Goal: Task Accomplishment & Management: Manage account settings

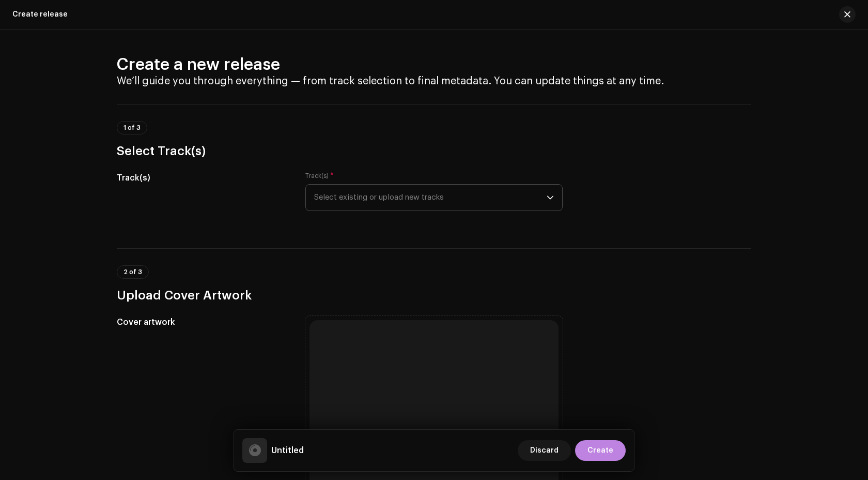
click at [372, 198] on span "Select existing or upload new tracks" at bounding box center [430, 197] width 233 height 26
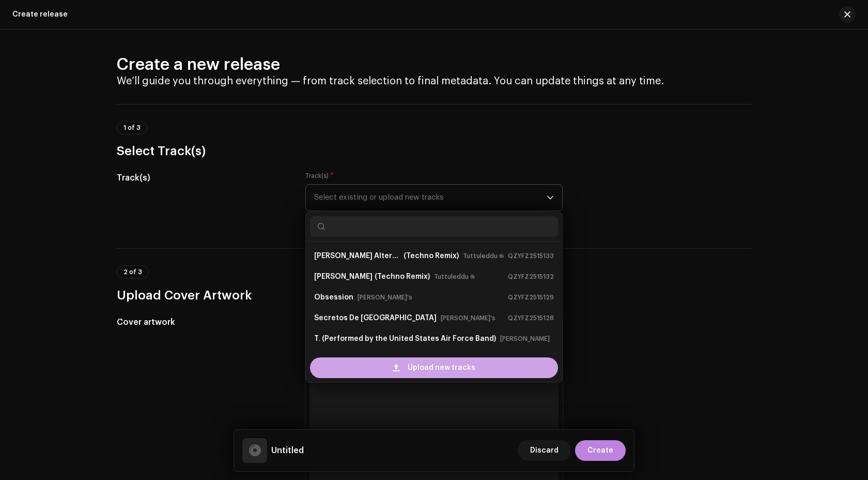
scroll to position [17, 0]
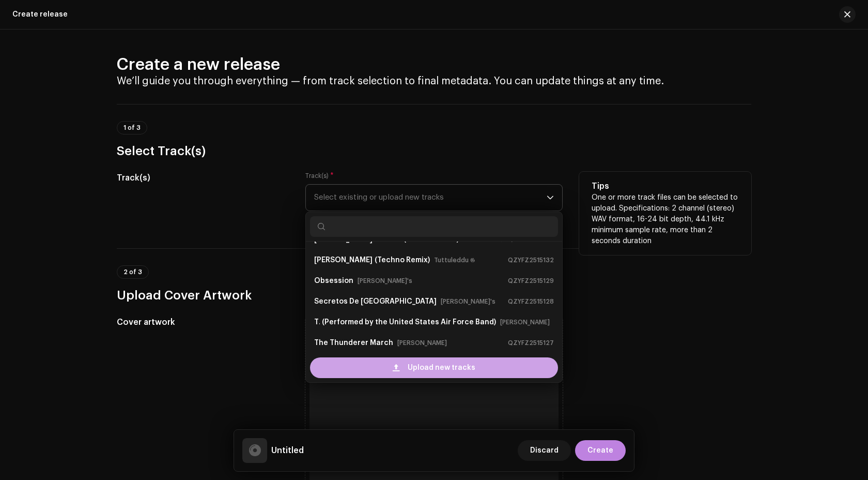
click at [400, 372] on div "Upload new tracks" at bounding box center [434, 367] width 248 height 21
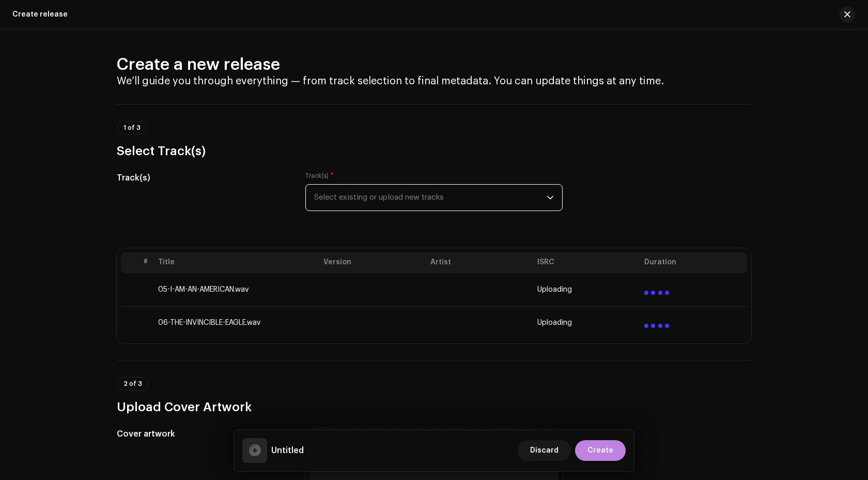
click at [434, 203] on span "Select existing or upload new tracks" at bounding box center [430, 197] width 233 height 26
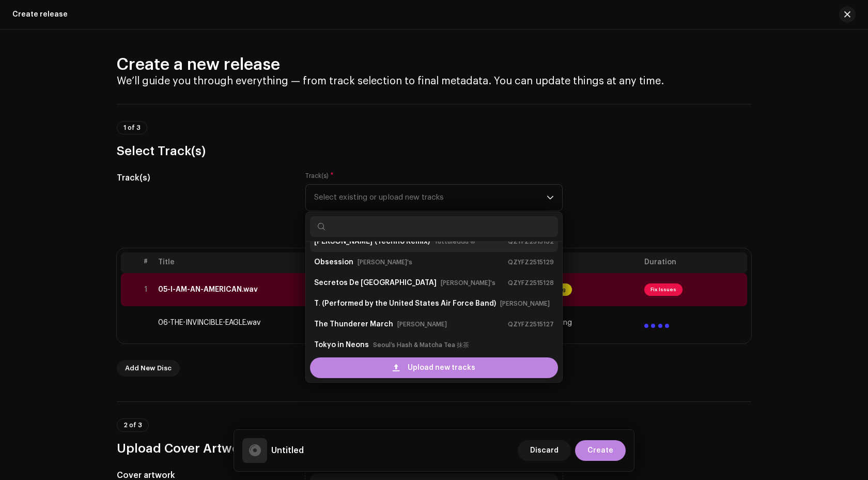
scroll to position [44, 0]
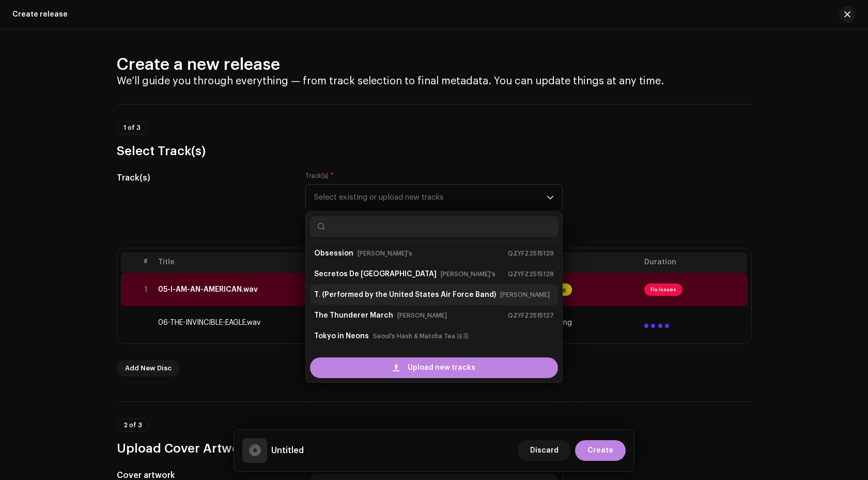
click at [419, 295] on strong "(Performed by the United States Air Force Band)" at bounding box center [409, 294] width 174 height 17
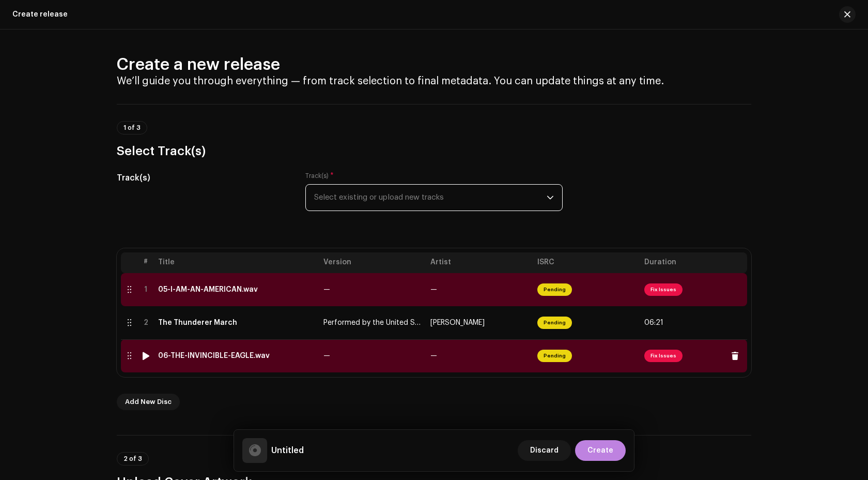
click at [415, 357] on td "—" at bounding box center [372, 355] width 107 height 33
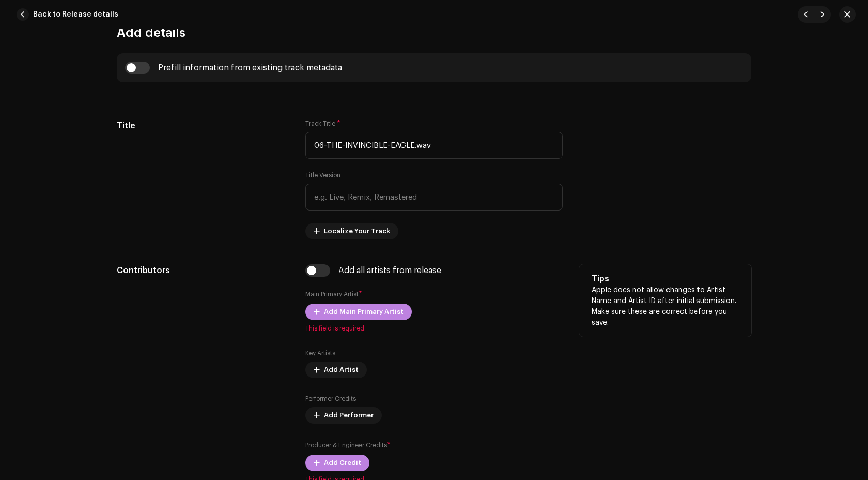
scroll to position [425, 0]
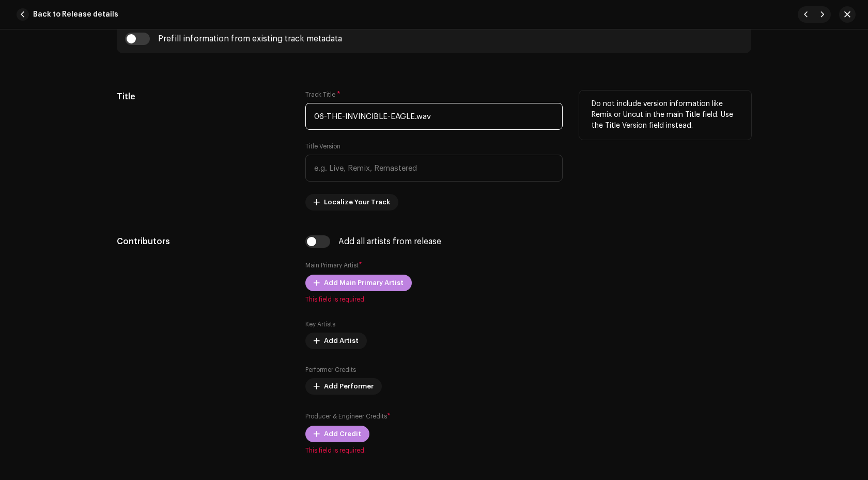
click at [448, 119] on input "06-THE-INVINCIBLE-EAGLE.wav" at bounding box center [433, 116] width 257 height 27
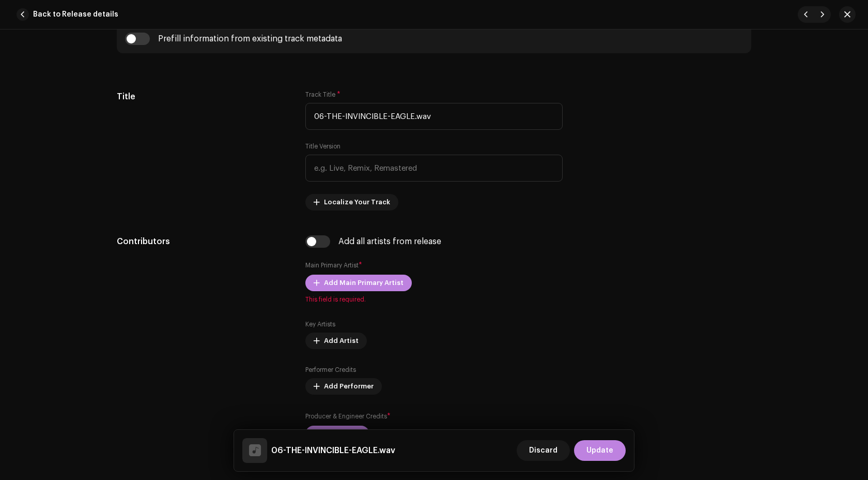
type input "06-THE-INVINCIBLE-EAGLE.wav"
click at [135, 30] on div "Prefill information from existing track metadata" at bounding box center [434, 38] width 635 height 29
click at [135, 37] on input "checkbox" at bounding box center [137, 39] width 25 height 12
checkbox input "true"
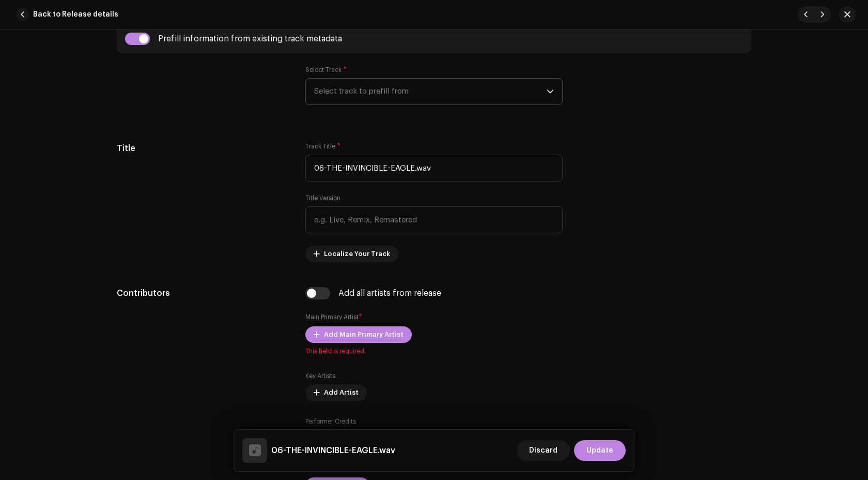
click at [338, 82] on span "Select track to prefill from" at bounding box center [430, 92] width 233 height 26
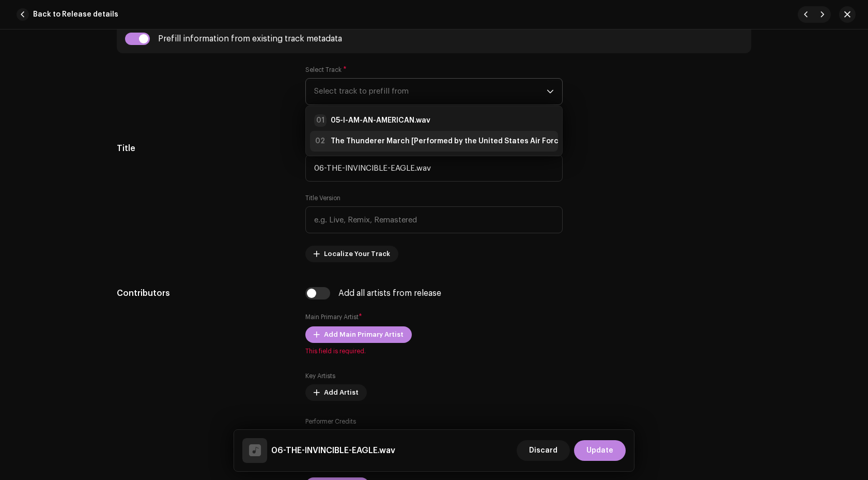
click at [375, 137] on strong "The Thunderer March [Performed by the United States Air Force Band]" at bounding box center [458, 141] width 255 height 10
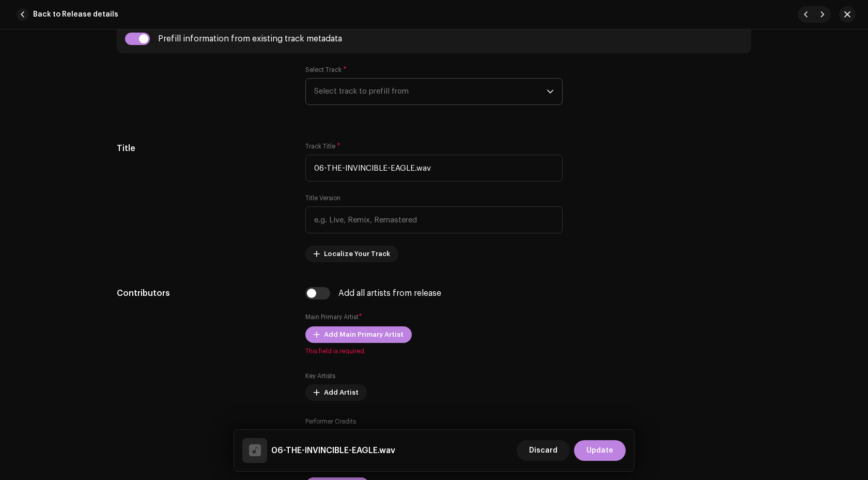
type input "Performed by the United States Air Force Band"
type input "00:15"
radio input "true"
type input "Palm Ufo Selecta"
checkbox input "true"
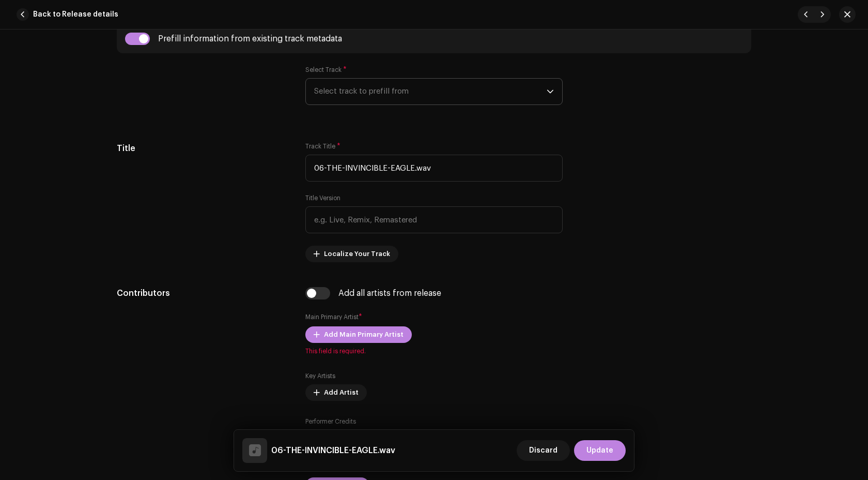
radio input "false"
radio input "true"
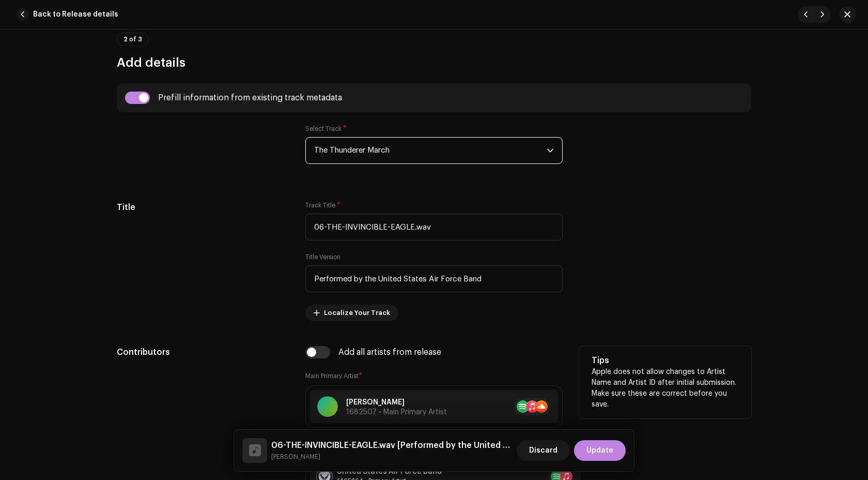
scroll to position [360, 0]
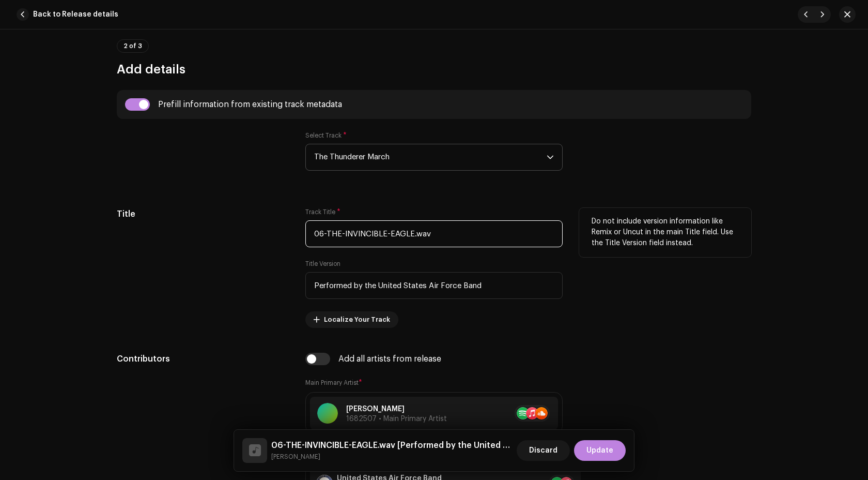
drag, startPoint x: 326, startPoint y: 236, endPoint x: 348, endPoint y: 254, distance: 27.9
click at [331, 240] on input "06-THE-INVINCIBLE-EAGLE.wav" at bounding box center [433, 233] width 257 height 27
type input "0"
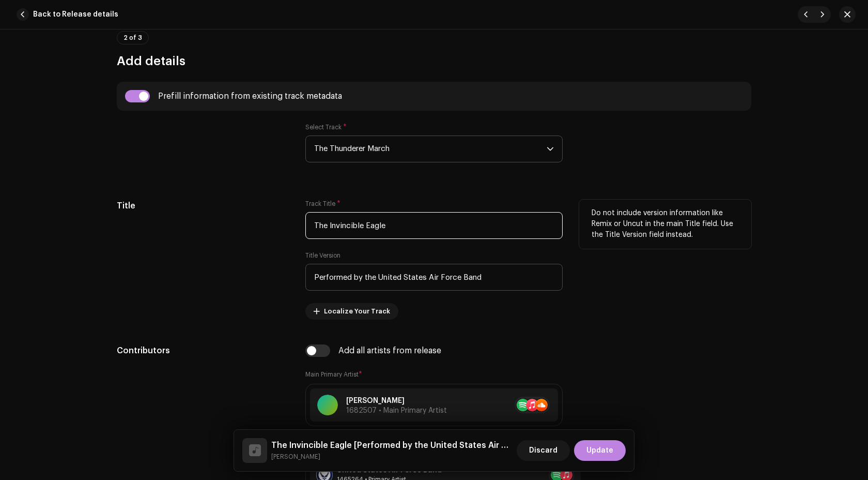
type input "The Invincible Eagle"
click at [418, 273] on input "Performed by the United States Air Force Band" at bounding box center [433, 277] width 257 height 27
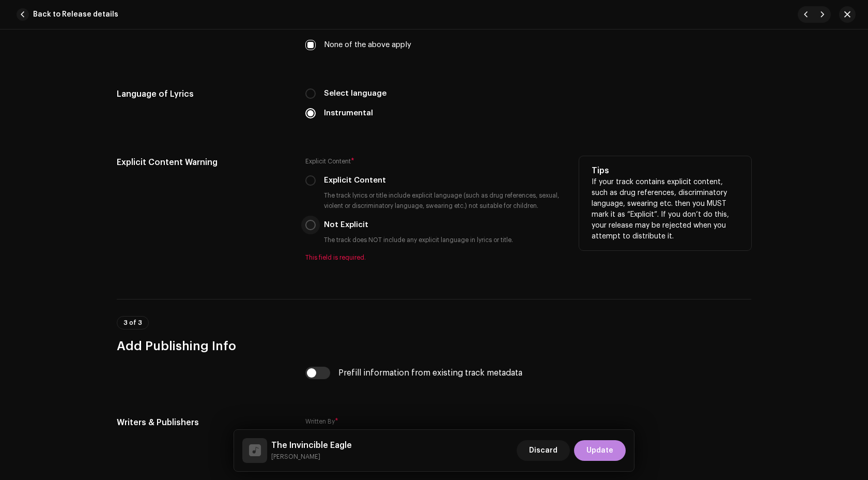
click at [306, 228] on input "Not Explicit" at bounding box center [310, 225] width 10 height 10
radio input "true"
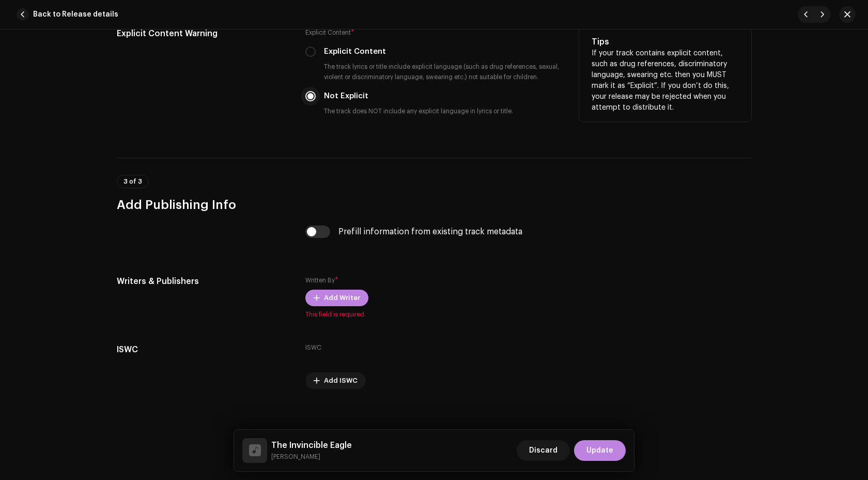
scroll to position [1849, 0]
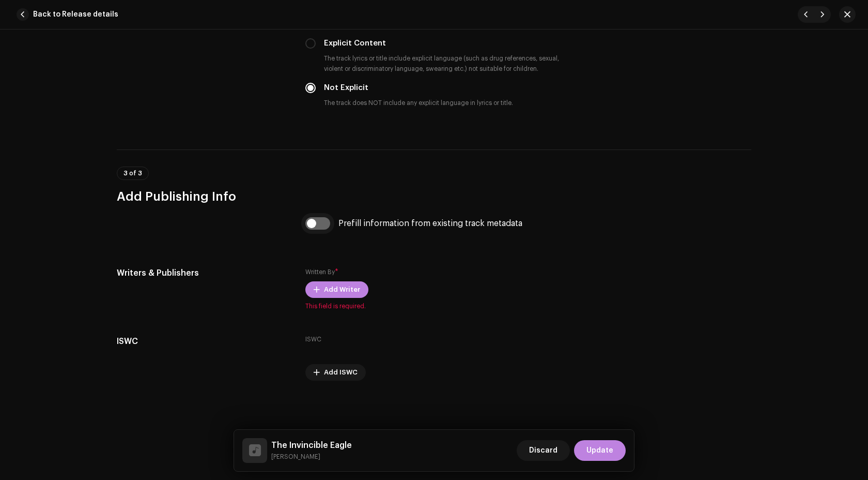
click at [317, 224] on input "checkbox" at bounding box center [317, 223] width 25 height 12
checkbox input "true"
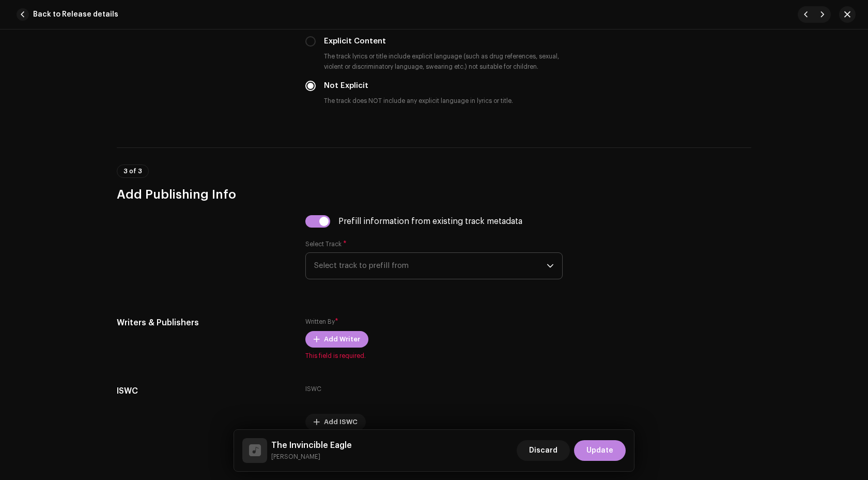
click at [371, 255] on p-select "Select track to prefill from" at bounding box center [433, 265] width 257 height 27
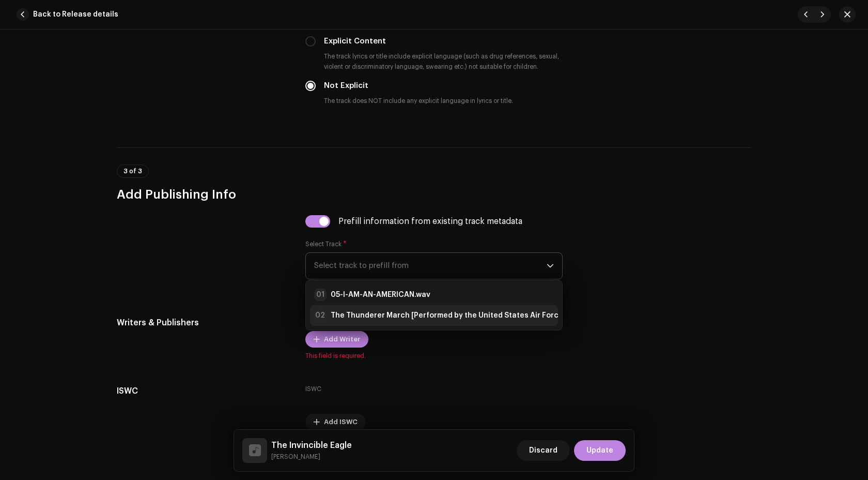
click at [382, 314] on strong "The Thunderer March [Performed by the United States Air Force Band]" at bounding box center [458, 315] width 255 height 10
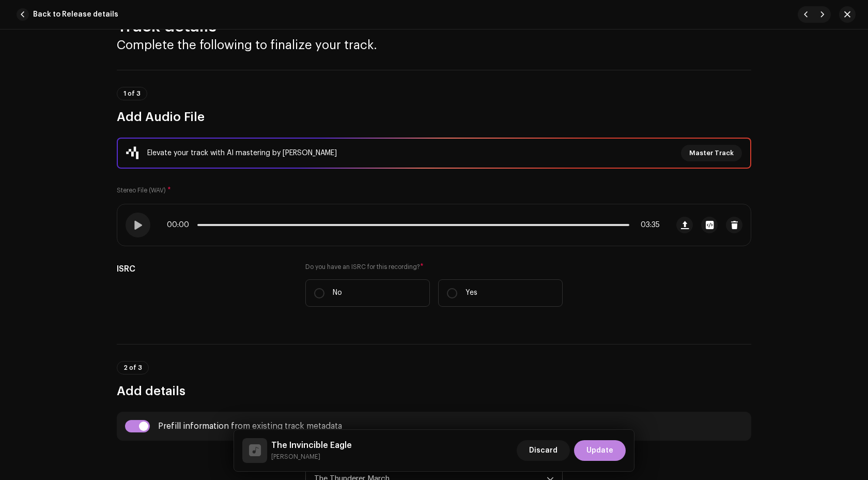
scroll to position [0, 0]
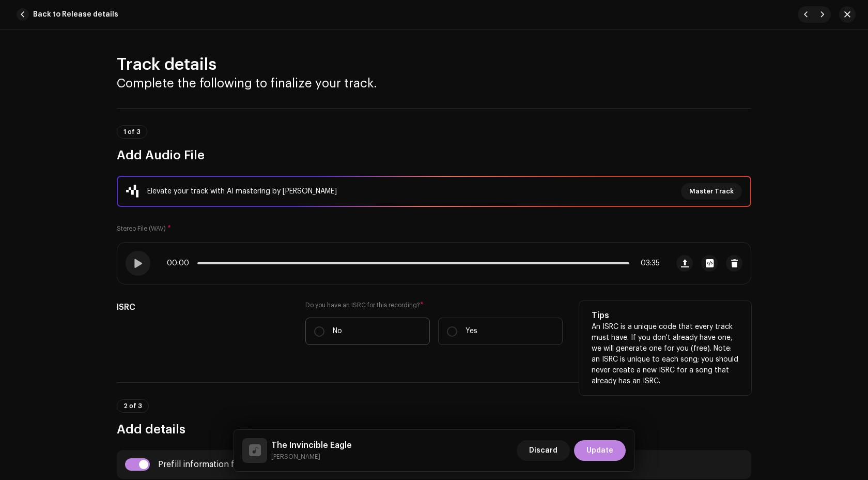
click at [348, 338] on label "No" at bounding box center [367, 330] width 125 height 27
click at [325, 336] on input "No" at bounding box center [319, 331] width 10 height 10
radio input "true"
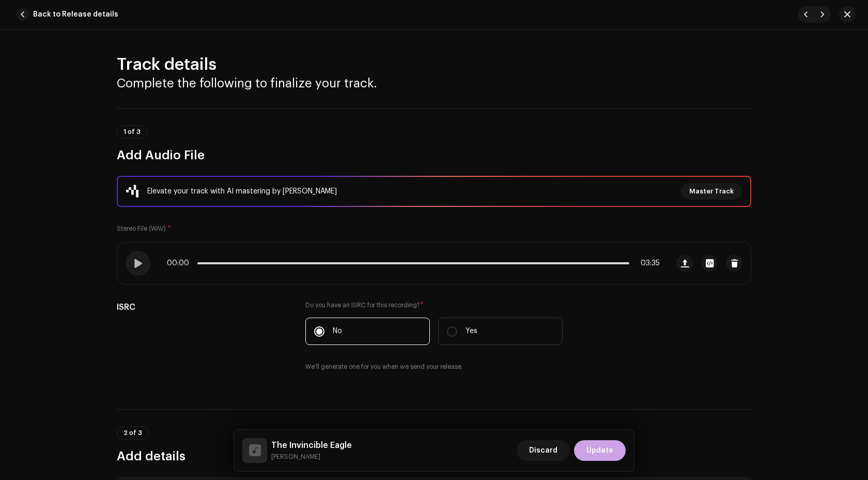
click at [617, 451] on button "Update" at bounding box center [600, 450] width 52 height 21
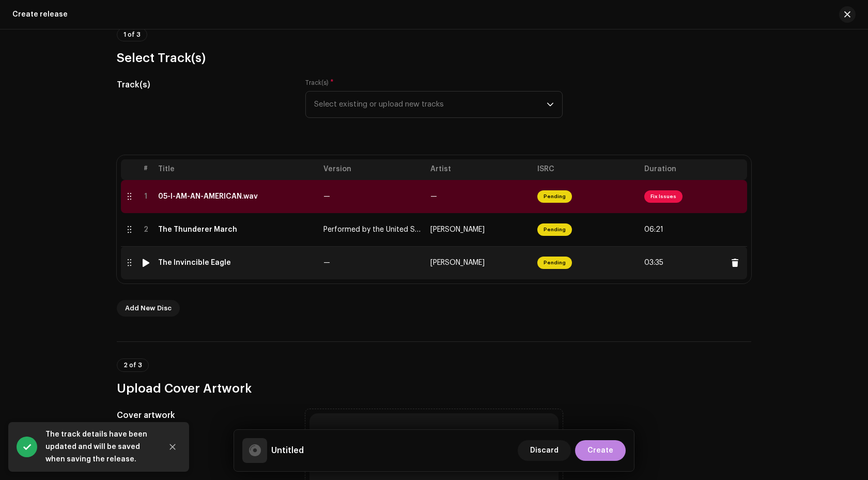
scroll to position [100, 0]
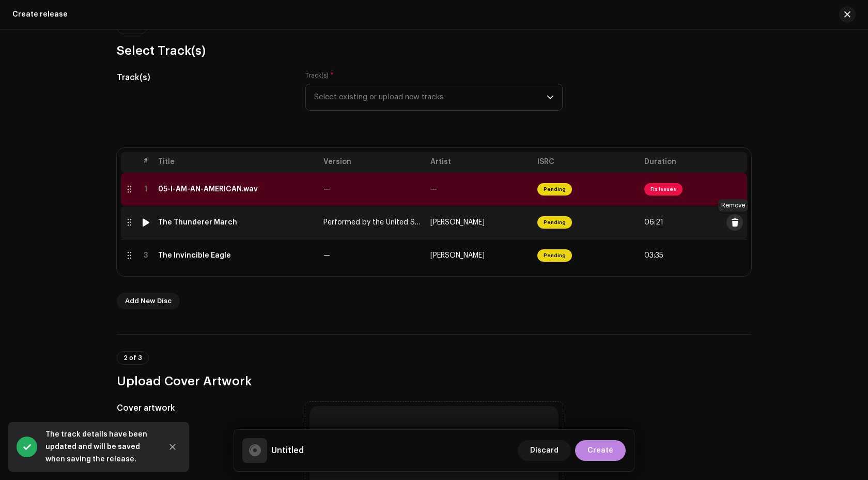
click at [735, 223] on span at bounding box center [735, 222] width 8 height 8
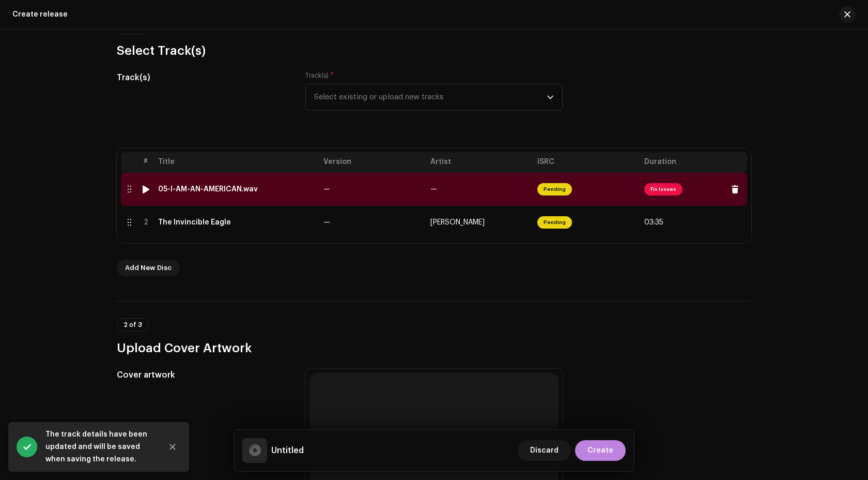
click at [283, 190] on div "05-I-AM-AN-AMERICAN.wav" at bounding box center [236, 189] width 157 height 8
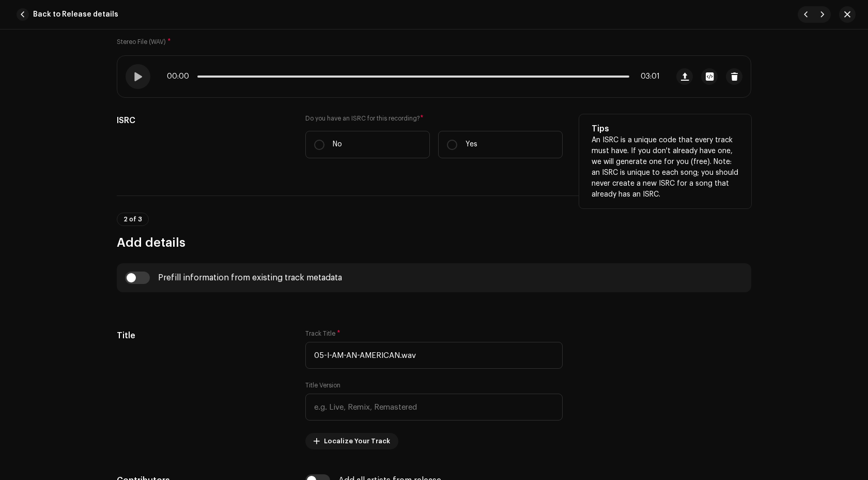
scroll to position [218, 0]
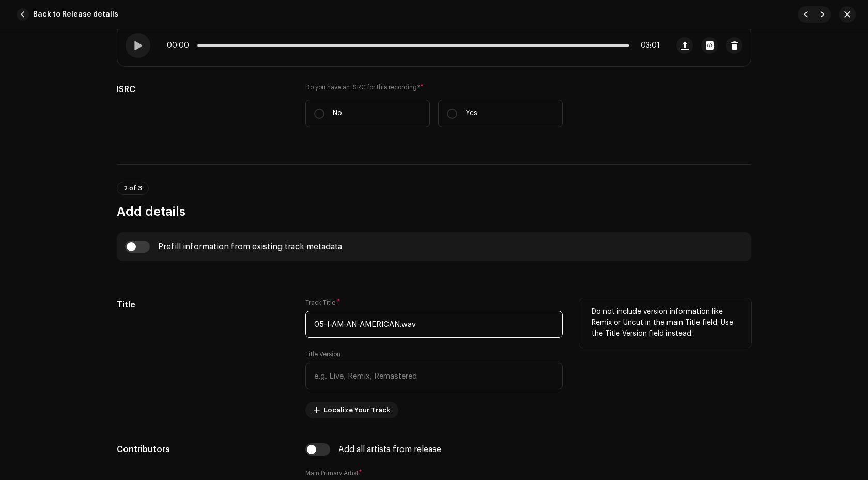
click at [328, 320] on input "05-I-AM-AN-AMERICAN.wav" at bounding box center [433, 324] width 257 height 27
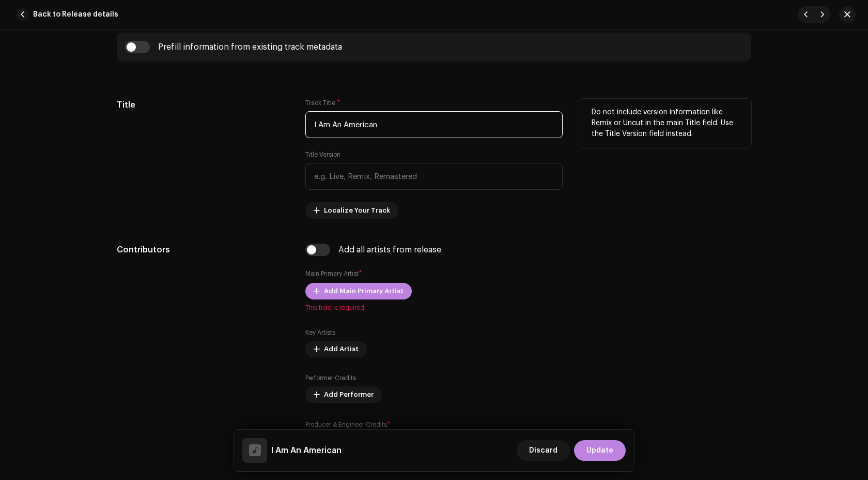
scroll to position [308, 0]
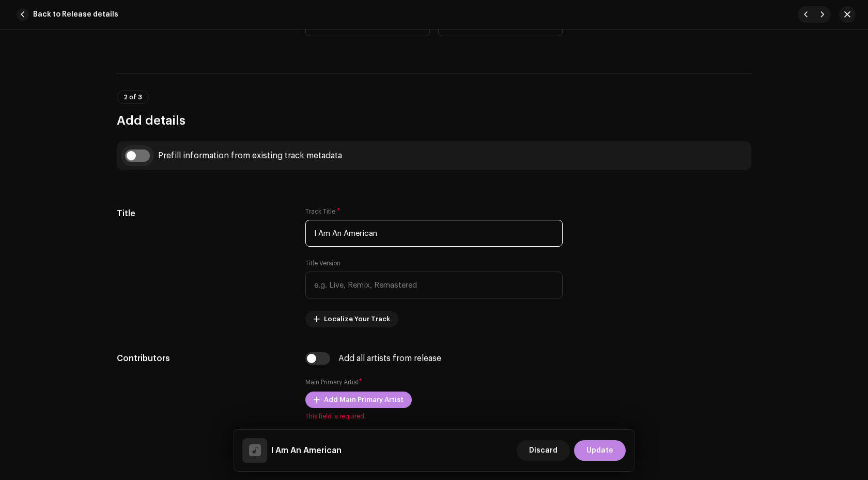
type input "I Am An American"
click at [144, 156] on input "checkbox" at bounding box center [137, 155] width 25 height 12
checkbox input "true"
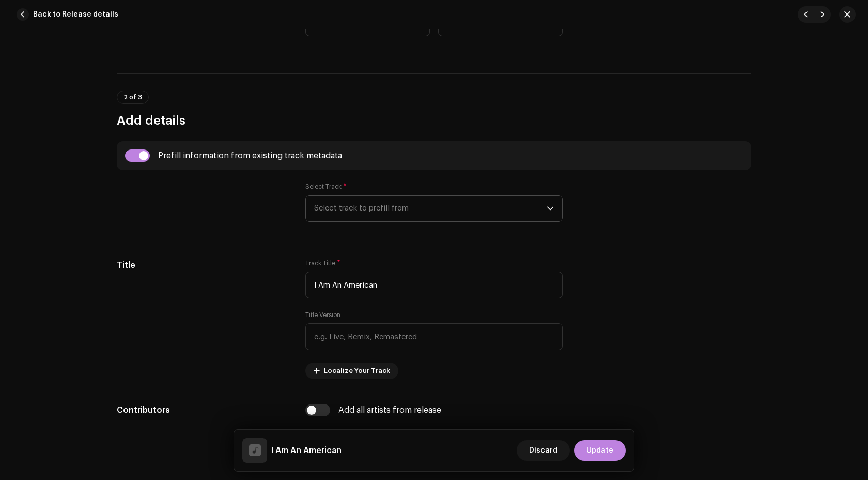
click at [382, 196] on span "Select track to prefill from" at bounding box center [430, 208] width 233 height 26
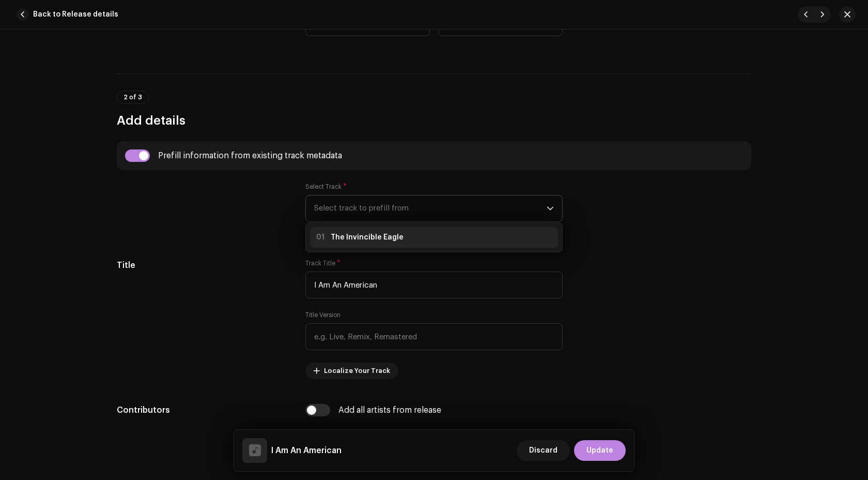
click at [382, 235] on strong "The Invincible Eagle" at bounding box center [367, 237] width 73 height 10
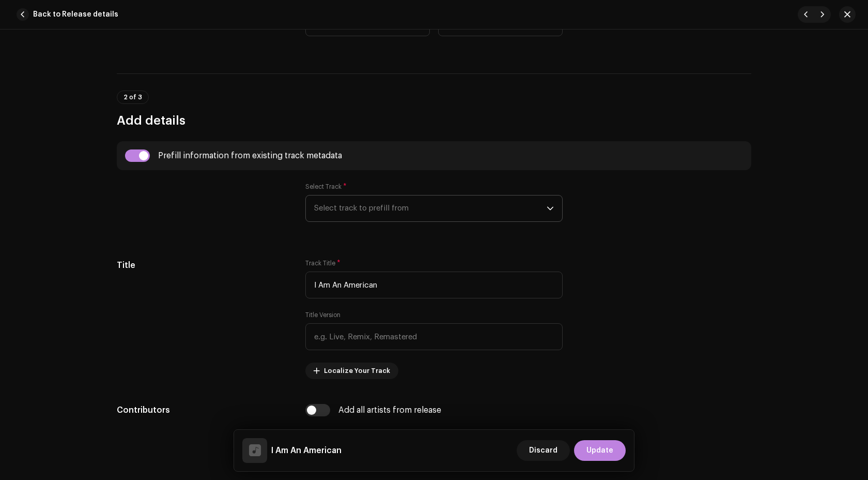
type input "00:15"
radio input "true"
type input "Palm Ufo Selecta"
checkbox input "true"
radio input "false"
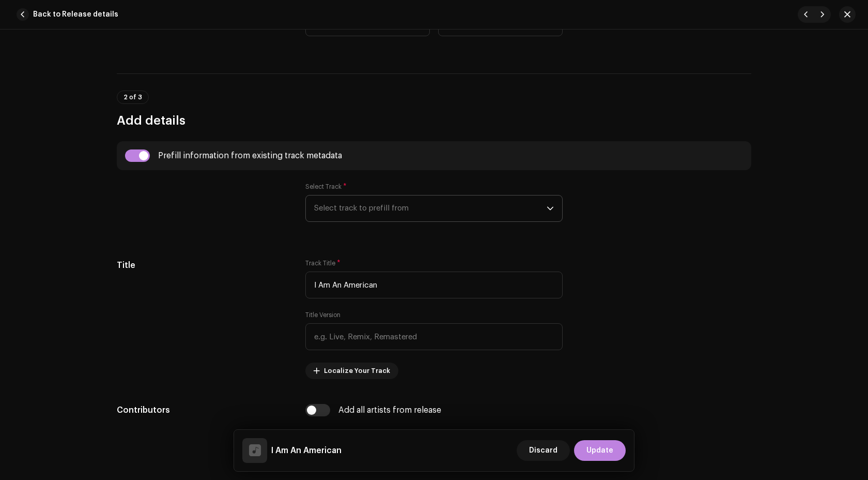
radio input "true"
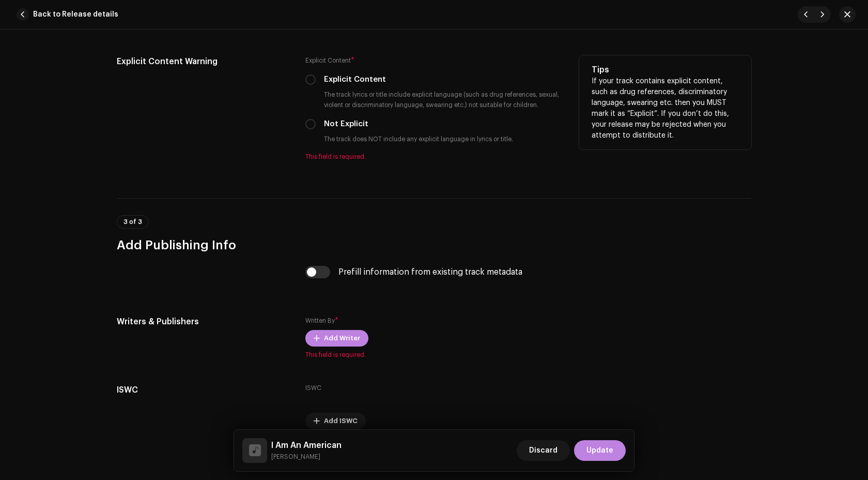
scroll to position [1789, 0]
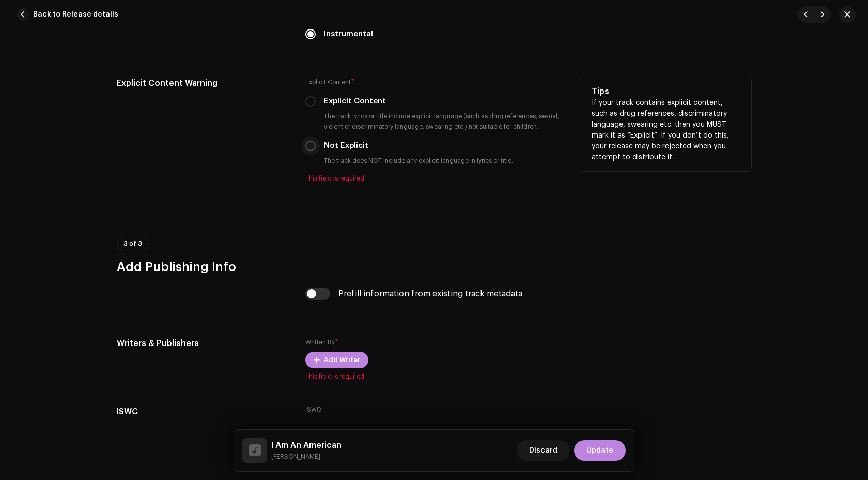
click at [313, 150] on p-radiobutton at bounding box center [310, 146] width 10 height 10
click at [306, 153] on div "Explicit Content * Explicit Content The track lyrics or title include explicit …" at bounding box center [433, 129] width 257 height 105
click at [306, 151] on input "Not Explicit" at bounding box center [310, 146] width 10 height 10
radio input "true"
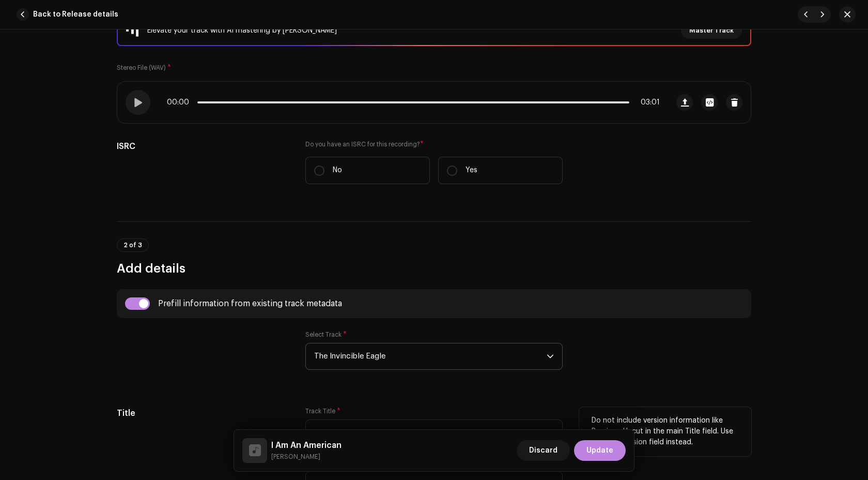
scroll to position [177, 0]
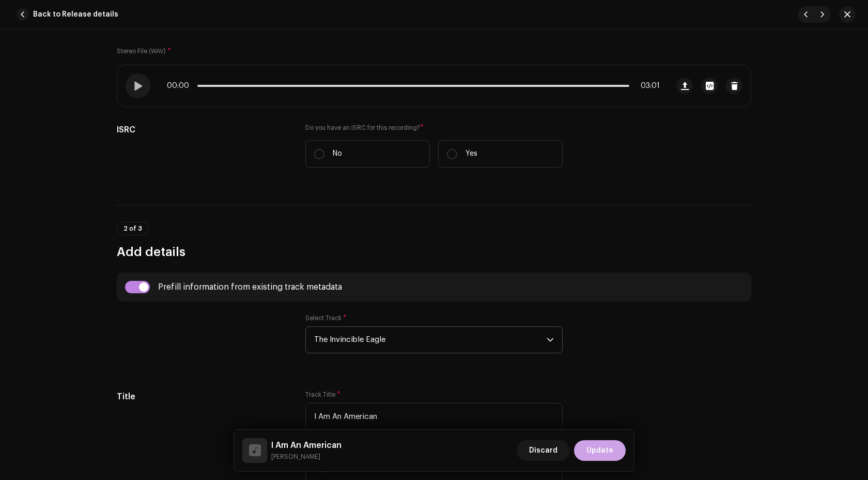
click at [611, 454] on span "Update" at bounding box center [599, 450] width 27 height 21
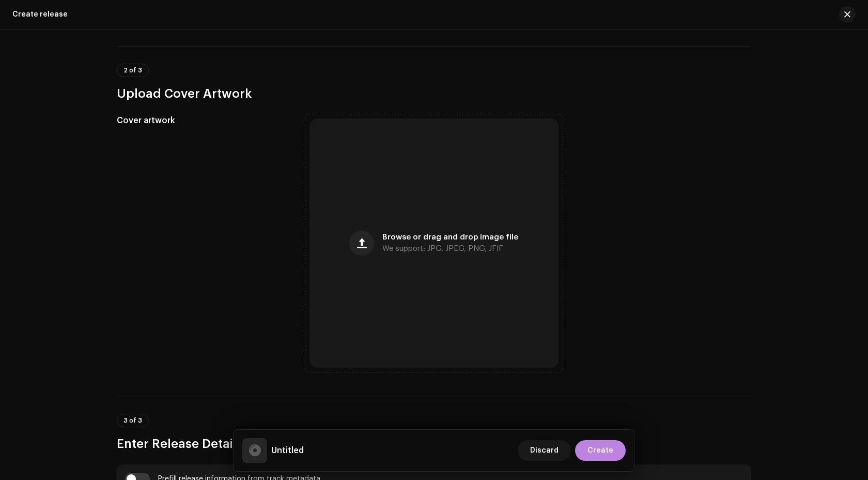
scroll to position [353, 0]
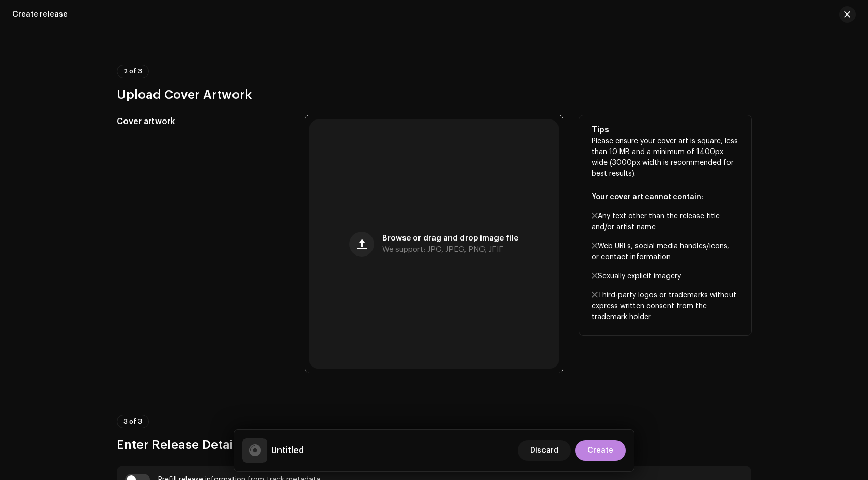
click at [446, 206] on div "Browse or drag and drop image file We support: JPG, JPEG, PNG, JFIF" at bounding box center [434, 243] width 249 height 249
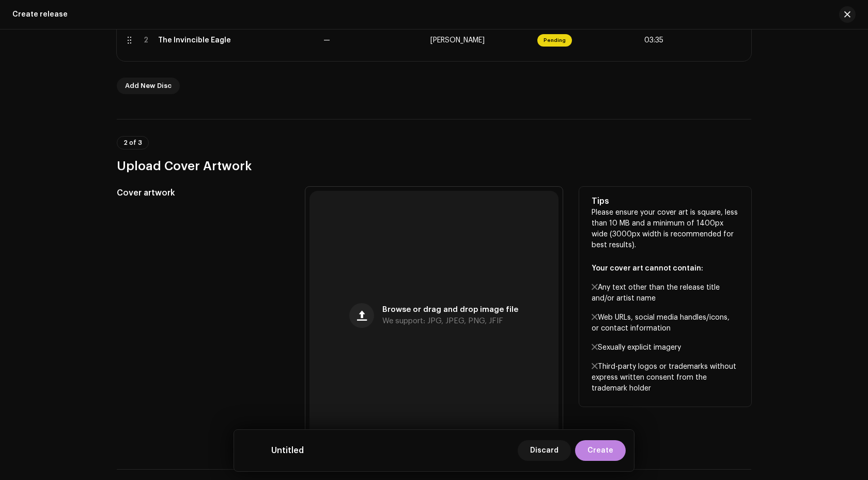
scroll to position [57, 0]
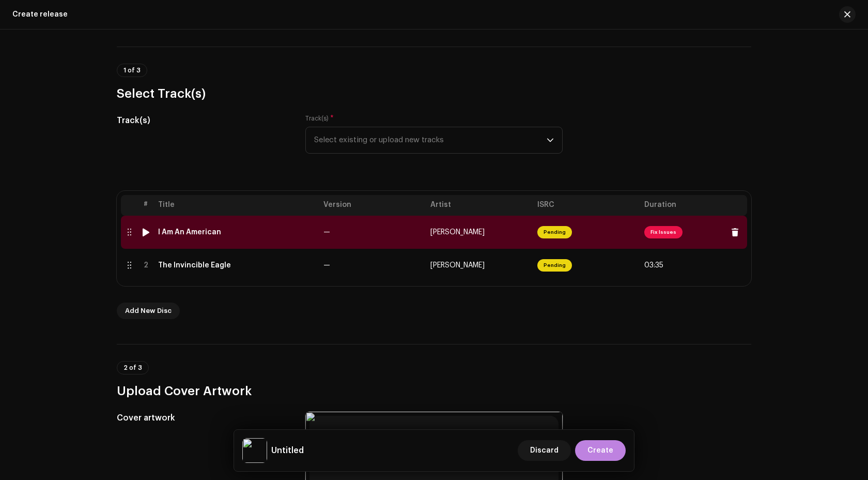
click at [389, 238] on td "—" at bounding box center [372, 231] width 107 height 33
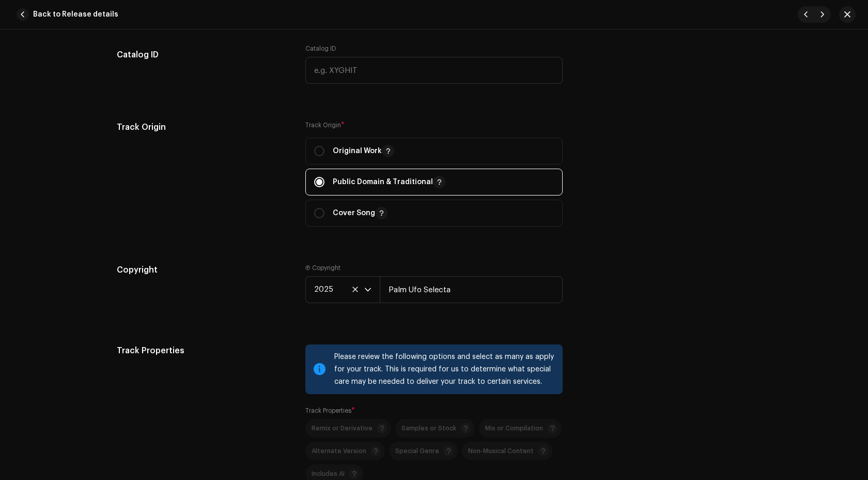
scroll to position [1849, 0]
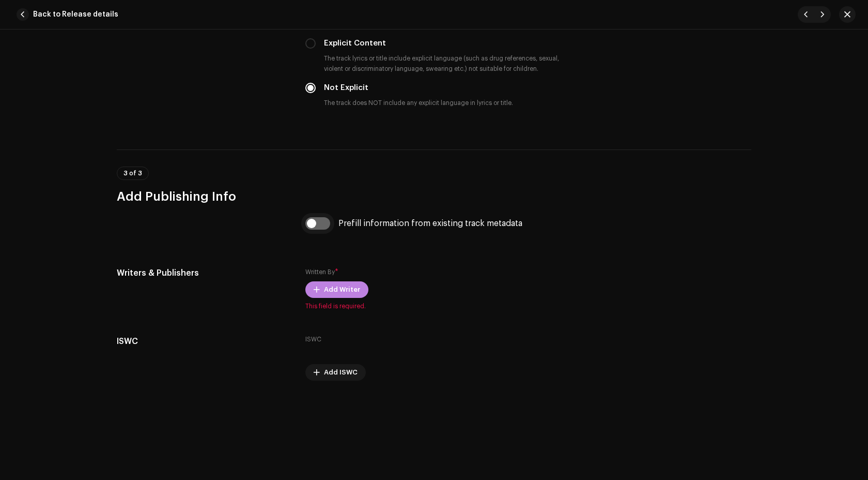
click at [315, 225] on input "checkbox" at bounding box center [317, 223] width 25 height 12
checkbox input "true"
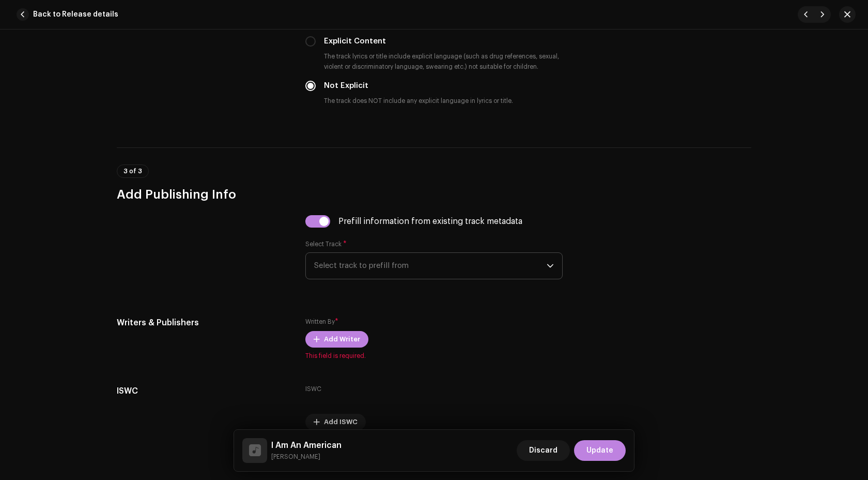
click at [374, 270] on span "Select track to prefill from" at bounding box center [430, 266] width 233 height 26
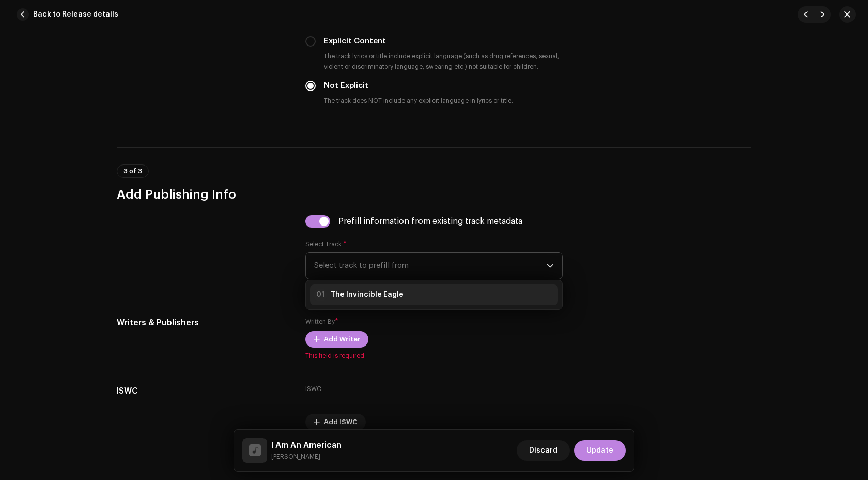
click at [377, 292] on strong "The Invincible Eagle" at bounding box center [367, 294] width 73 height 10
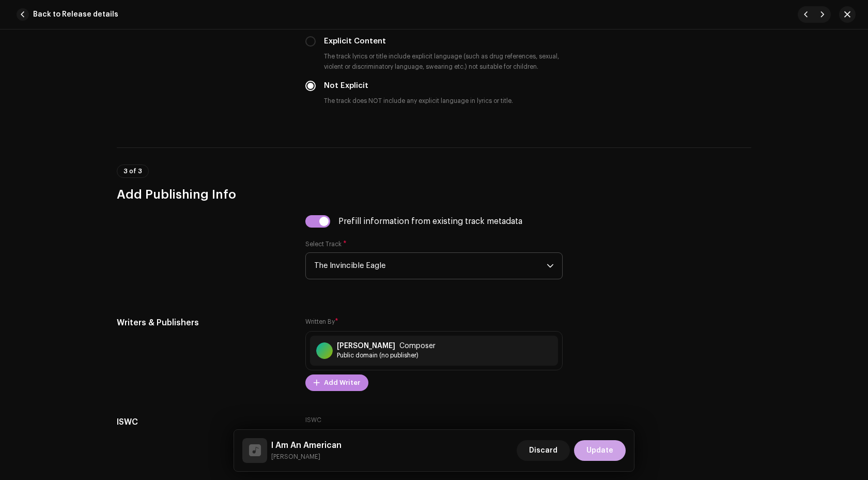
click at [592, 447] on span "Update" at bounding box center [599, 450] width 27 height 21
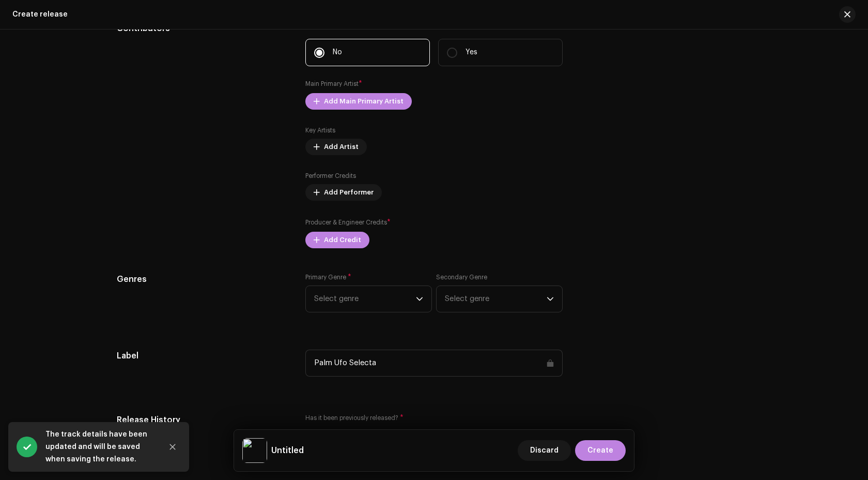
scroll to position [795, 0]
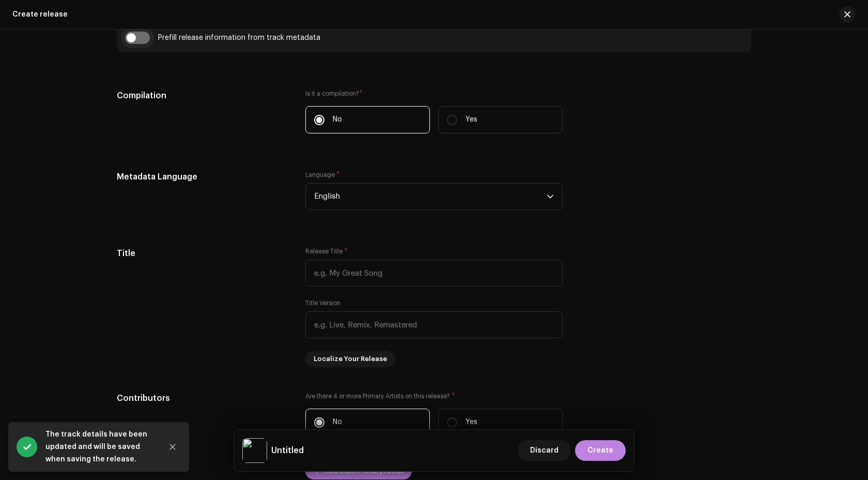
click at [137, 38] on input "checkbox" at bounding box center [137, 38] width 25 height 12
checkbox input "true"
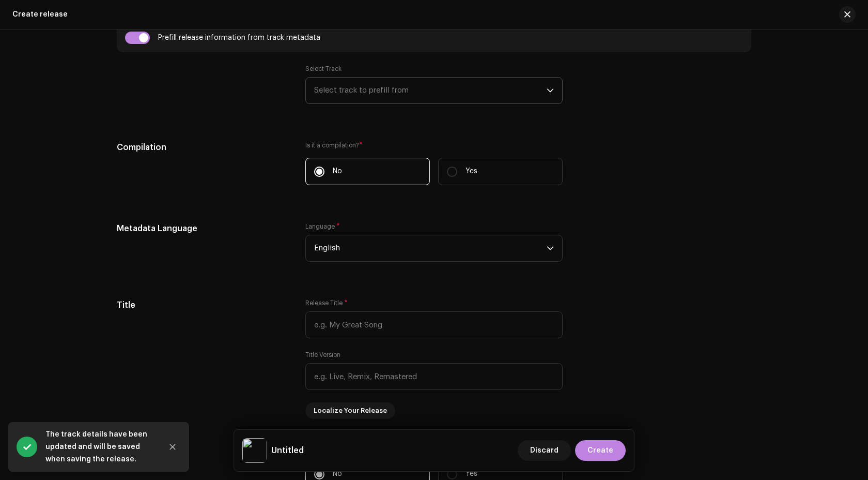
click at [384, 90] on span "Select track to prefill from" at bounding box center [430, 91] width 233 height 26
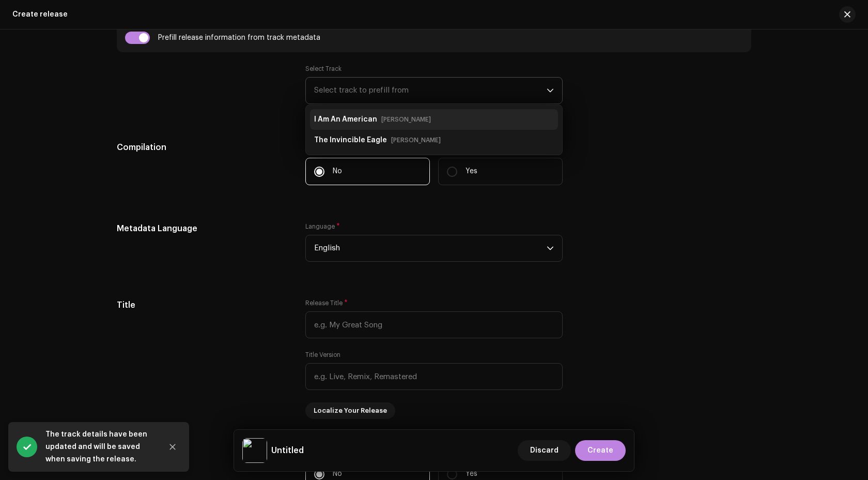
click at [384, 130] on ul "I Am An American John Philip Sousa The Invincible Eagle John Philip Sousa" at bounding box center [434, 130] width 256 height 50
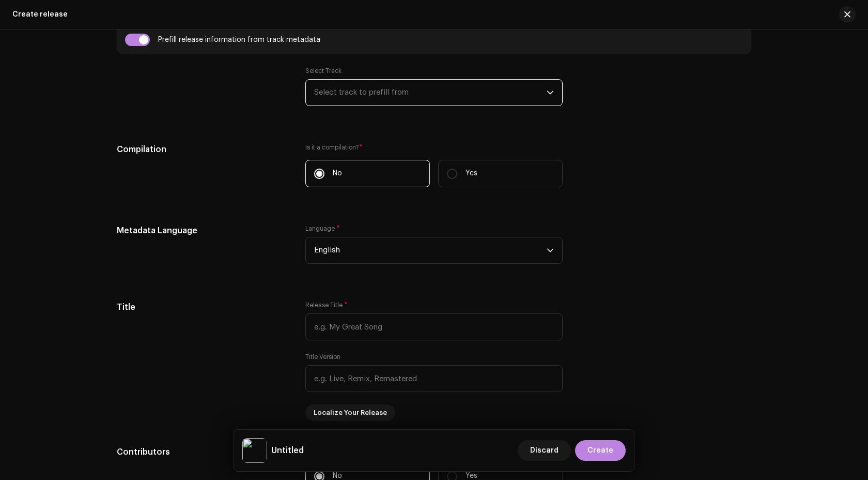
scroll to position [769, 0]
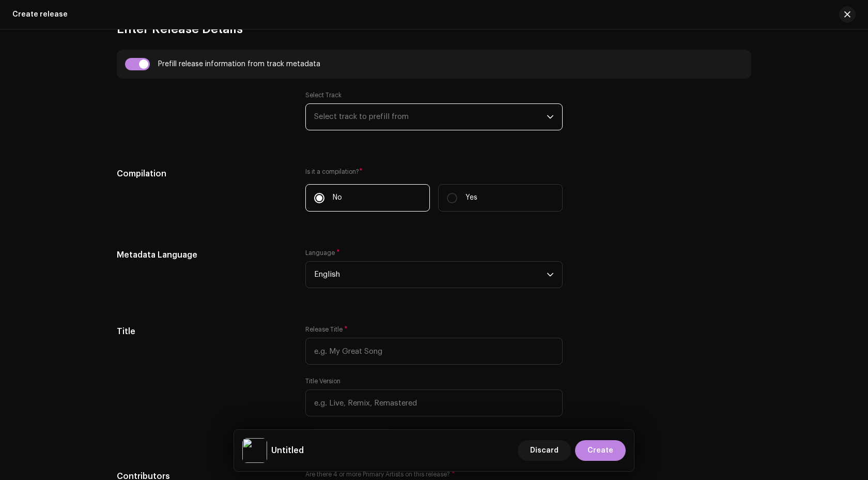
click at [324, 121] on span "Select track to prefill from" at bounding box center [430, 117] width 233 height 26
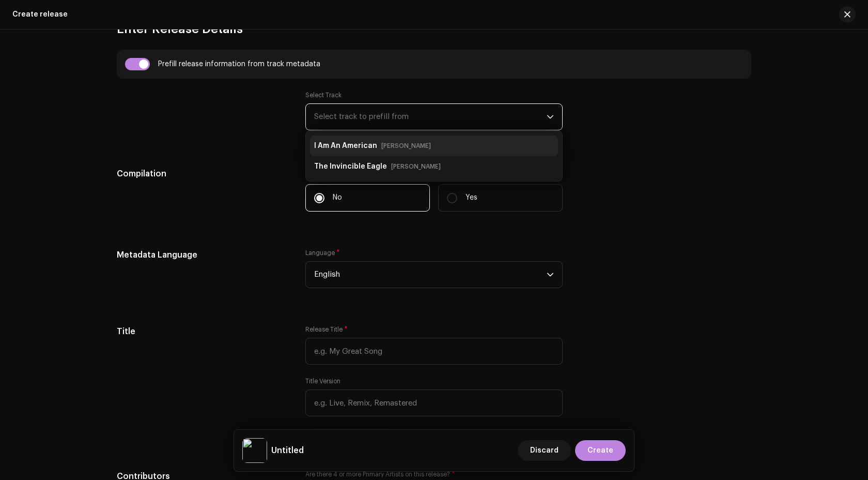
click at [355, 154] on strong "I Am An American" at bounding box center [345, 145] width 63 height 17
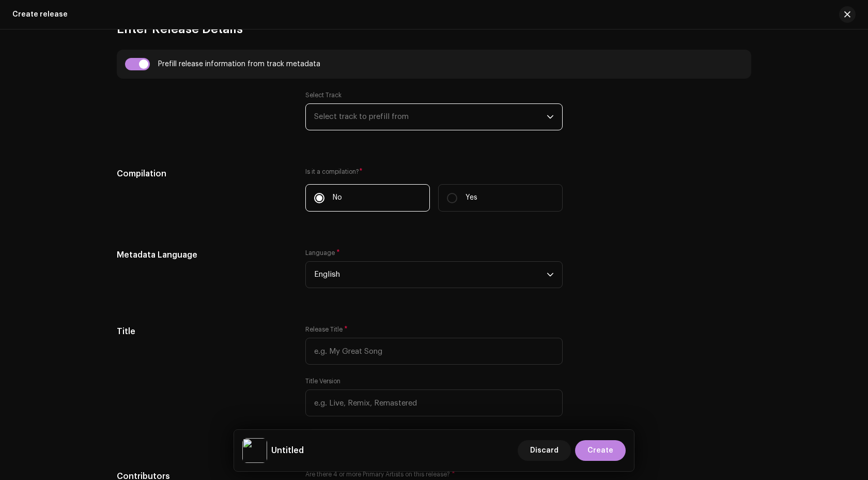
type input "I Am An American"
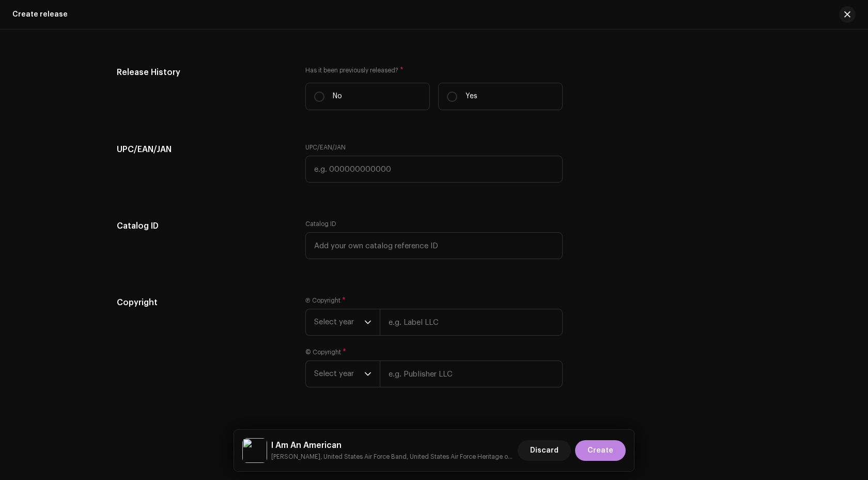
scroll to position [1718, 0]
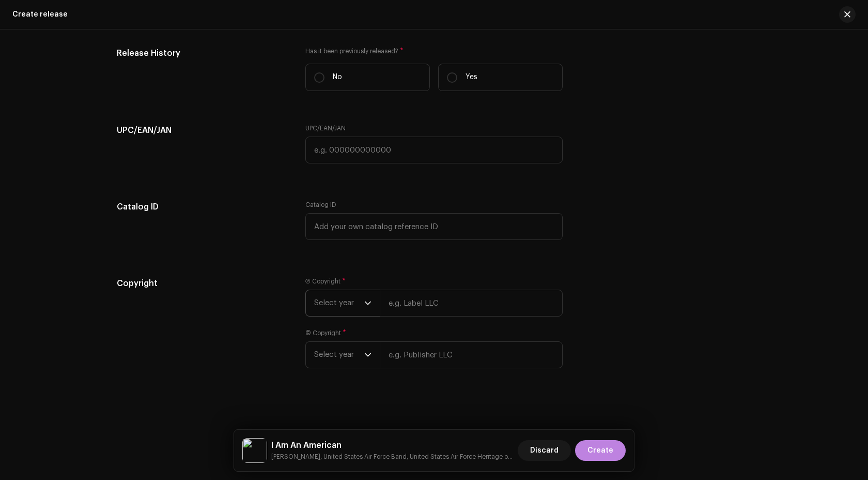
click at [353, 303] on span "Select year" at bounding box center [339, 303] width 50 height 26
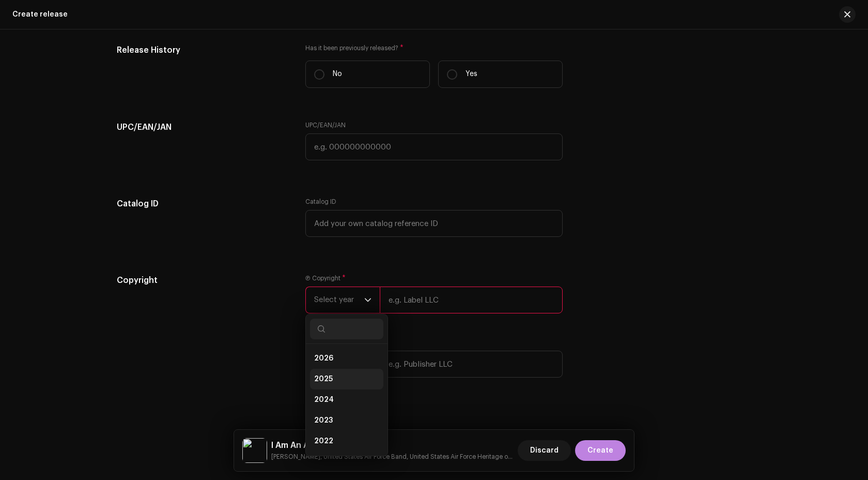
click at [343, 379] on li "2025" at bounding box center [346, 378] width 73 height 21
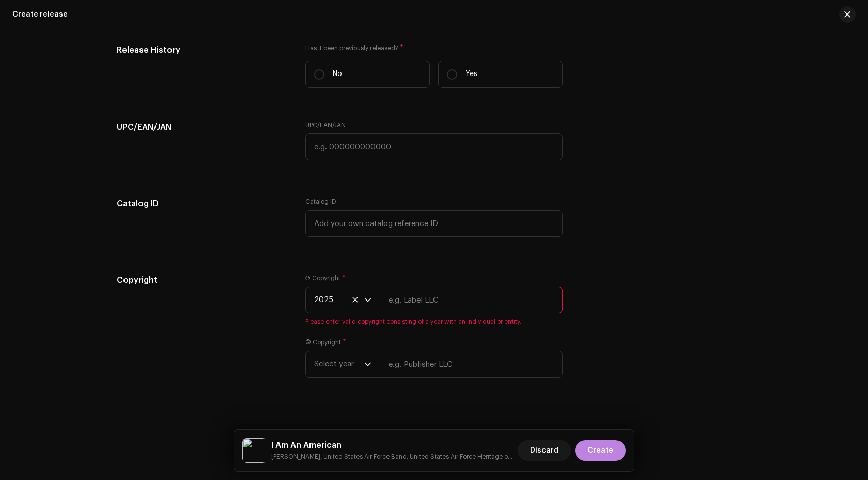
click at [415, 316] on div "Ⓟ Copyright * 2025 Please enter valid copyright consisting of a year with an in…" at bounding box center [433, 300] width 257 height 52
click at [424, 294] on input "text" at bounding box center [471, 299] width 183 height 27
type input "US Air Force Band Public Domain"
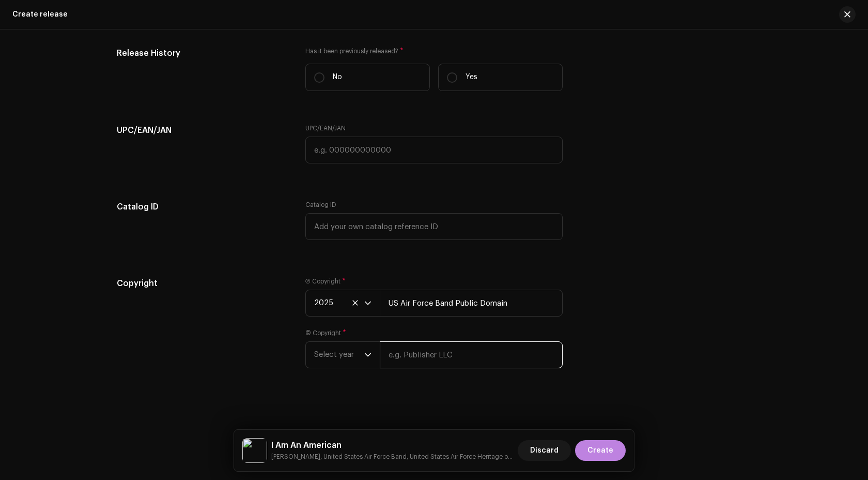
click at [428, 365] on input "text" at bounding box center [471, 354] width 183 height 27
type input "US Air Force Band Public Domain"
click at [343, 364] on span "Select year" at bounding box center [339, 355] width 50 height 26
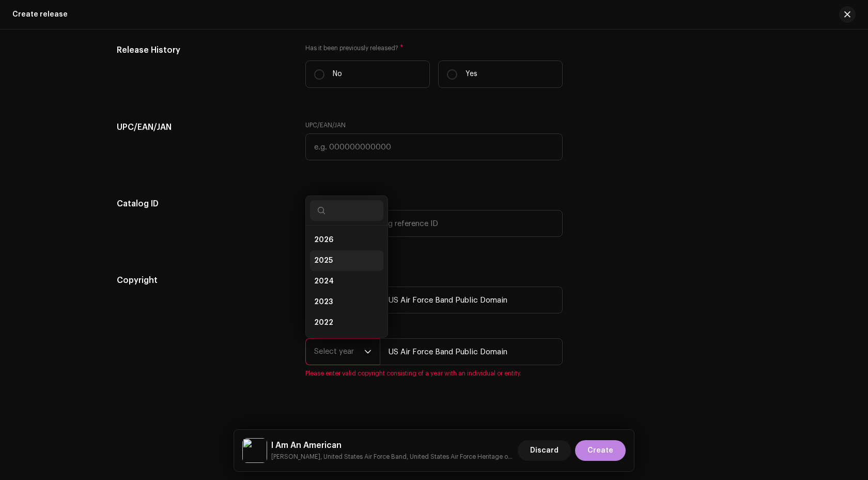
click at [341, 256] on li "2025" at bounding box center [346, 260] width 73 height 21
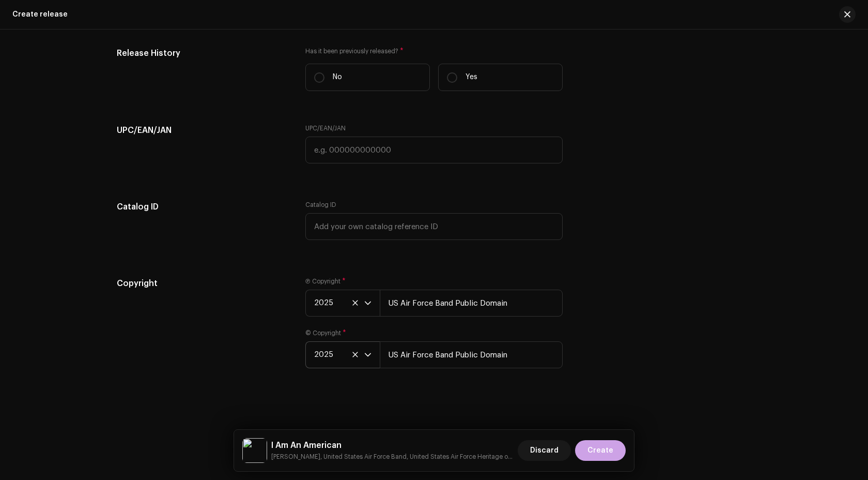
click at [605, 449] on span "Create" at bounding box center [601, 450] width 26 height 21
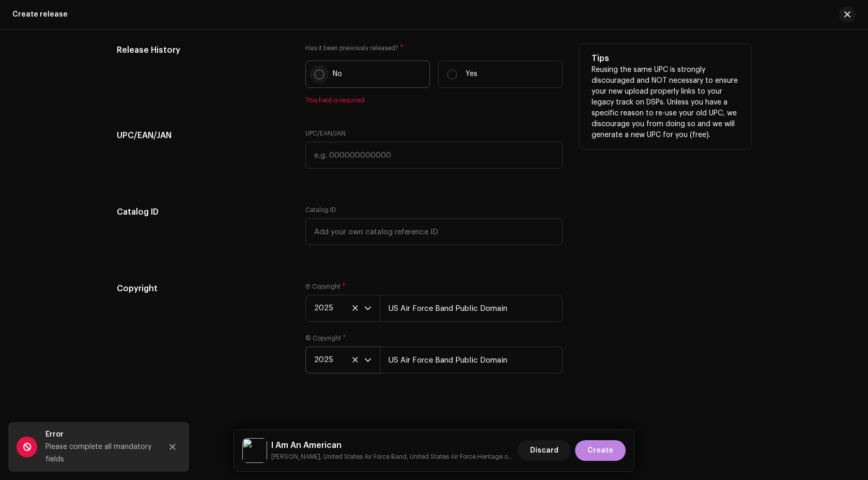
click at [314, 76] on input "No" at bounding box center [319, 74] width 10 height 10
radio input "true"
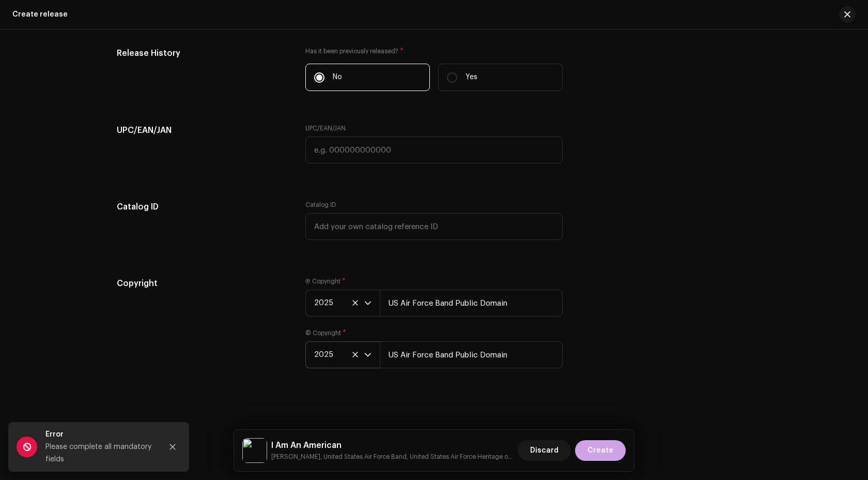
click at [594, 454] on span "Create" at bounding box center [601, 450] width 26 height 21
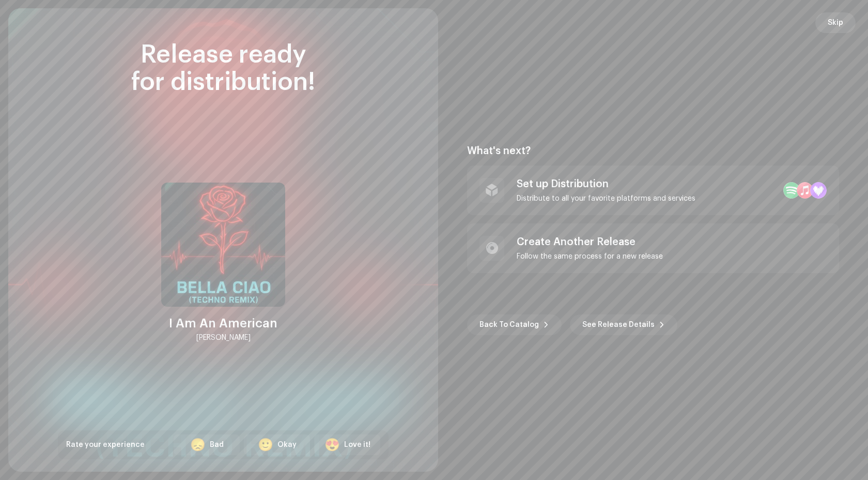
click at [839, 23] on span "Skip" at bounding box center [836, 22] width 16 height 21
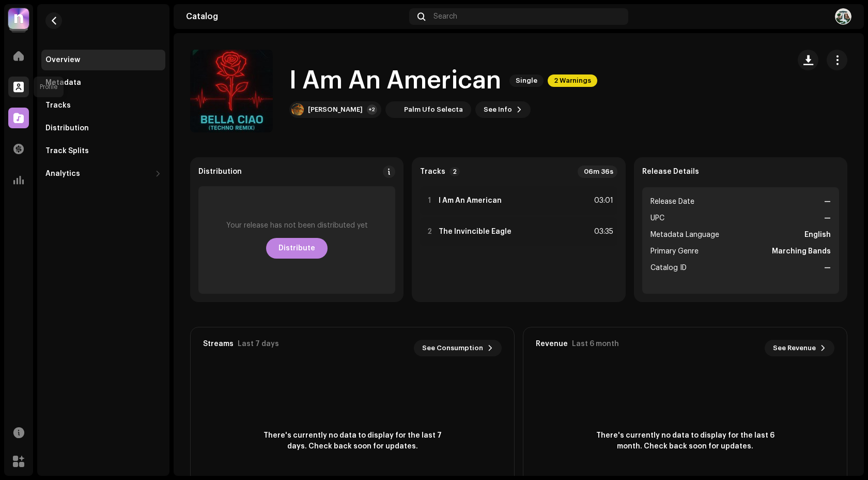
click at [24, 94] on div at bounding box center [18, 86] width 21 height 21
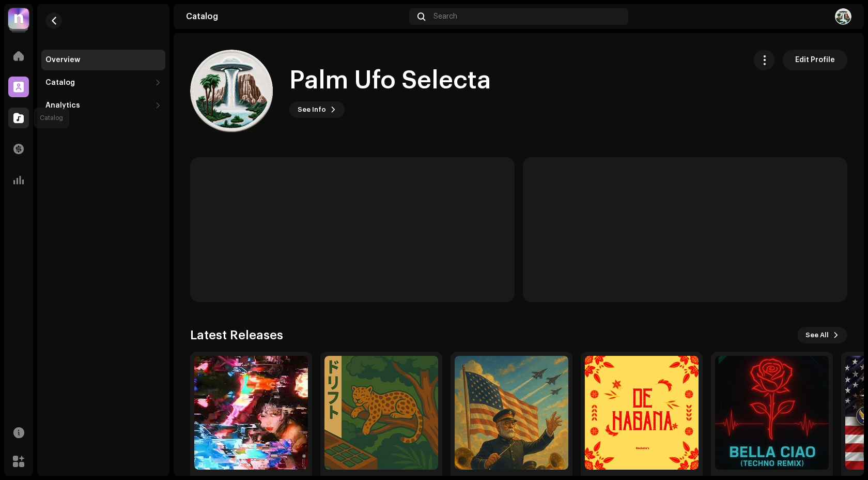
click at [21, 121] on span at bounding box center [18, 118] width 10 height 8
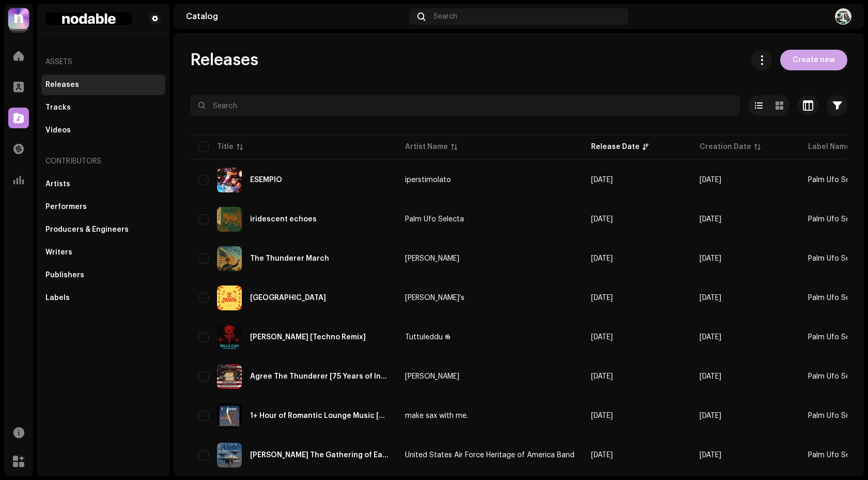
click at [810, 56] on span "Create new" at bounding box center [814, 60] width 42 height 21
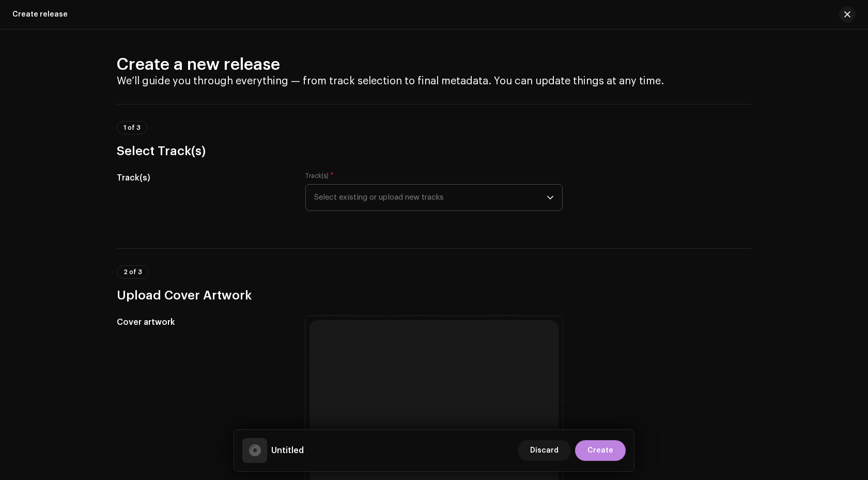
click at [351, 186] on span "Select existing or upload new tracks" at bounding box center [430, 197] width 233 height 26
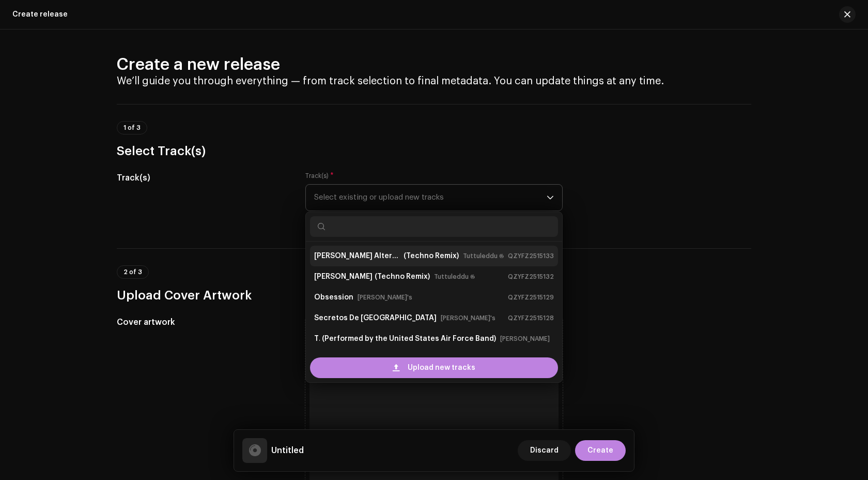
click at [350, 259] on strong "Bella Ciao Alternative V." at bounding box center [357, 256] width 87 height 17
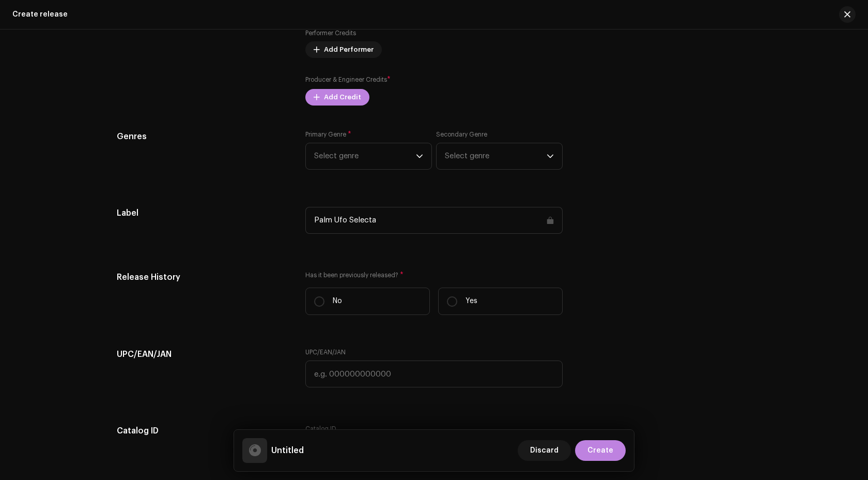
scroll to position [1237, 0]
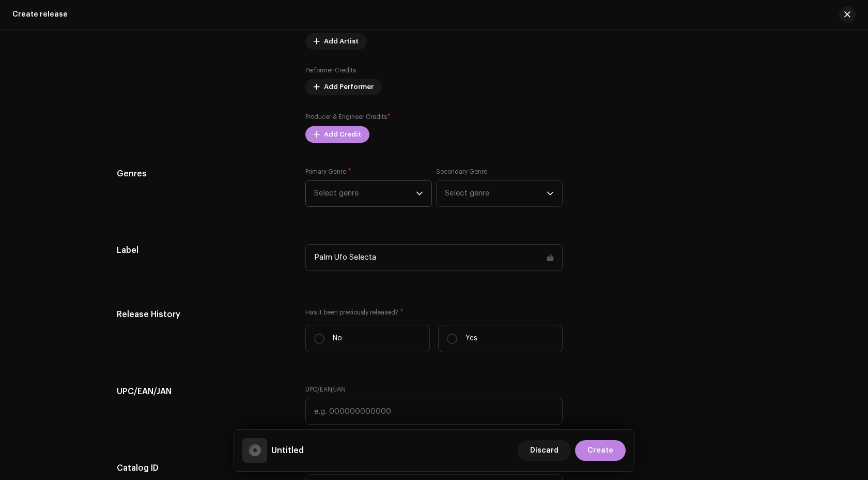
click at [396, 197] on span "Select genre" at bounding box center [365, 193] width 102 height 26
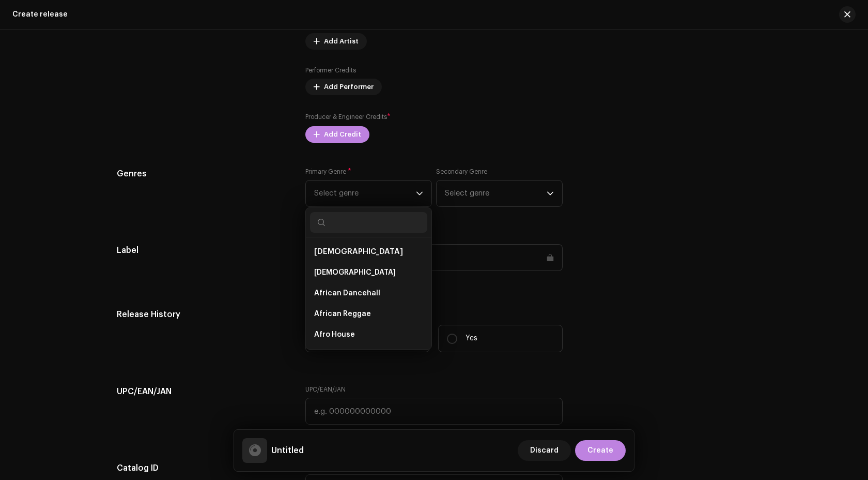
click at [292, 198] on div "Genres Primary Genre * Select genre African African African Dancehall African R…" at bounding box center [434, 193] width 635 height 52
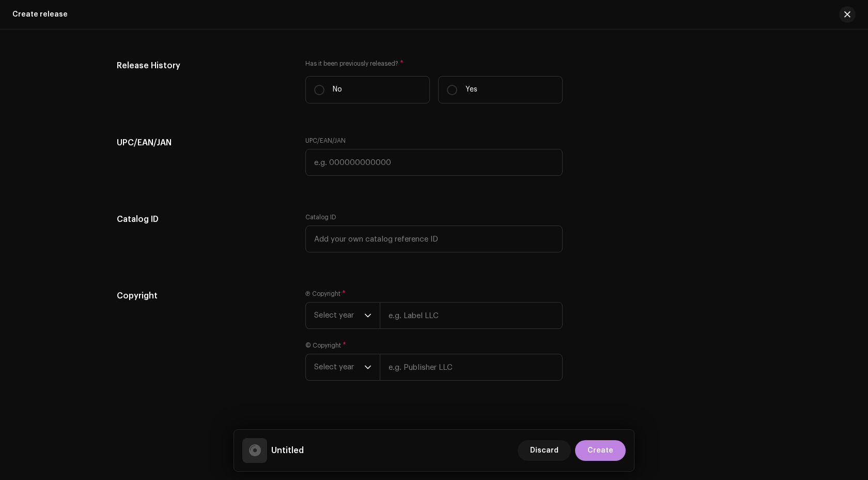
scroll to position [1514, 0]
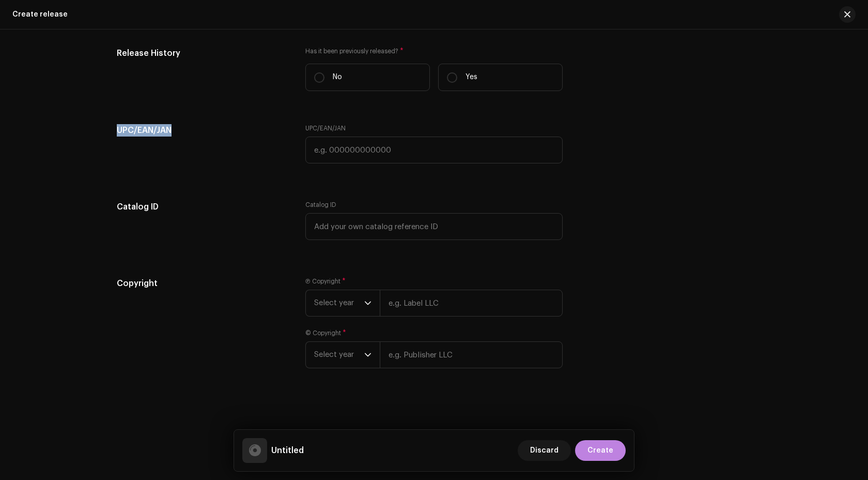
drag, startPoint x: 181, startPoint y: 132, endPoint x: 96, endPoint y: 132, distance: 85.8
click at [96, 132] on div "Create a new release We’ll guide you through everything — from track selection …" at bounding box center [434, 254] width 868 height 450
click at [368, 145] on input "text" at bounding box center [433, 149] width 257 height 27
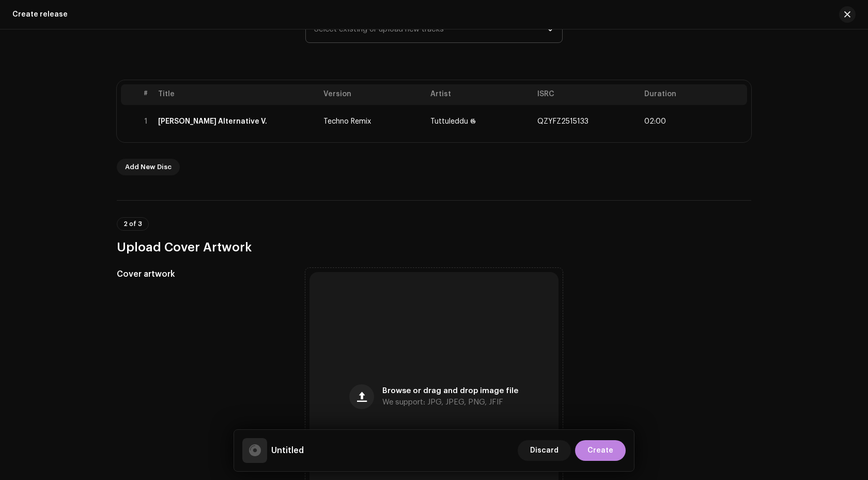
scroll to position [162, 0]
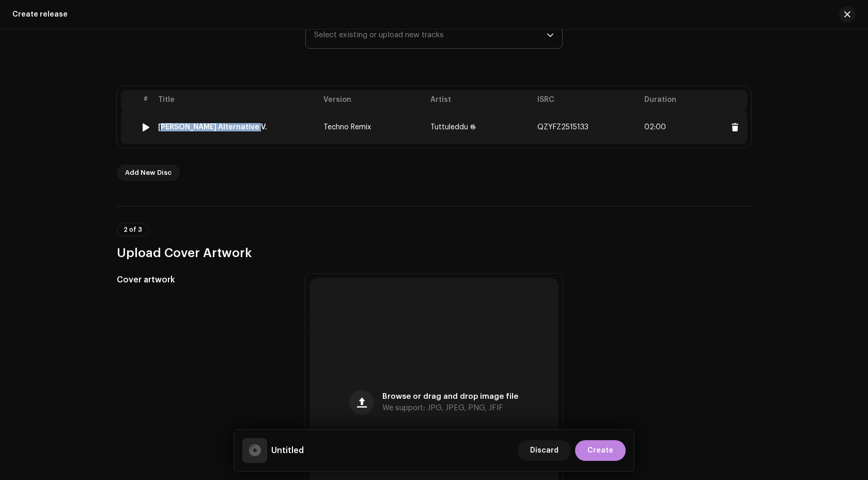
click at [287, 123] on div "Bella Ciao Alternative V." at bounding box center [236, 127] width 157 height 8
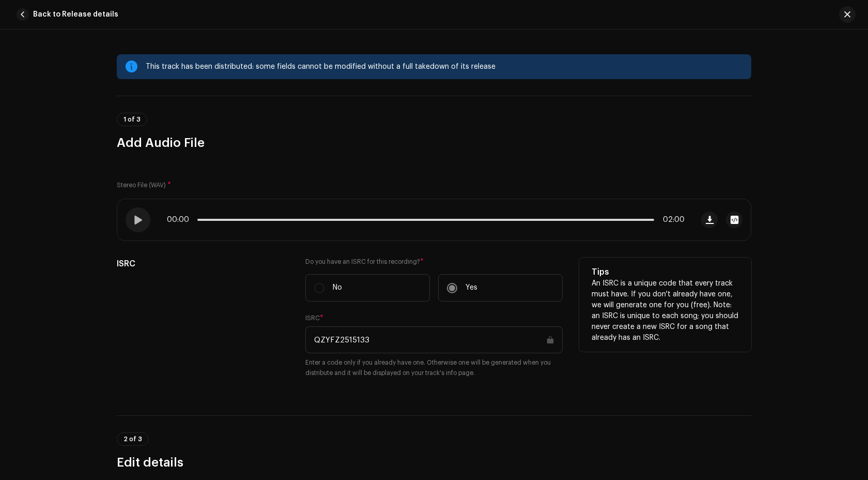
scroll to position [141, 0]
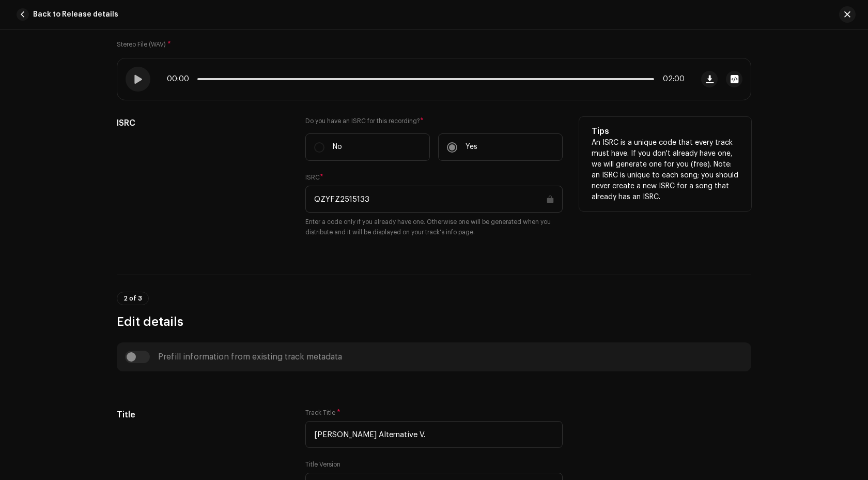
click at [350, 202] on input "QZYFZ2515133" at bounding box center [433, 199] width 257 height 27
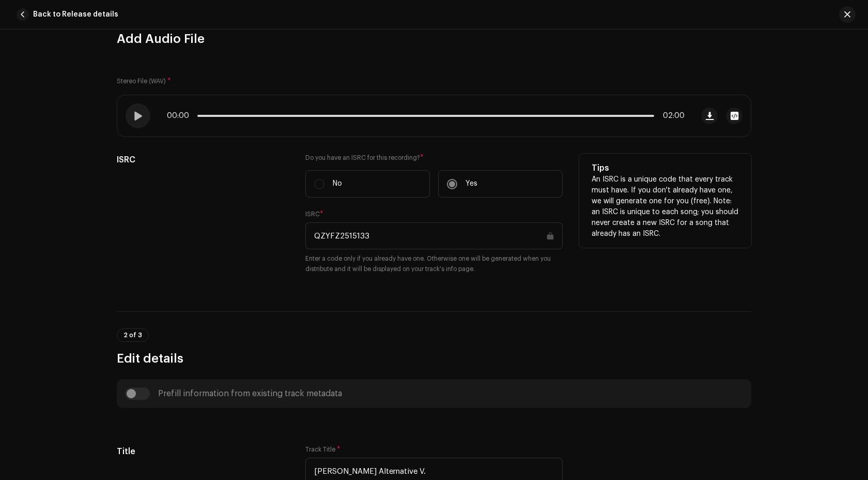
scroll to position [57, 0]
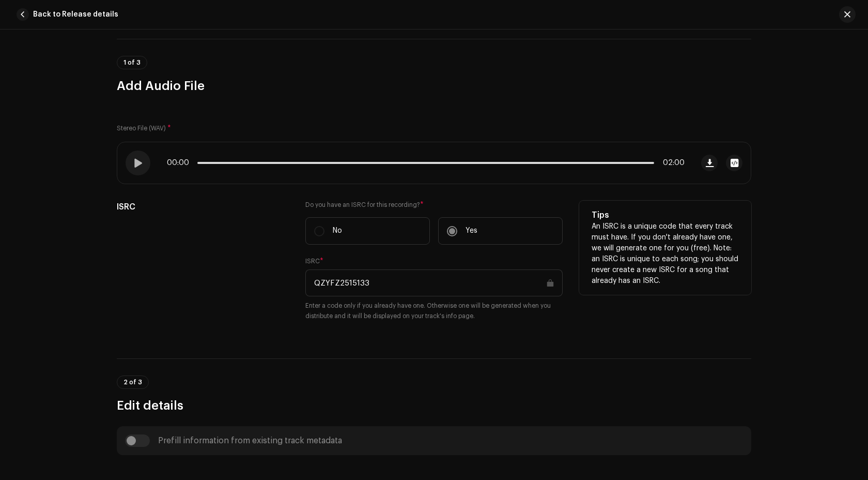
click at [381, 271] on input "QZYFZ2515133" at bounding box center [433, 282] width 257 height 27
click at [364, 281] on input "QZYFZ2515133" at bounding box center [433, 282] width 257 height 27
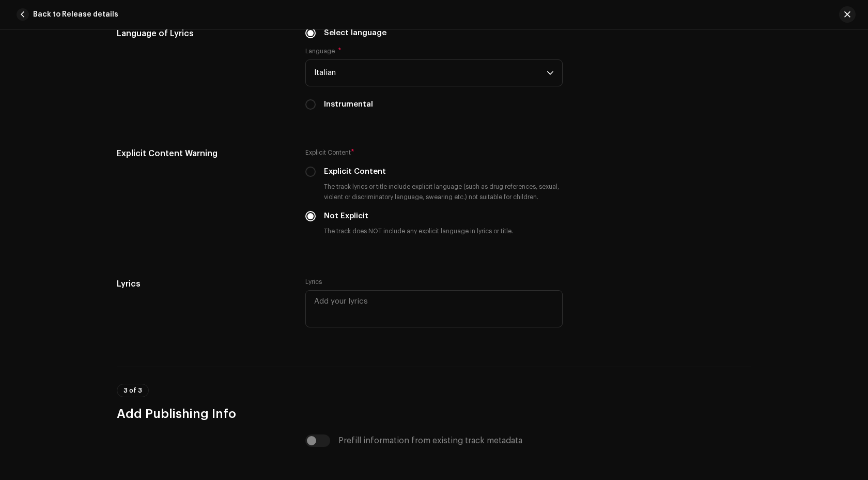
scroll to position [1712, 0]
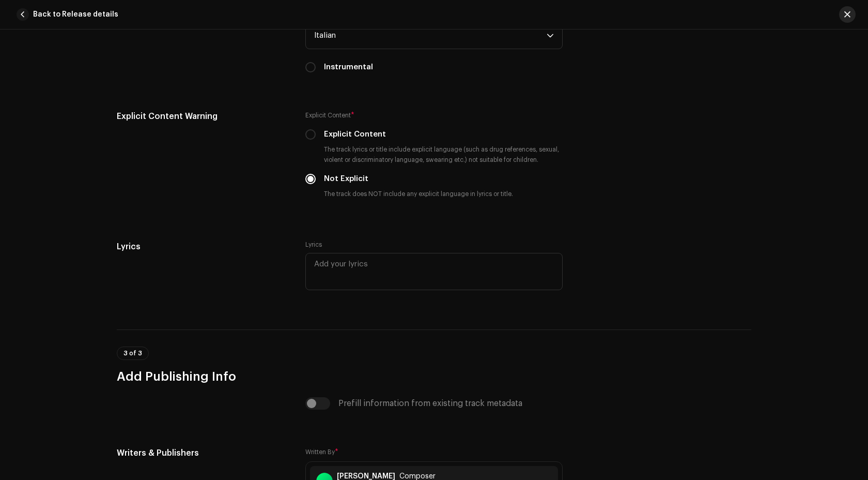
click at [844, 18] on span "button" at bounding box center [847, 14] width 6 height 8
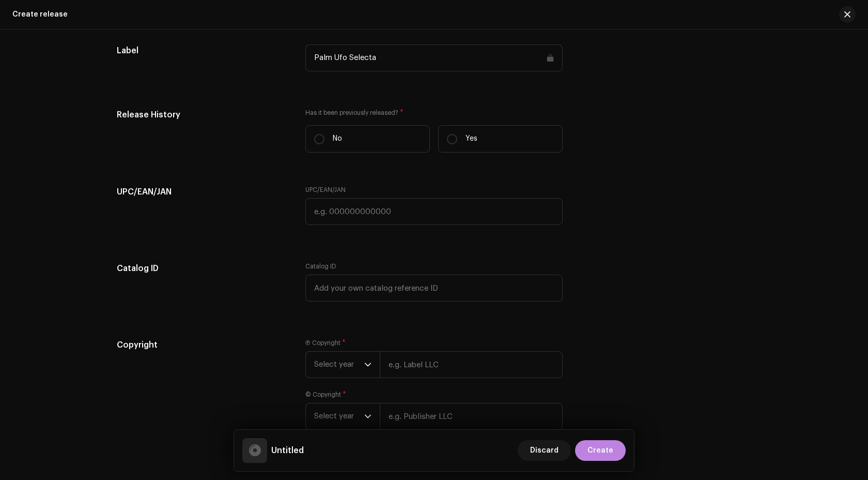
scroll to position [1450, 0]
click at [343, 218] on input "text" at bounding box center [433, 210] width 257 height 27
paste input "7316479688742"
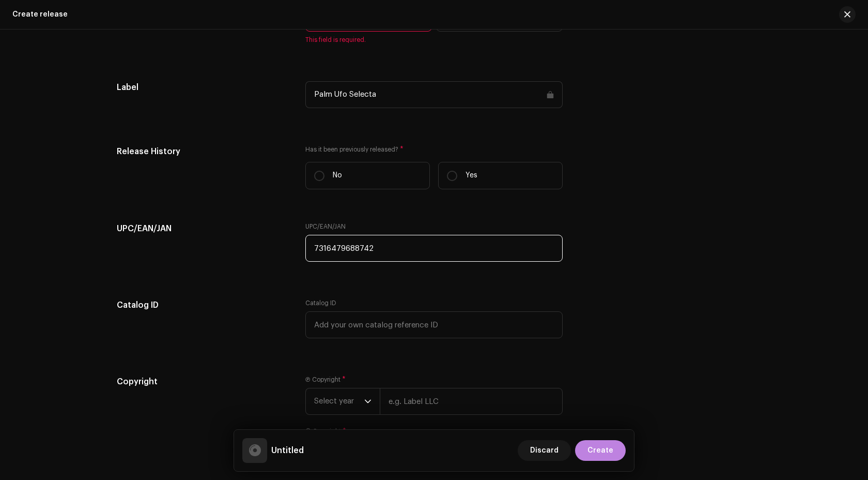
scroll to position [1411, 0]
type input "7316479688742"
click at [551, 449] on span "Discard" at bounding box center [544, 450] width 28 height 21
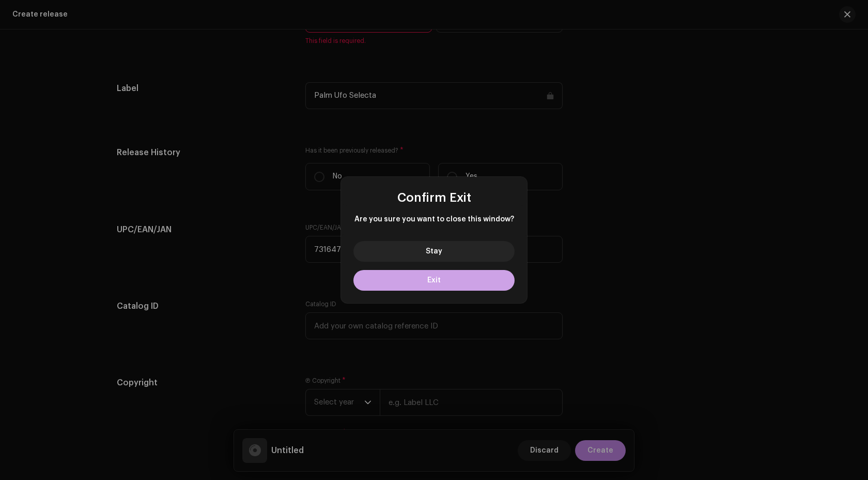
click at [412, 279] on button "Exit" at bounding box center [433, 280] width 161 height 21
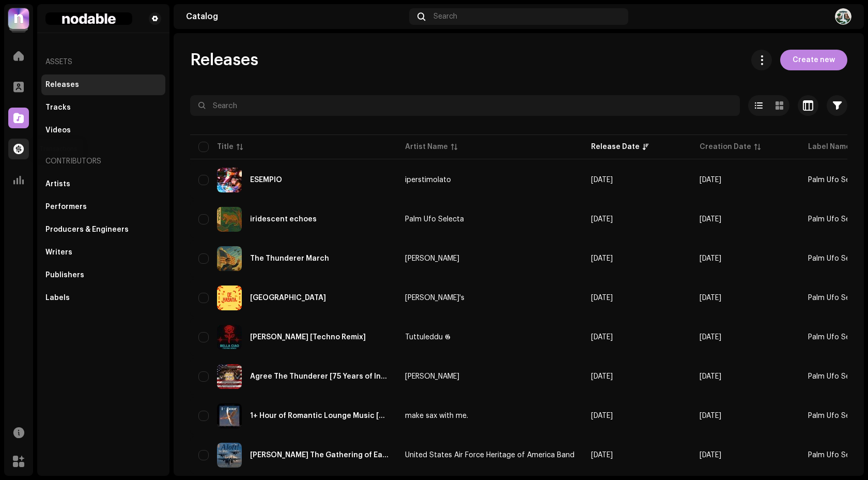
click at [21, 153] on span at bounding box center [18, 149] width 10 height 8
click at [19, 151] on span at bounding box center [18, 149] width 10 height 8
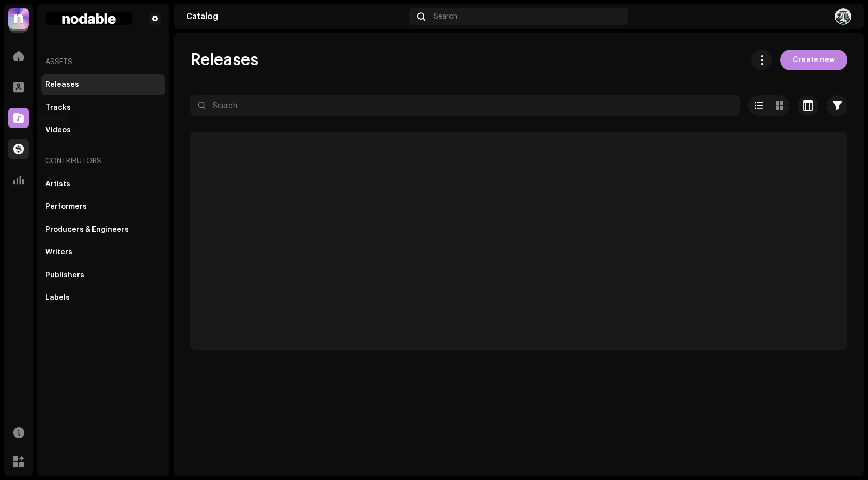
click at [19, 145] on span at bounding box center [18, 149] width 10 height 8
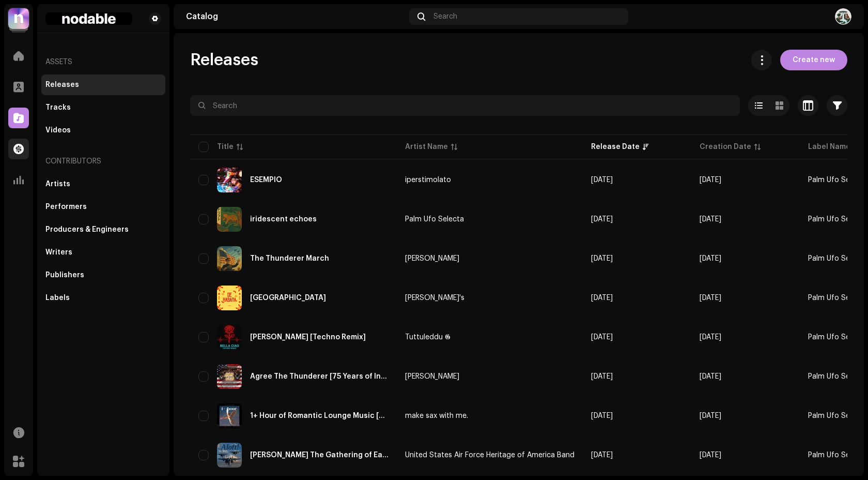
click at [19, 145] on span at bounding box center [18, 149] width 10 height 8
click at [19, 59] on span at bounding box center [18, 56] width 10 height 8
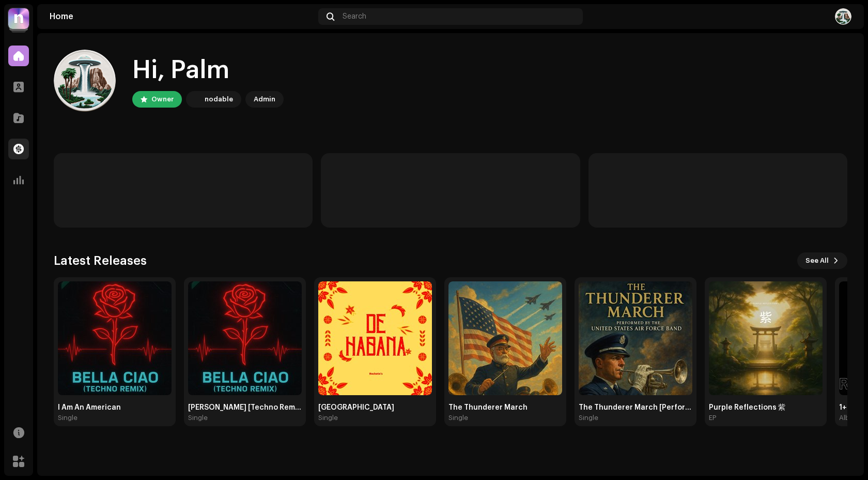
click at [22, 155] on div at bounding box center [18, 148] width 21 height 21
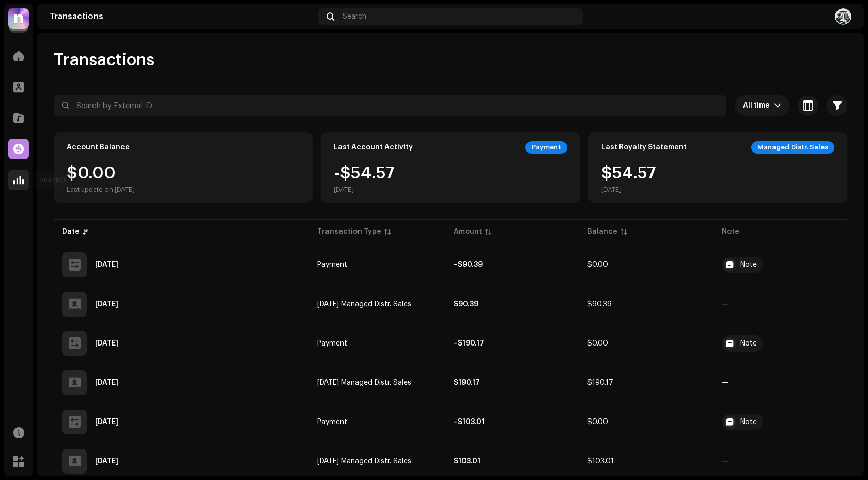
click at [16, 176] on span at bounding box center [18, 180] width 10 height 8
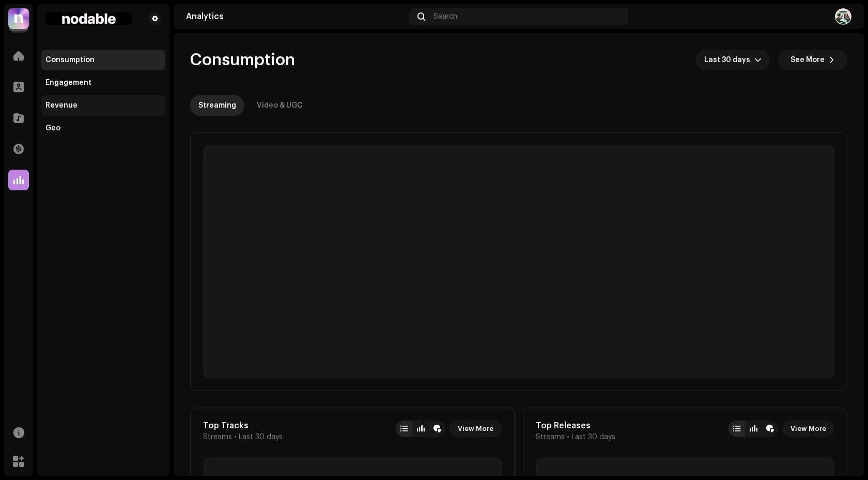
click at [67, 109] on div "Revenue" at bounding box center [61, 105] width 32 height 8
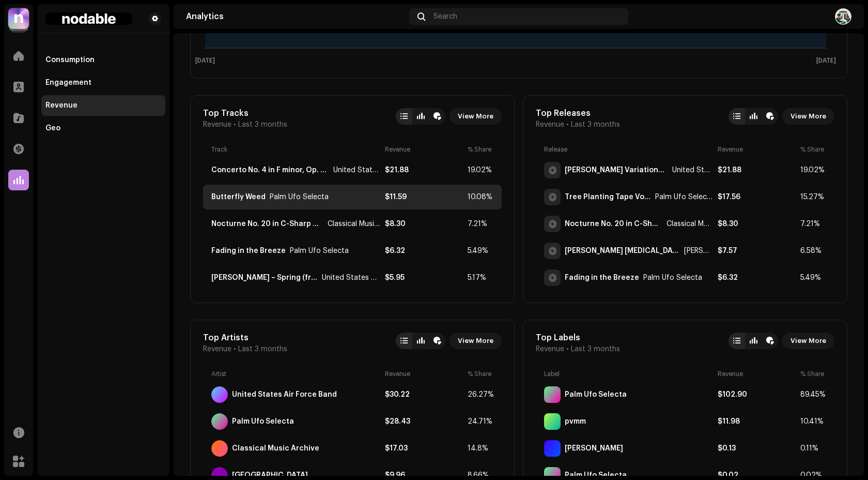
scroll to position [318, 0]
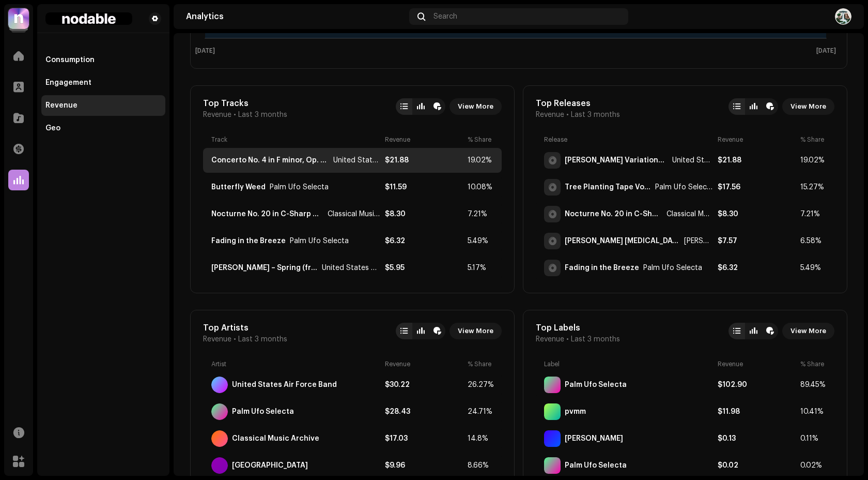
click at [251, 162] on div "Concerto No. 4 in F minor, Op. 8, RV 297 'Winter': (Complete Version)" at bounding box center [270, 160] width 118 height 8
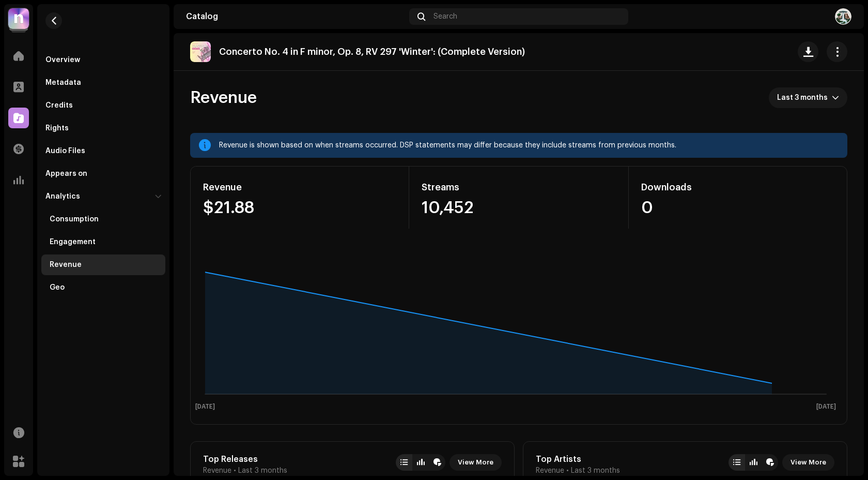
scroll to position [39, 0]
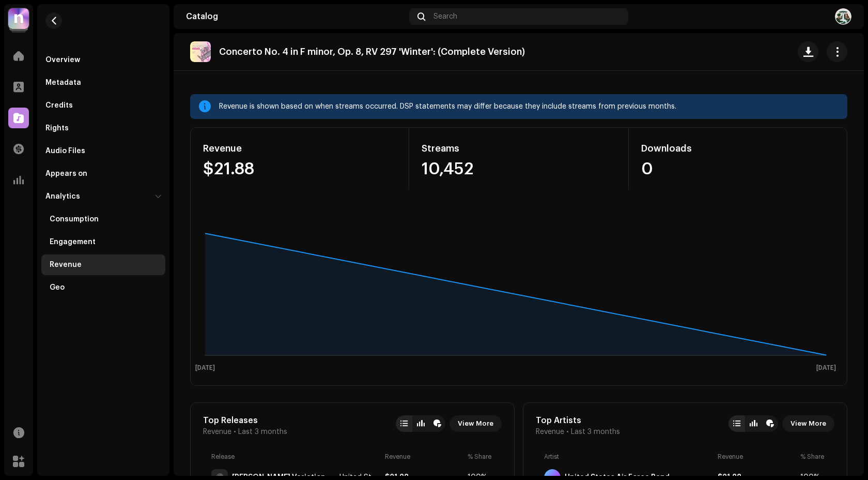
drag, startPoint x: 256, startPoint y: 178, endPoint x: 209, endPoint y: 172, distance: 47.9
click at [209, 172] on div "Revenue $21.88" at bounding box center [300, 159] width 219 height 62
click at [205, 170] on div "$21.88" at bounding box center [299, 169] width 193 height 17
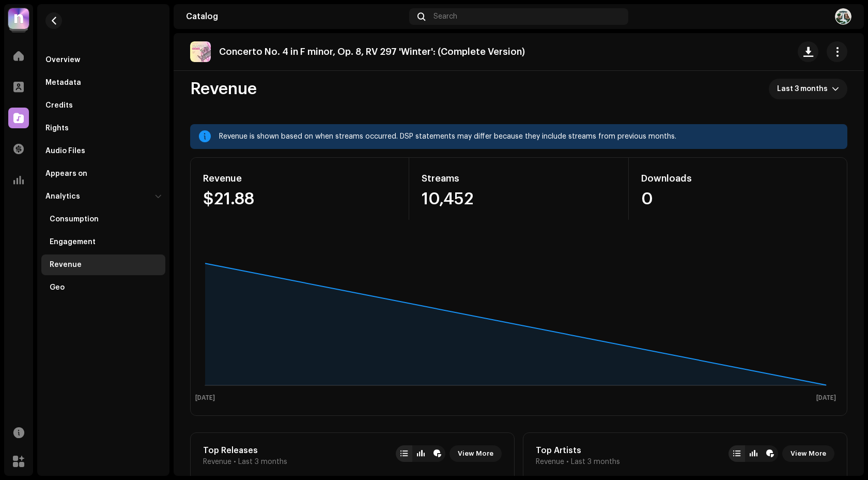
scroll to position [0, 0]
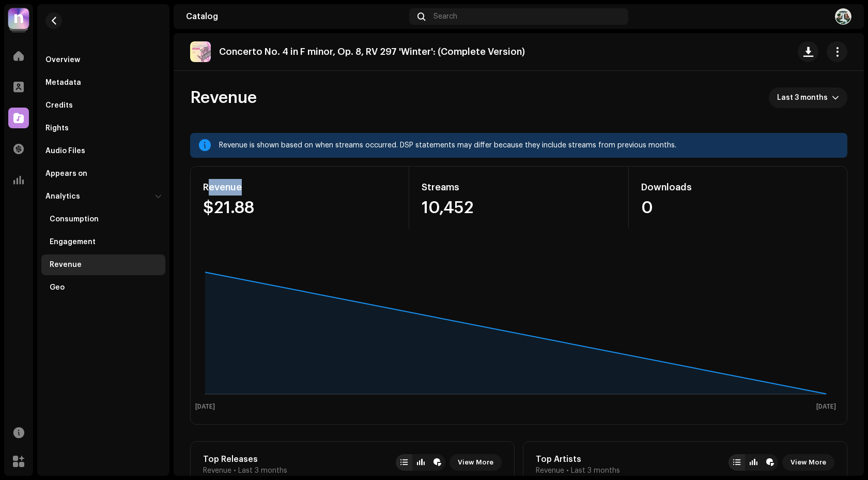
drag, startPoint x: 259, startPoint y: 198, endPoint x: 208, endPoint y: 182, distance: 54.3
click at [208, 181] on div "Revenue $21.88" at bounding box center [300, 197] width 219 height 62
click at [264, 205] on div "$21.88" at bounding box center [299, 207] width 193 height 17
drag, startPoint x: 262, startPoint y: 205, endPoint x: 204, endPoint y: 187, distance: 61.0
click at [204, 187] on div "Revenue $21.88" at bounding box center [300, 197] width 219 height 62
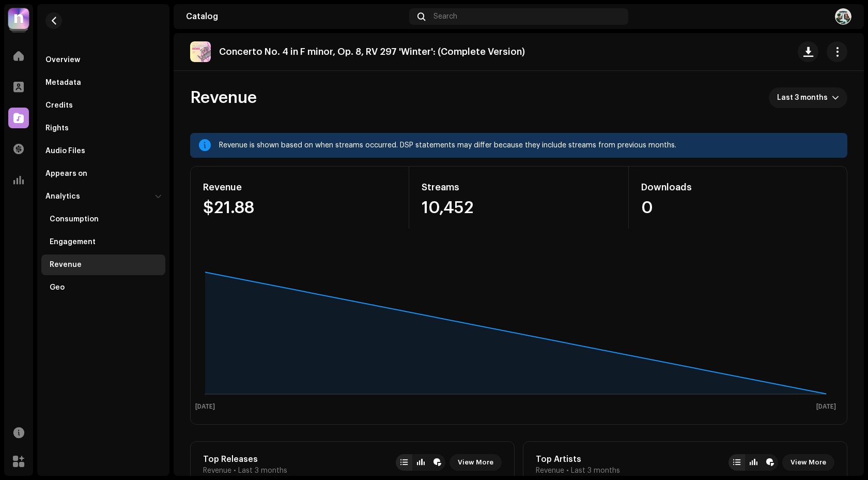
click at [204, 187] on div "Revenue" at bounding box center [299, 187] width 193 height 17
drag, startPoint x: 261, startPoint y: 214, endPoint x: 197, endPoint y: 179, distance: 73.1
click at [197, 179] on div "Revenue $21.88" at bounding box center [300, 197] width 219 height 62
drag, startPoint x: 261, startPoint y: 212, endPoint x: 198, endPoint y: 184, distance: 69.2
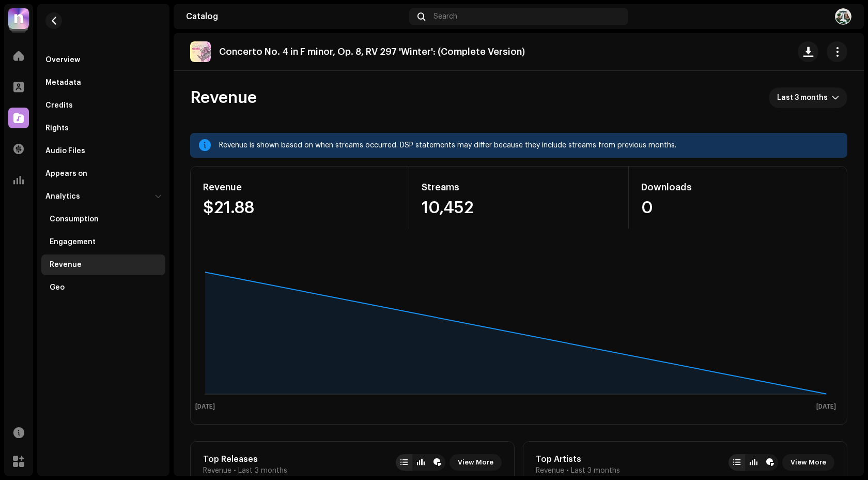
click at [198, 184] on div "Revenue $21.88" at bounding box center [300, 197] width 219 height 62
drag, startPoint x: 265, startPoint y: 210, endPoint x: 208, endPoint y: 186, distance: 61.6
click at [208, 186] on div "Revenue $21.88" at bounding box center [300, 197] width 219 height 62
click at [208, 186] on div "Revenue" at bounding box center [299, 187] width 193 height 17
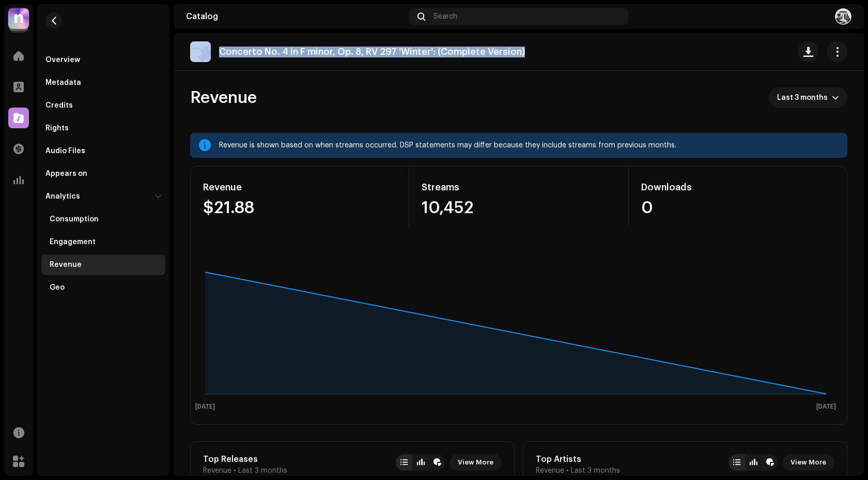
drag, startPoint x: 179, startPoint y: 43, endPoint x: 490, endPoint y: 67, distance: 311.5
click at [490, 67] on div "Concerto No. 4 in F minor, Op. 8, RV 297 'Winter': (Complete Version)" at bounding box center [519, 52] width 690 height 38
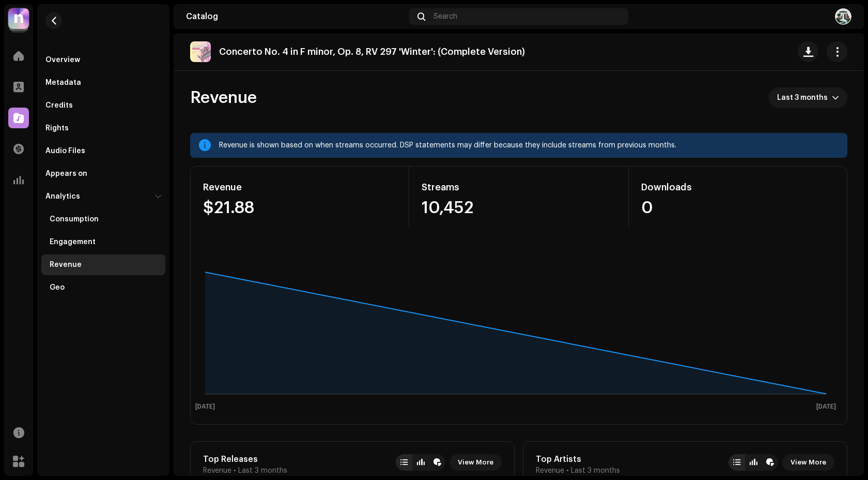
click at [533, 61] on div "Concerto No. 4 in F minor, Op. 8, RV 297 'Winter': (Complete Version)" at bounding box center [518, 51] width 657 height 21
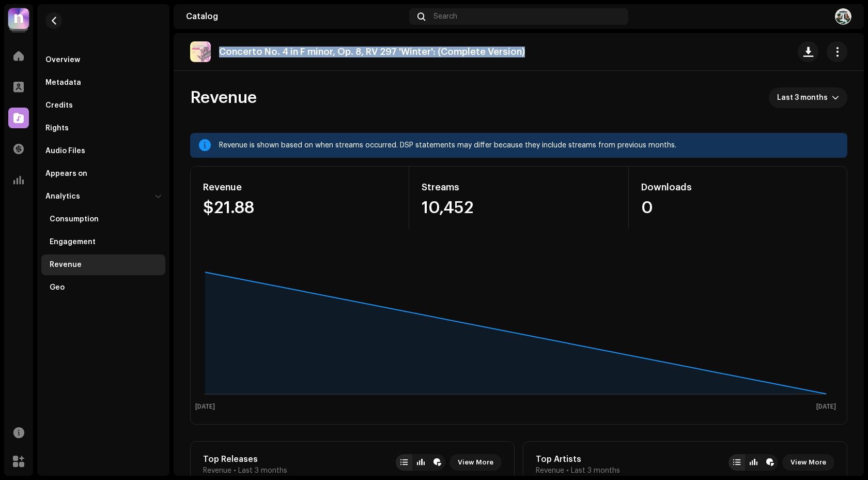
drag, startPoint x: 533, startPoint y: 60, endPoint x: 220, endPoint y: 43, distance: 313.6
click at [220, 43] on div "Concerto No. 4 in F minor, Op. 8, RV 297 'Winter': (Complete Version)" at bounding box center [518, 51] width 657 height 21
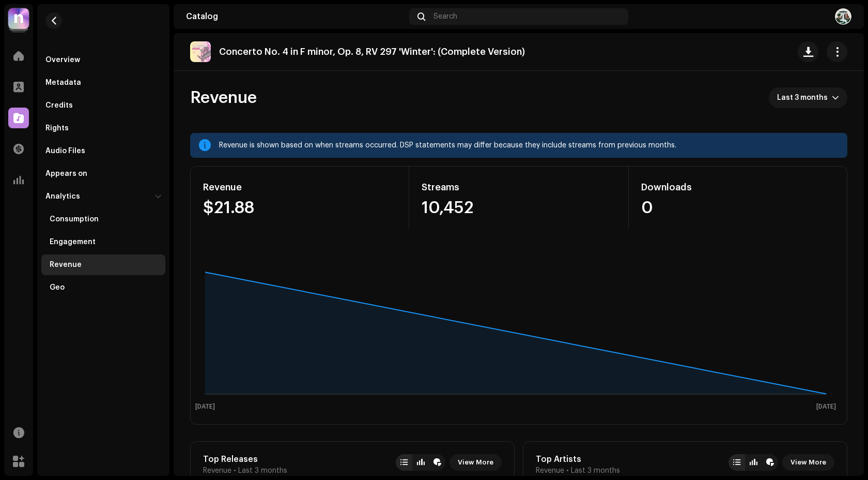
click at [260, 45] on div "Concerto No. 4 in F minor, Op. 8, RV 297 'Winter': (Complete Version)" at bounding box center [361, 51] width 343 height 21
drag, startPoint x: 259, startPoint y: 210, endPoint x: 196, endPoint y: 209, distance: 63.1
click at [196, 209] on div "Revenue $21.88" at bounding box center [300, 197] width 219 height 62
click at [298, 199] on div "$21.88" at bounding box center [299, 207] width 193 height 17
drag, startPoint x: 260, startPoint y: 210, endPoint x: 194, endPoint y: 205, distance: 66.4
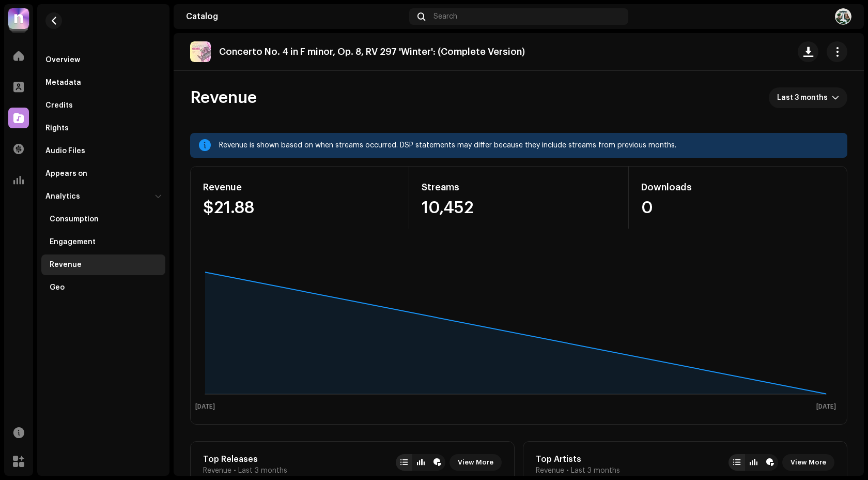
click at [194, 205] on div "Revenue $21.88" at bounding box center [300, 197] width 219 height 62
click at [233, 207] on div "$21.88" at bounding box center [299, 207] width 193 height 17
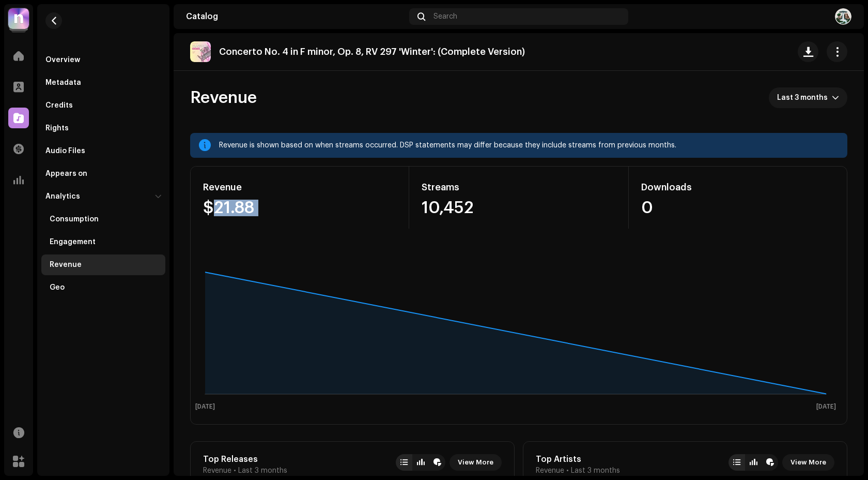
click at [233, 207] on div "$21.88" at bounding box center [299, 207] width 193 height 17
click at [213, 208] on div "$21.88" at bounding box center [299, 207] width 193 height 17
drag, startPoint x: 260, startPoint y: 204, endPoint x: 205, endPoint y: 204, distance: 54.8
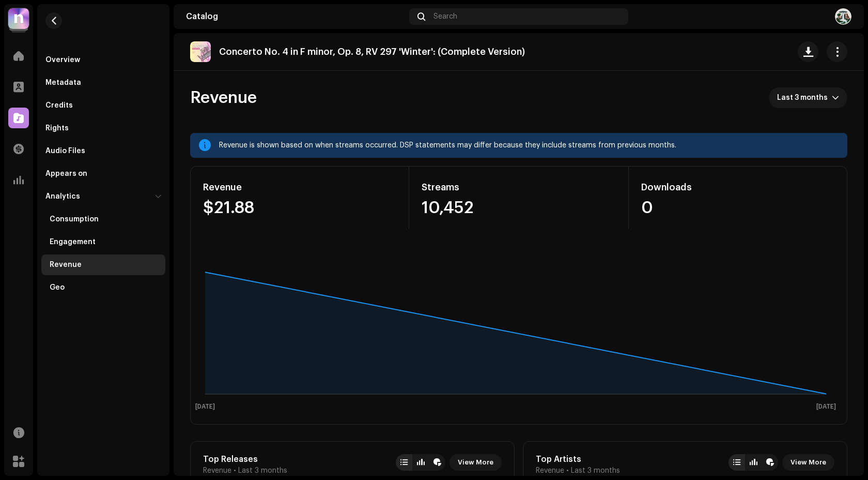
click at [205, 204] on div "$21.88" at bounding box center [299, 207] width 193 height 17
click at [230, 177] on div "Revenue $21.88" at bounding box center [300, 197] width 219 height 62
drag, startPoint x: 253, startPoint y: 208, endPoint x: 191, endPoint y: 186, distance: 66.5
click at [191, 186] on div "Revenue $21.88" at bounding box center [300, 197] width 219 height 62
click at [208, 186] on div "Revenue" at bounding box center [299, 187] width 193 height 17
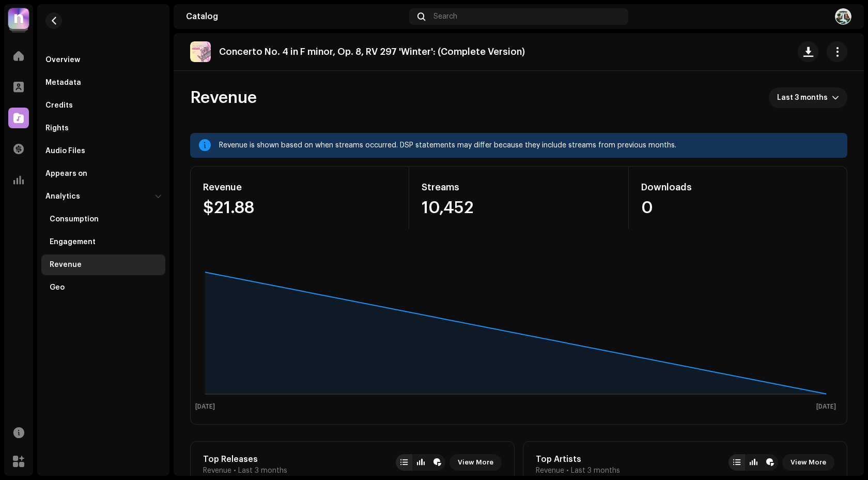
drag, startPoint x: 266, startPoint y: 212, endPoint x: 206, endPoint y: 188, distance: 65.2
click at [206, 188] on div "Revenue $21.88" at bounding box center [300, 197] width 219 height 62
click at [206, 188] on div "Revenue" at bounding box center [299, 187] width 193 height 17
drag, startPoint x: 268, startPoint y: 211, endPoint x: 194, endPoint y: 183, distance: 78.5
click at [194, 183] on div "Revenue $21.88" at bounding box center [300, 197] width 219 height 62
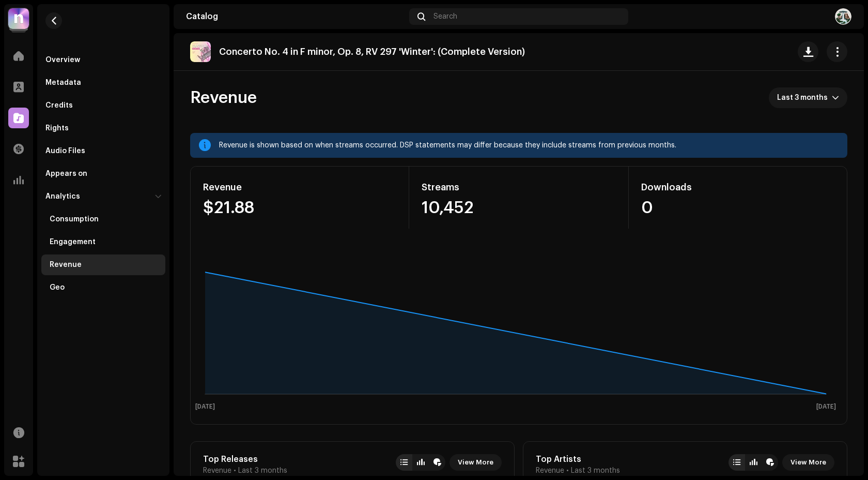
click at [194, 183] on div "Revenue $21.88" at bounding box center [300, 197] width 219 height 62
click at [11, 53] on div at bounding box center [18, 55] width 21 height 21
drag, startPoint x: 263, startPoint y: 211, endPoint x: 187, endPoint y: 176, distance: 83.7
click at [292, 205] on div "$21.88" at bounding box center [299, 207] width 193 height 17
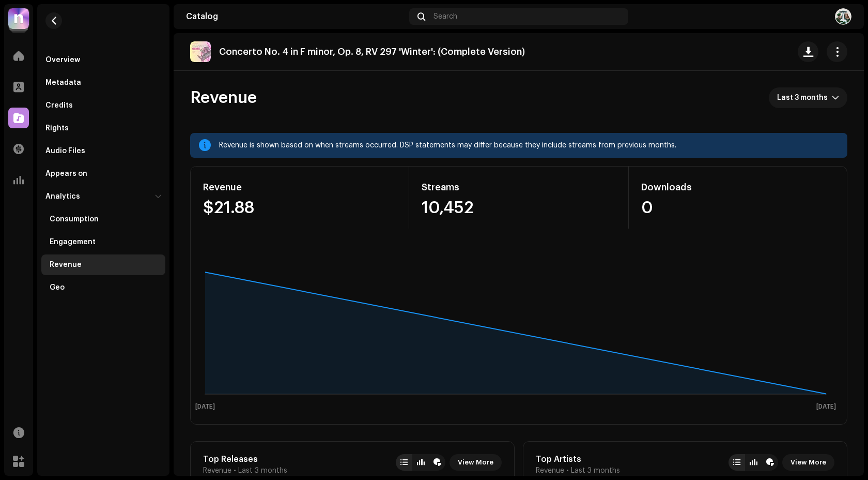
drag, startPoint x: 263, startPoint y: 206, endPoint x: 203, endPoint y: 191, distance: 61.8
click at [203, 191] on div "Revenue $21.88" at bounding box center [300, 197] width 219 height 62
click at [269, 203] on div "$21.88" at bounding box center [299, 207] width 193 height 17
drag, startPoint x: 263, startPoint y: 208, endPoint x: 204, endPoint y: 192, distance: 60.9
click at [204, 192] on div "Revenue $21.88" at bounding box center [300, 197] width 219 height 62
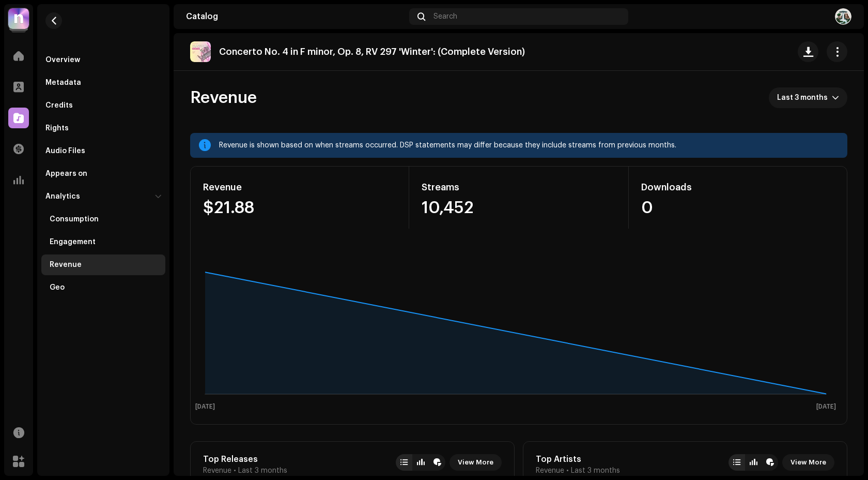
click at [248, 197] on div "Revenue $21.88" at bounding box center [300, 197] width 219 height 62
drag, startPoint x: 264, startPoint y: 209, endPoint x: 190, endPoint y: 190, distance: 76.3
click at [191, 190] on div "Revenue $21.88" at bounding box center [300, 197] width 219 height 62
click at [269, 210] on div "$21.88" at bounding box center [299, 207] width 193 height 17
click at [0, 56] on div "Palm Ufo Home Profile Catalog Transactions Analytics Resources Marketplace Over…" at bounding box center [434, 240] width 868 height 480
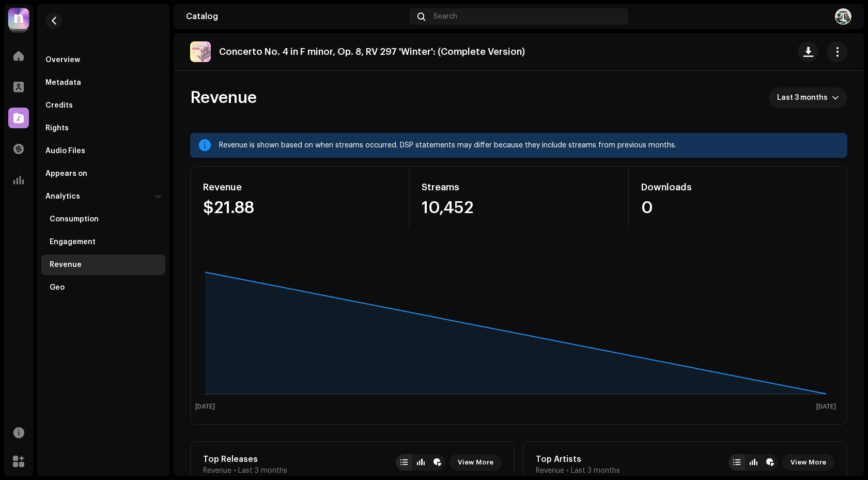
click at [0, 56] on div "Palm Ufo Home Profile Catalog Transactions Analytics Resources Marketplace Over…" at bounding box center [434, 240] width 868 height 480
click at [14, 56] on span at bounding box center [18, 56] width 10 height 8
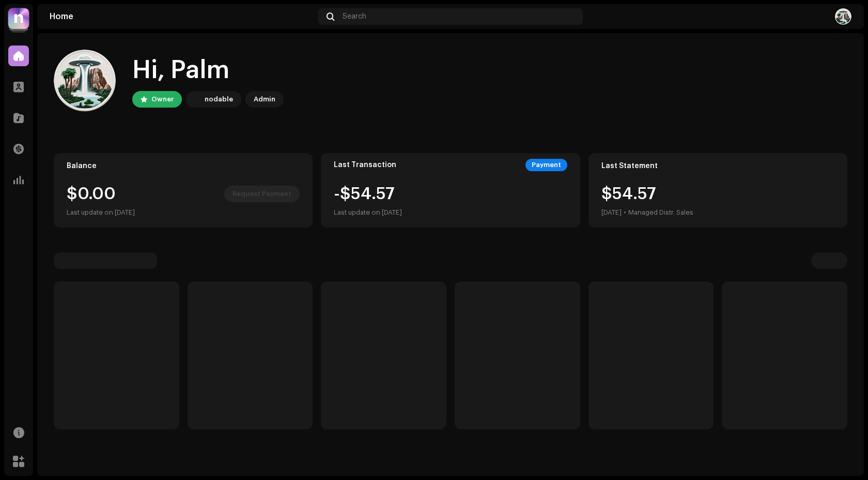
click at [14, 56] on span at bounding box center [18, 56] width 10 height 8
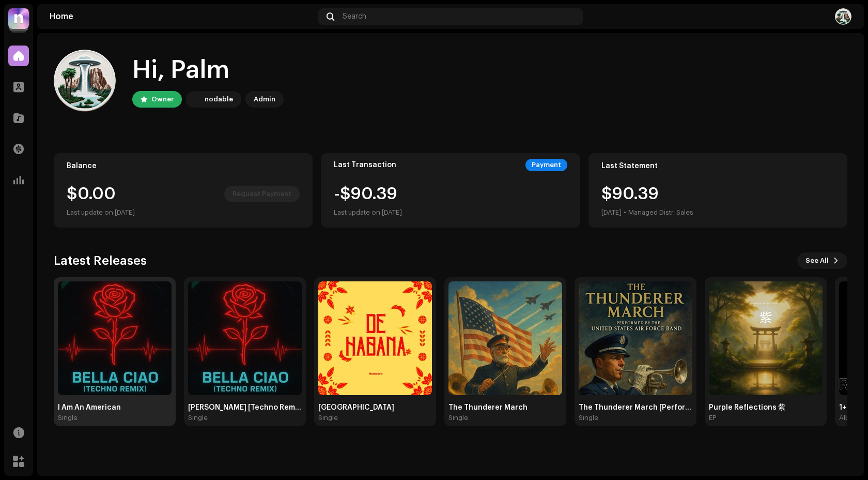
click at [133, 319] on img at bounding box center [115, 338] width 114 height 114
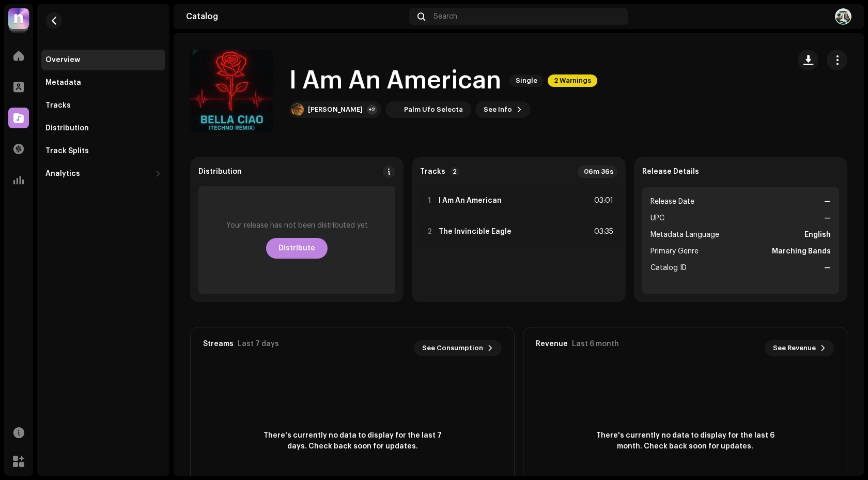
click at [832, 64] on span "button" at bounding box center [837, 60] width 10 height 8
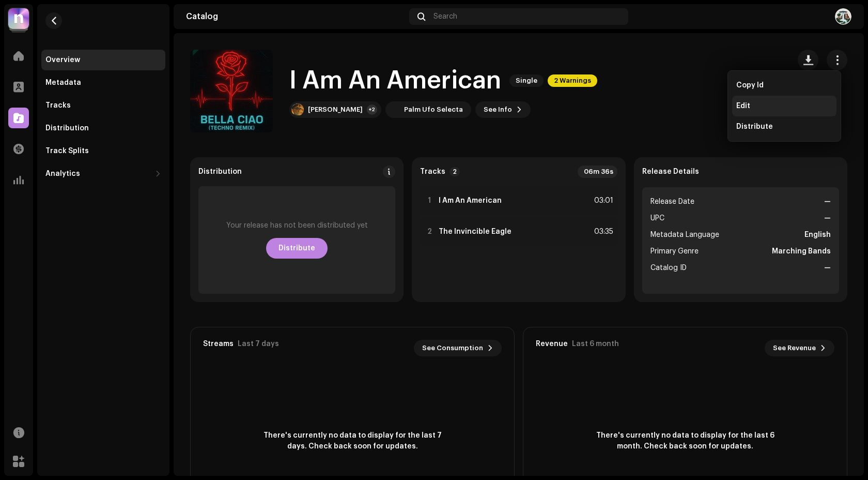
click at [755, 104] on div "Edit" at bounding box center [784, 106] width 96 height 8
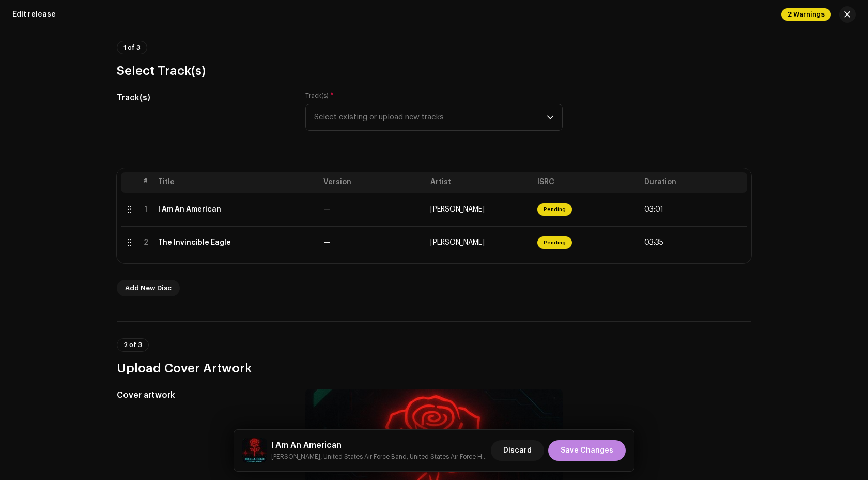
scroll to position [331, 0]
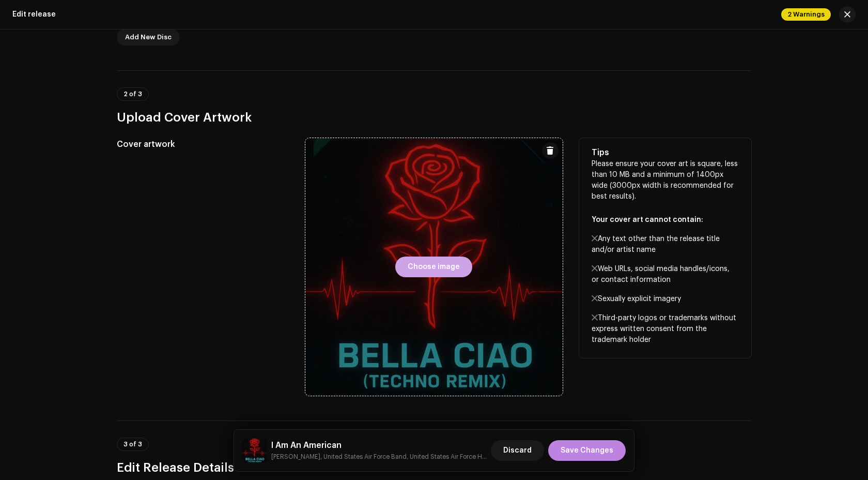
click at [414, 264] on span "Choose image" at bounding box center [434, 266] width 52 height 21
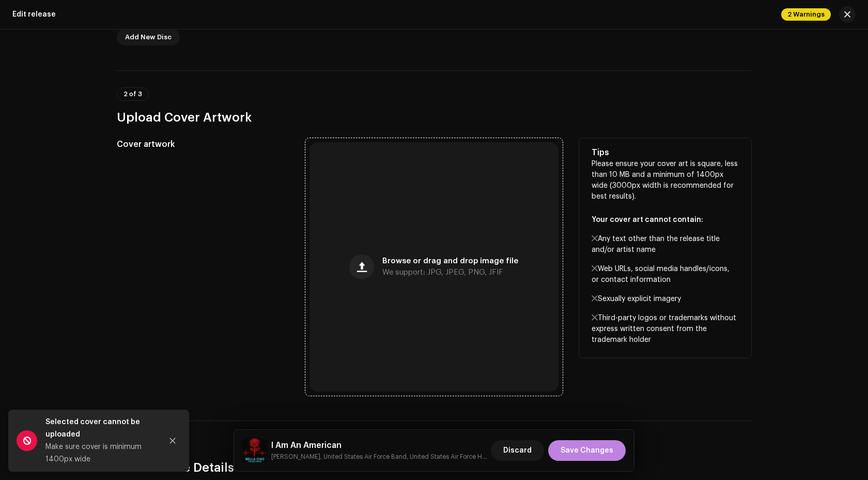
click at [434, 220] on div "Browse or drag and drop image file We support: JPG, JPEG, PNG, JFIF" at bounding box center [434, 266] width 249 height 249
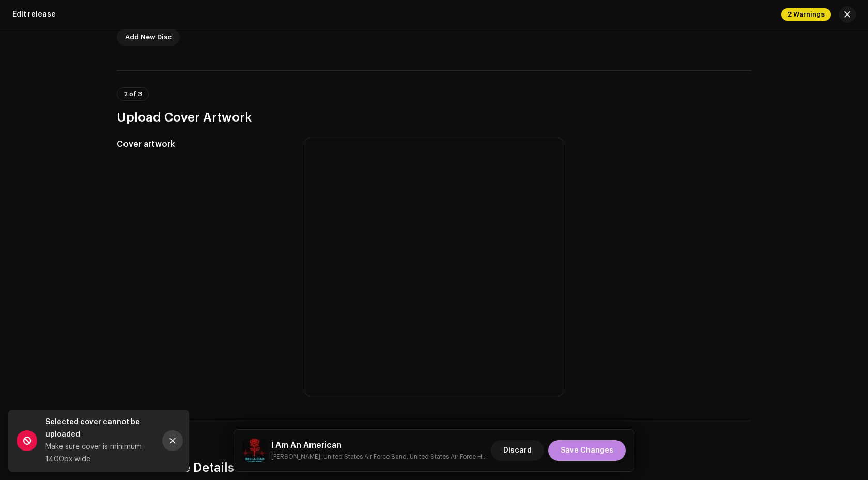
click at [170, 434] on button "Close" at bounding box center [172, 440] width 21 height 21
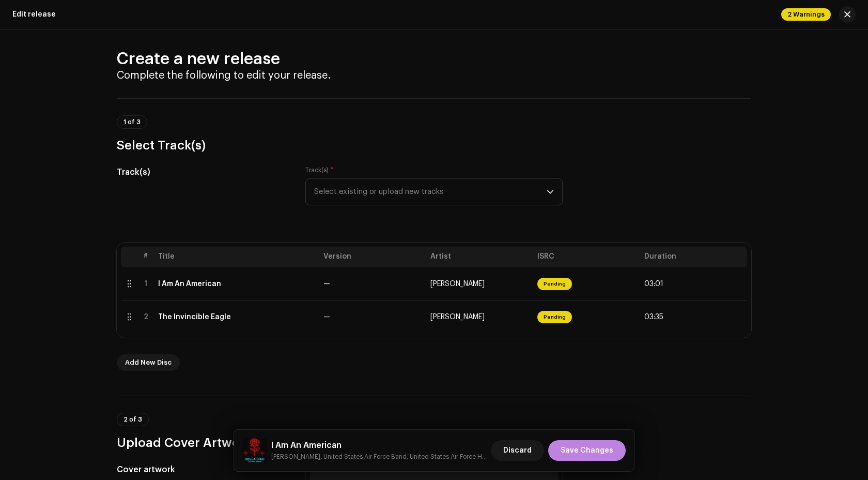
scroll to position [0, 0]
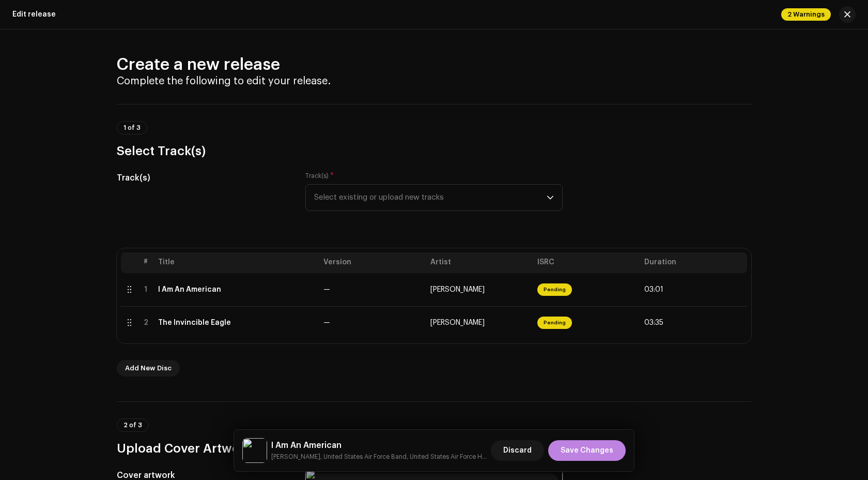
drag, startPoint x: 329, startPoint y: 80, endPoint x: 120, endPoint y: 61, distance: 209.6
click at [121, 60] on div "Create a new release Complete the following to edit your release." at bounding box center [434, 70] width 635 height 33
click at [120, 61] on h2 "Create a new release" at bounding box center [434, 64] width 635 height 21
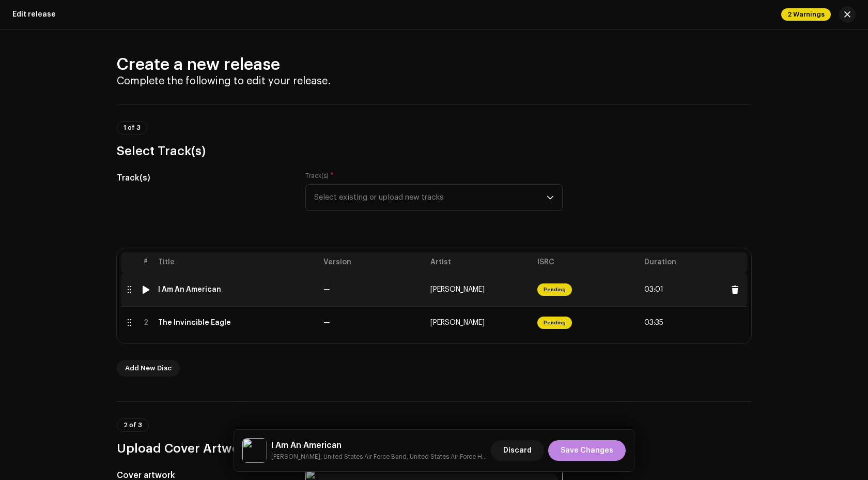
click at [147, 291] on div at bounding box center [146, 289] width 8 height 8
click at [145, 290] on div at bounding box center [146, 289] width 8 height 8
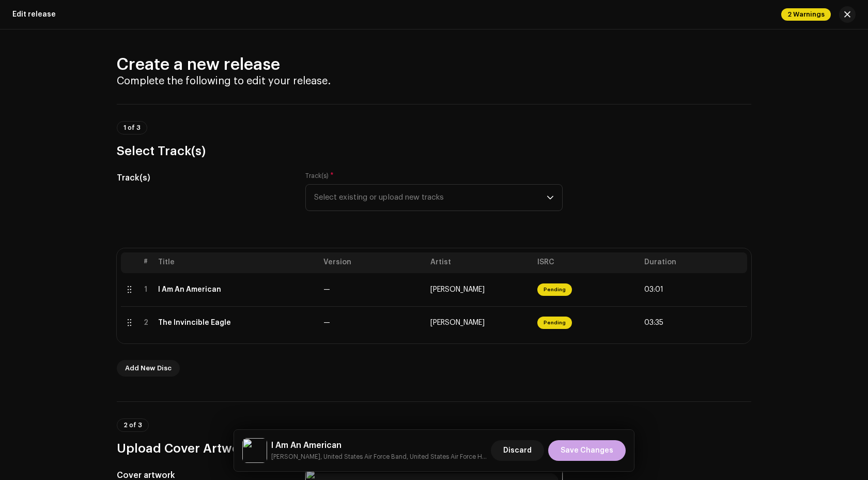
click at [598, 446] on span "Save Changes" at bounding box center [587, 450] width 53 height 21
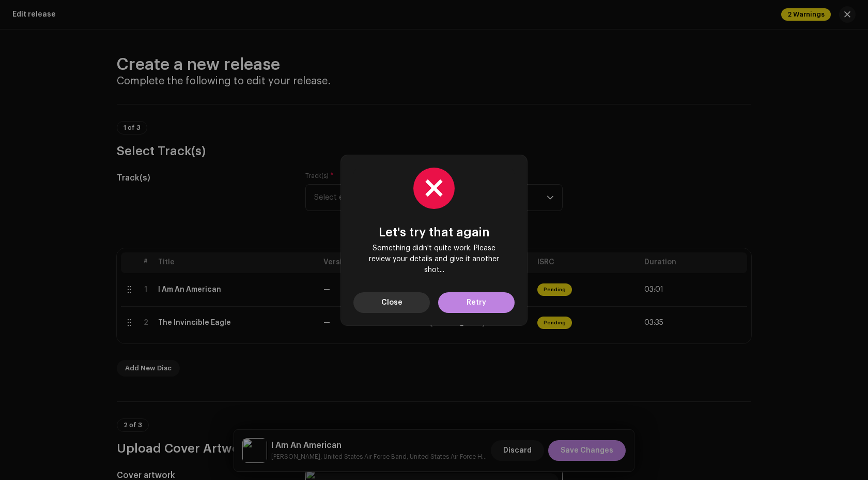
click at [393, 300] on span "Close" at bounding box center [391, 302] width 21 height 21
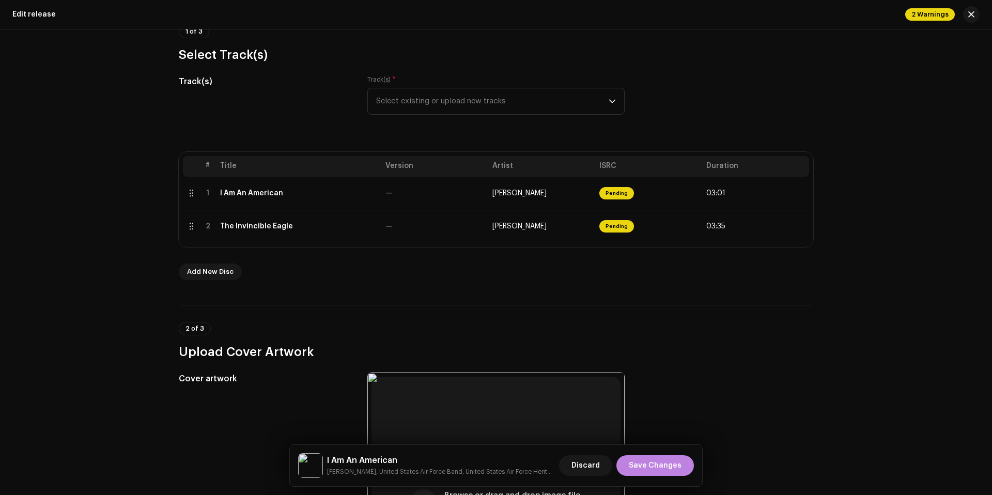
scroll to position [468, 0]
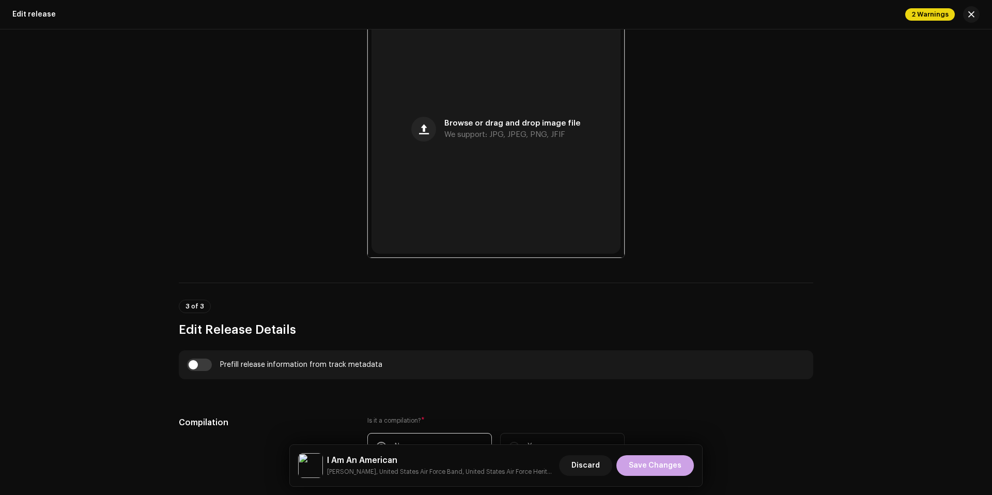
click at [656, 465] on span "Save Changes" at bounding box center [655, 465] width 53 height 21
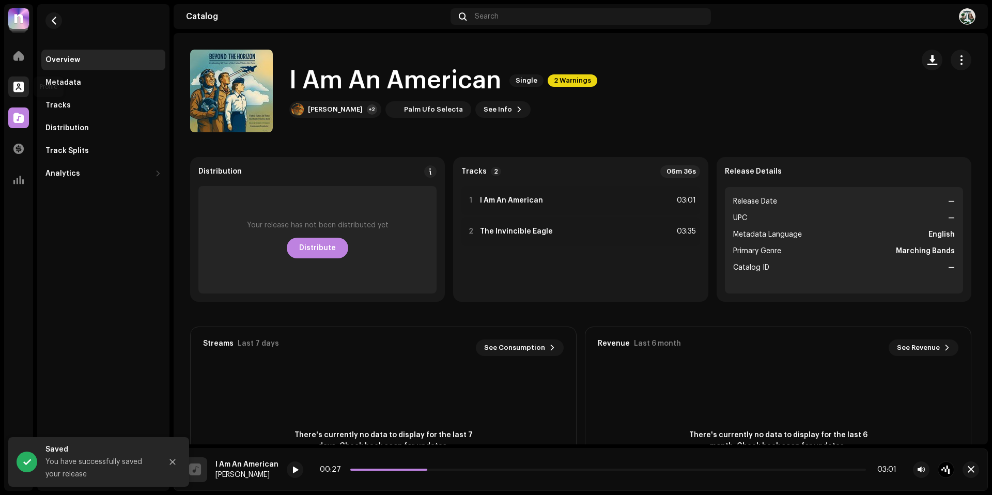
click at [23, 87] on span at bounding box center [18, 87] width 10 height 8
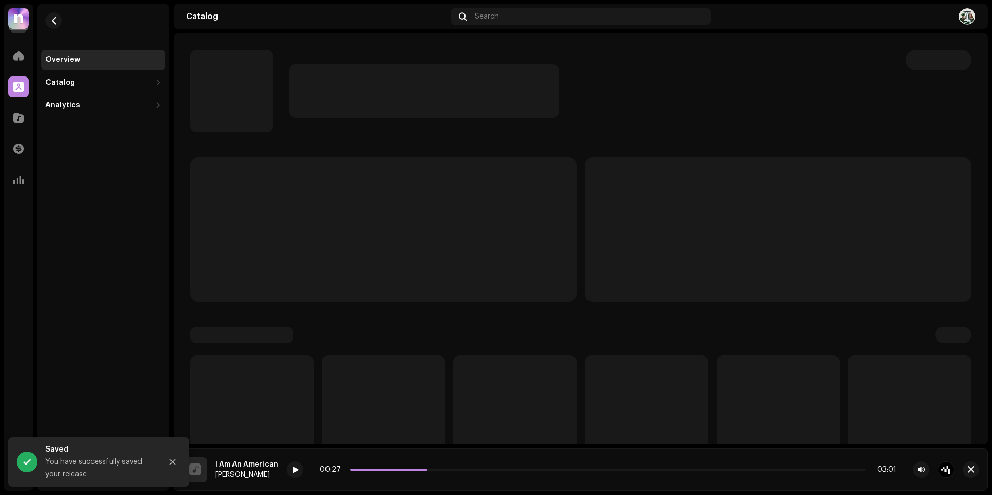
click at [23, 87] on span at bounding box center [18, 87] width 10 height 8
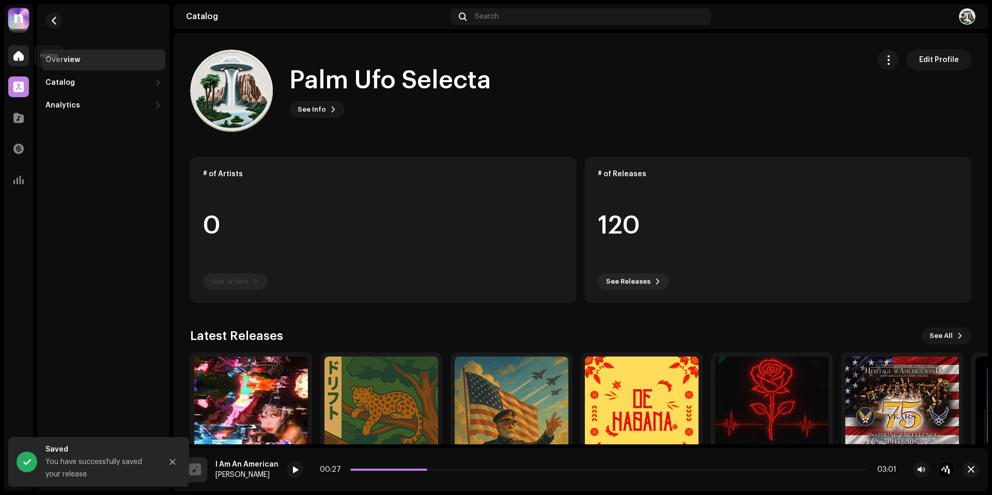
click at [19, 52] on span at bounding box center [18, 56] width 10 height 8
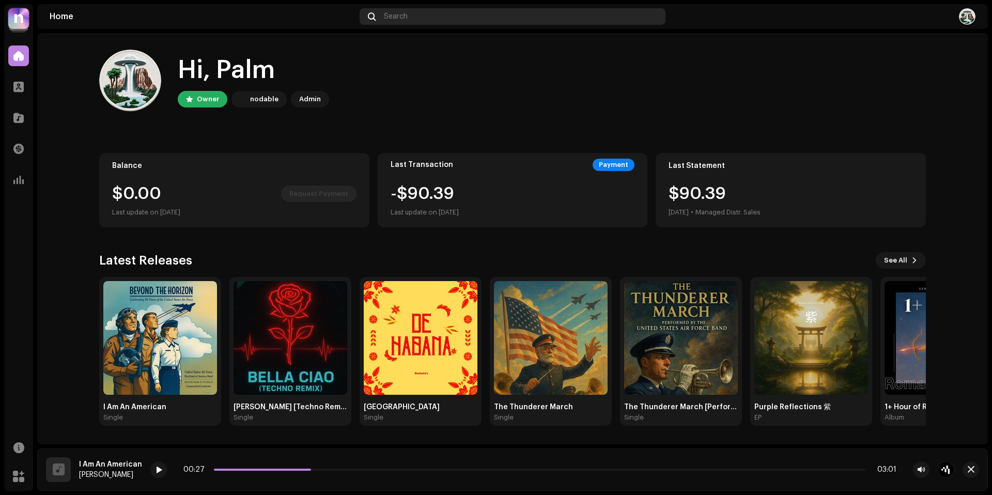
click at [455, 19] on div "Search" at bounding box center [513, 16] width 306 height 17
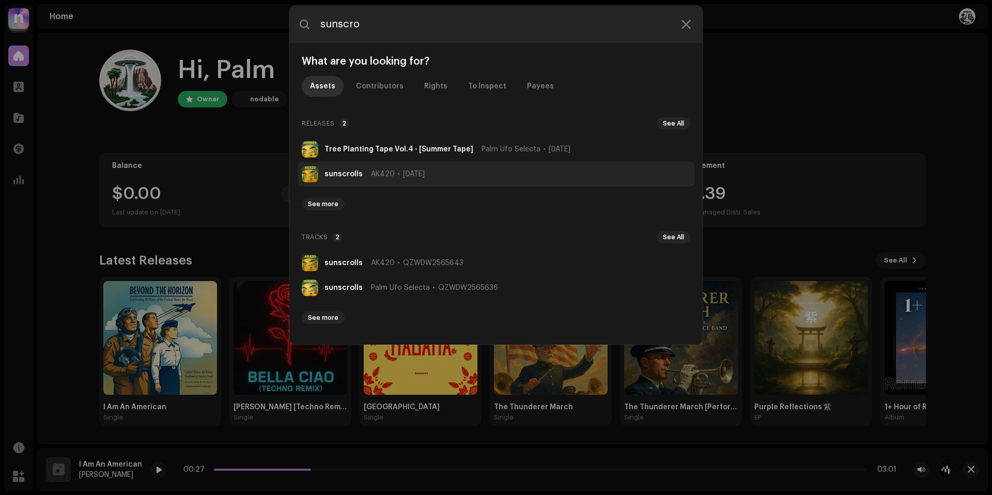
type input "sunscro"
click at [343, 176] on strong "sunscrolls" at bounding box center [344, 174] width 38 height 8
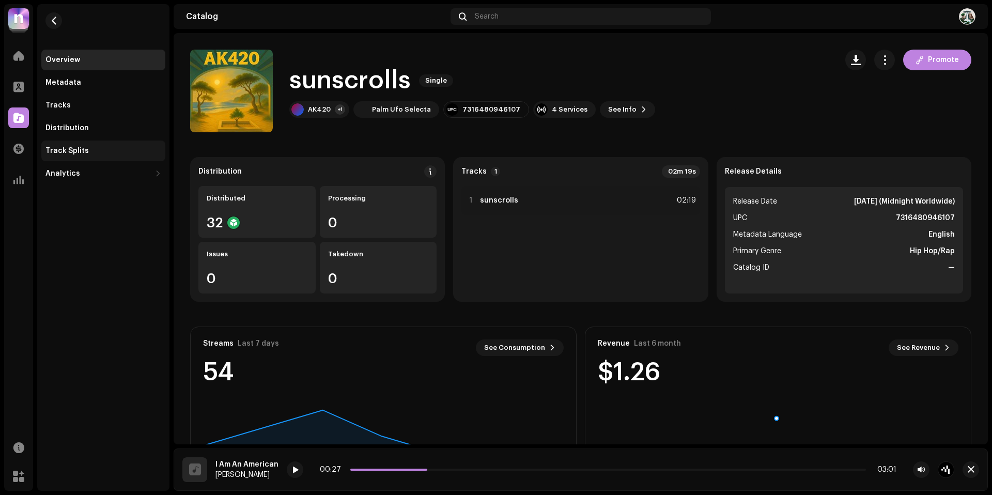
click at [79, 154] on div "Track Splits" at bounding box center [66, 151] width 43 height 8
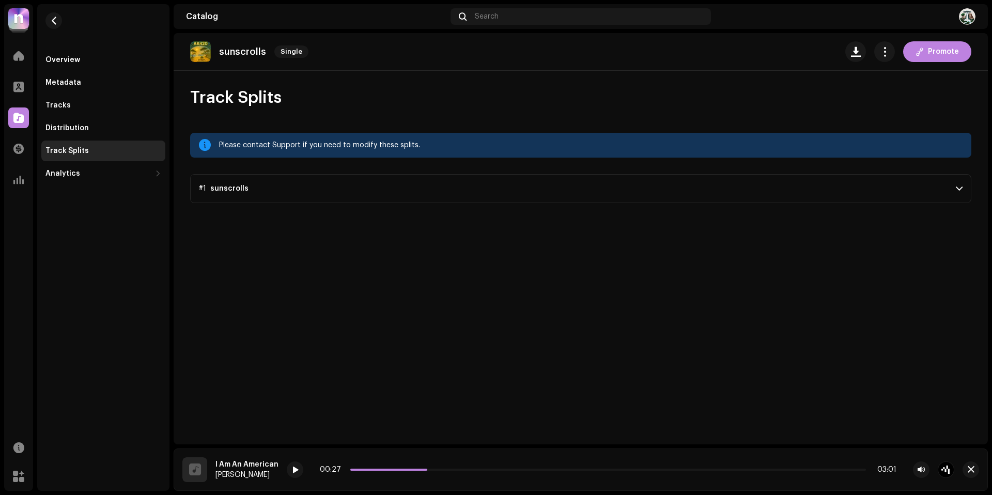
click at [868, 193] on p-accordion-header "#1 sunscrolls" at bounding box center [580, 188] width 781 height 29
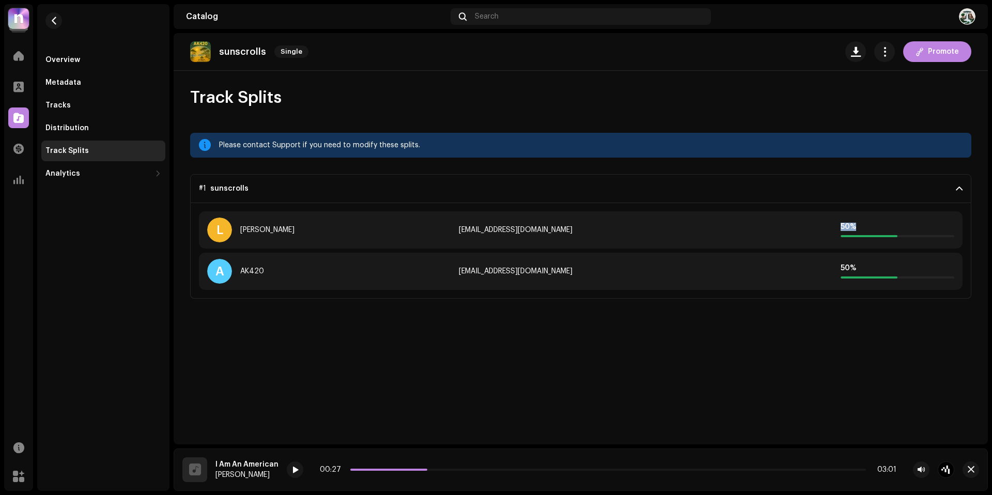
drag, startPoint x: 907, startPoint y: 237, endPoint x: 823, endPoint y: 222, distance: 85.0
click at [823, 222] on div "L [PERSON_NAME] [EMAIL_ADDRESS][DOMAIN_NAME] 50 %" at bounding box center [581, 229] width 764 height 37
click at [660, 259] on div "A AK420 [EMAIL_ADDRESS][DOMAIN_NAME] 50 %" at bounding box center [581, 271] width 764 height 37
drag, startPoint x: 279, startPoint y: 267, endPoint x: 234, endPoint y: 273, distance: 45.4
click at [234, 273] on div "A AK420" at bounding box center [328, 271] width 243 height 25
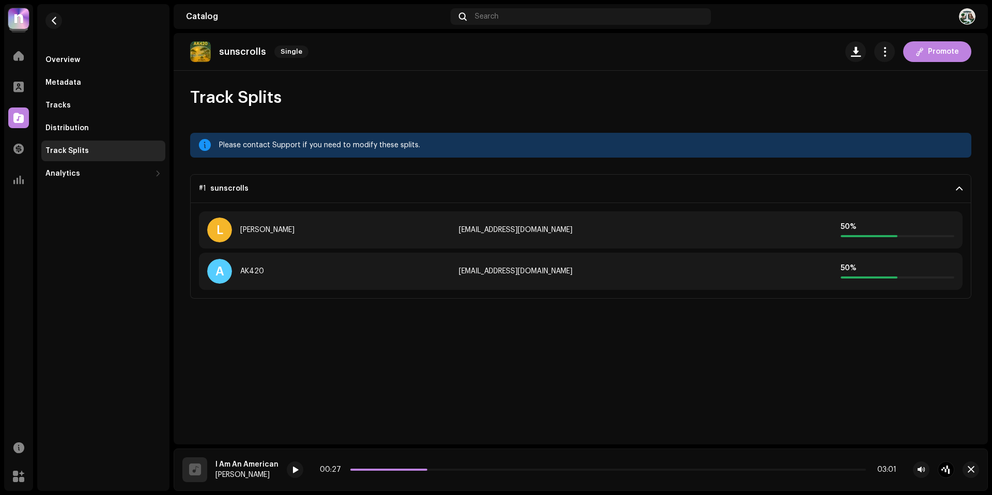
click at [336, 322] on div "sunscrolls Single Promote Track Splits Please contact Support if you need to mo…" at bounding box center [581, 238] width 814 height 411
click at [12, 64] on div at bounding box center [18, 55] width 21 height 21
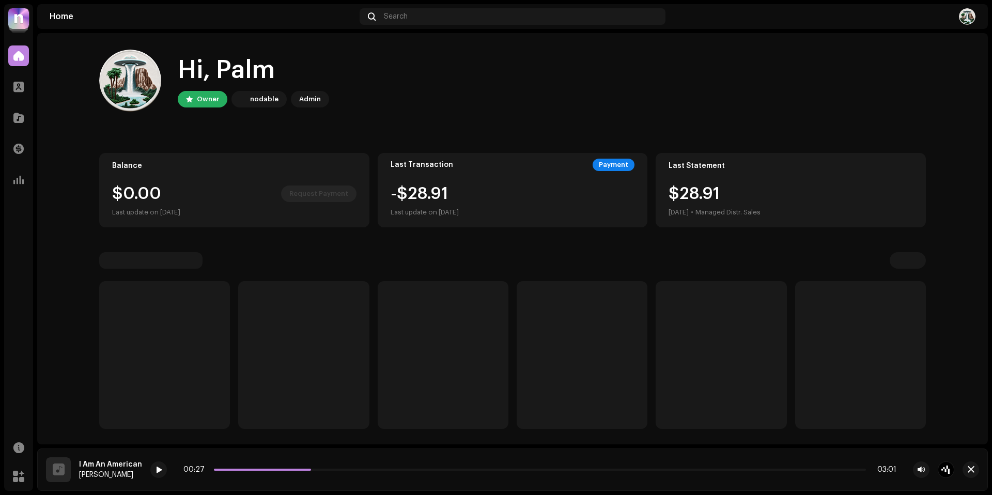
click at [12, 64] on div at bounding box center [18, 55] width 21 height 21
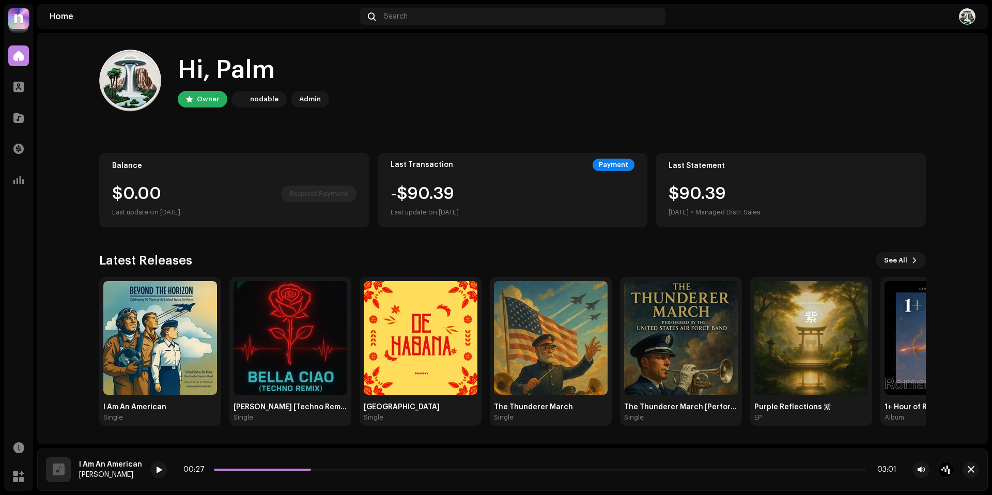
click at [255, 67] on div "Hi, Palm" at bounding box center [253, 70] width 151 height 33
click at [267, 67] on div "Hi, Palm" at bounding box center [253, 70] width 151 height 33
click at [18, 187] on div at bounding box center [18, 179] width 21 height 21
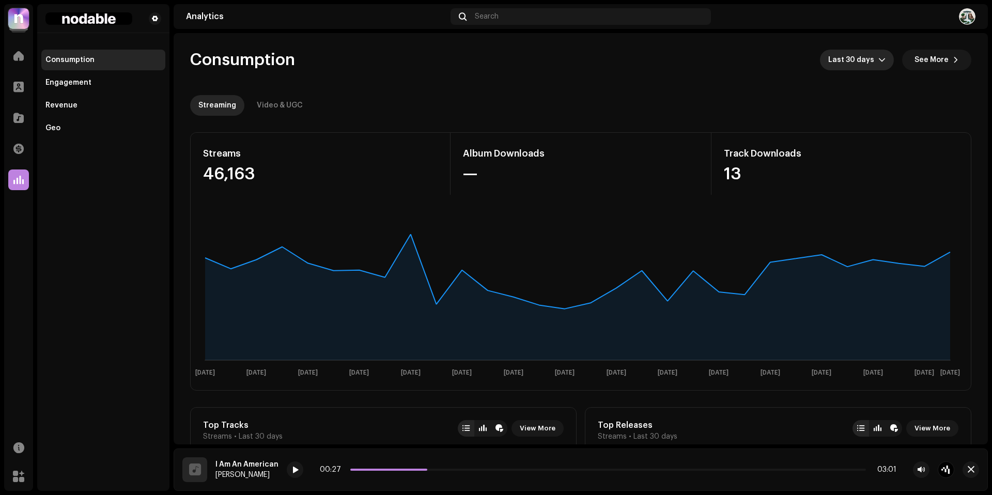
click at [847, 65] on span "Last 30 days" at bounding box center [853, 60] width 50 height 21
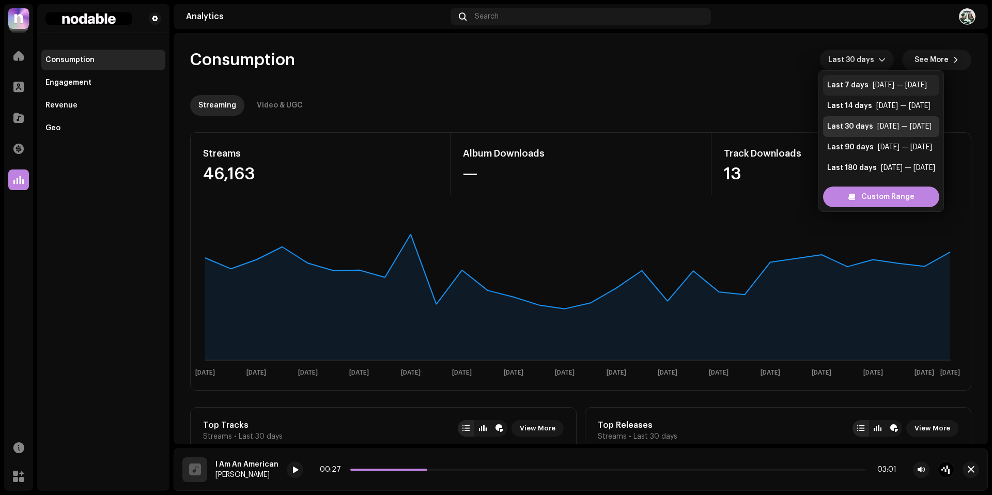
click at [842, 88] on div "Last 7 days" at bounding box center [847, 85] width 41 height 10
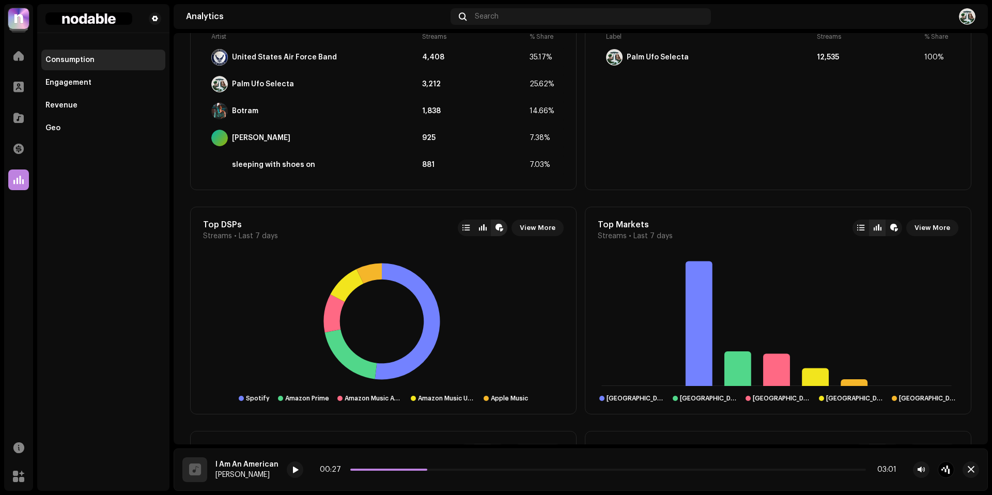
scroll to position [704, 0]
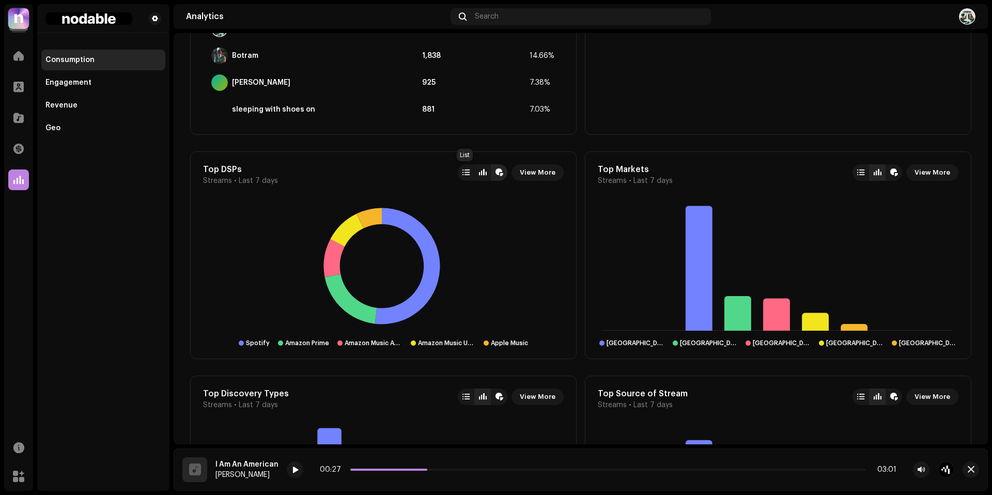
click at [471, 177] on div at bounding box center [466, 172] width 17 height 17
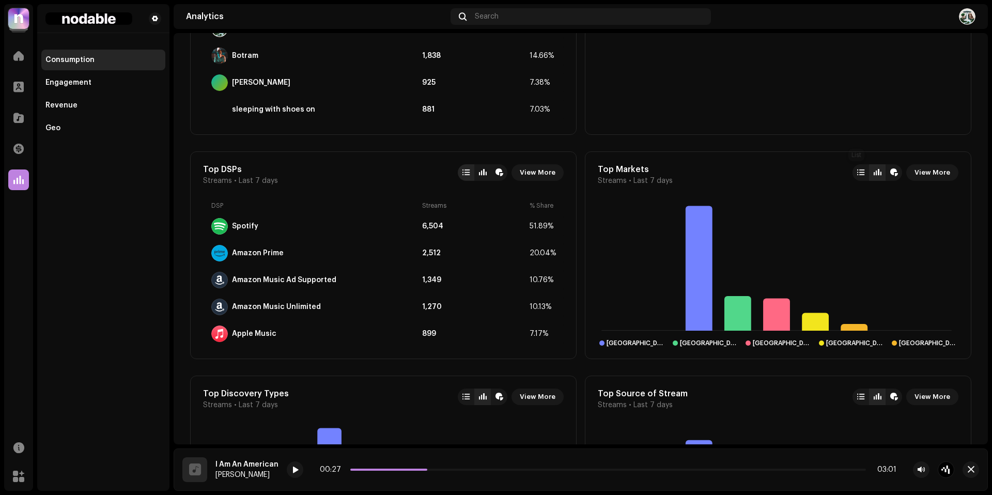
click at [857, 169] on div at bounding box center [860, 172] width 7 height 8
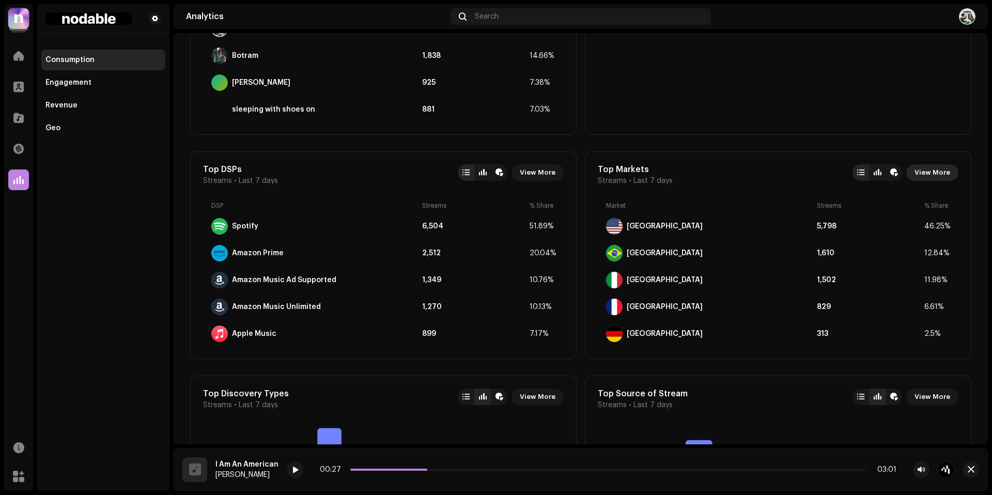
click at [868, 172] on button "View More" at bounding box center [932, 172] width 52 height 17
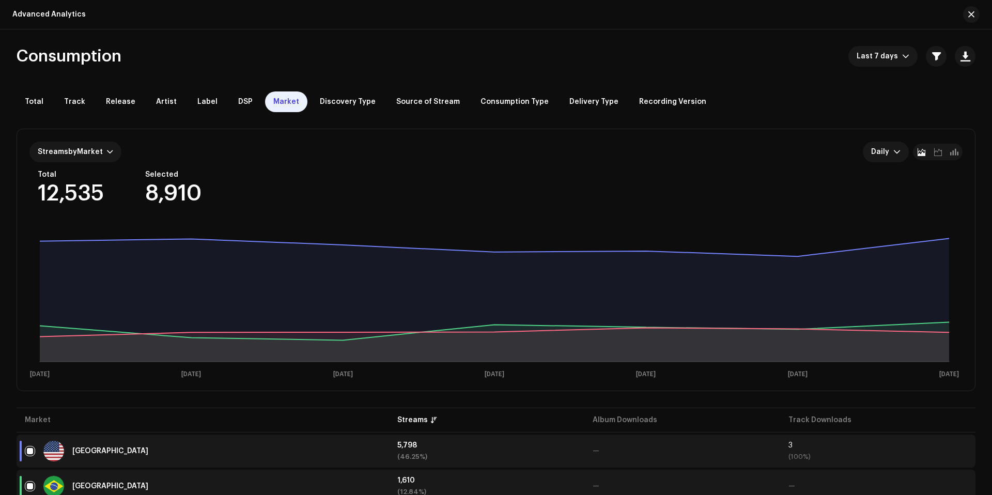
scroll to position [4, 0]
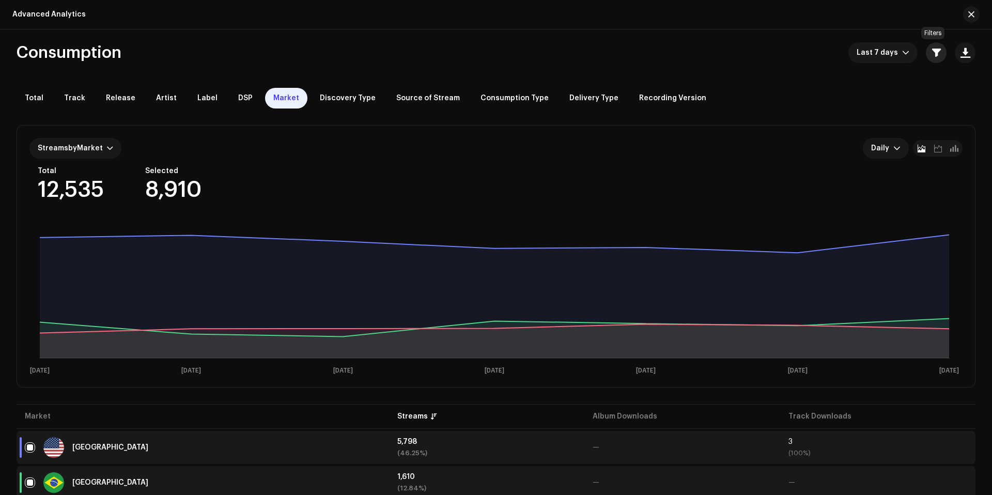
click at [868, 57] on span "button" at bounding box center [936, 53] width 9 height 8
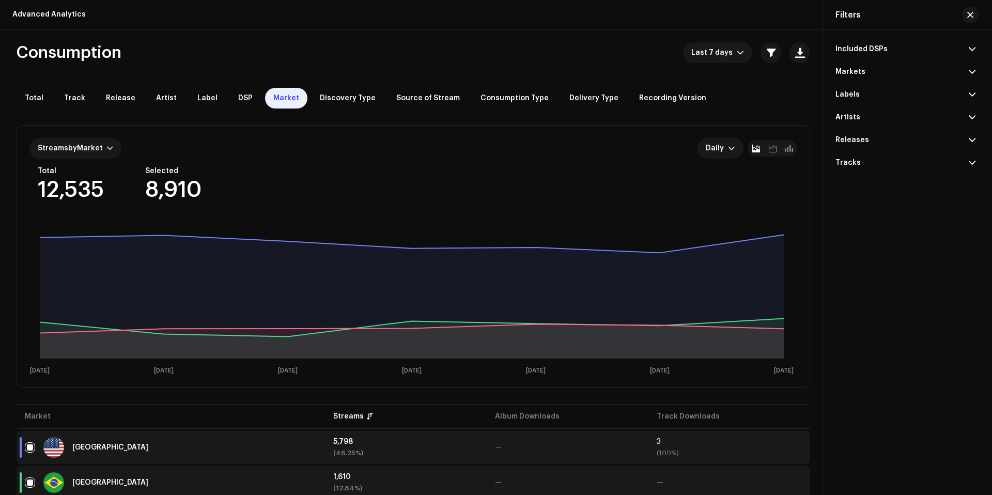
click at [868, 48] on p-accordion-header "Included DSPs" at bounding box center [906, 49] width 140 height 23
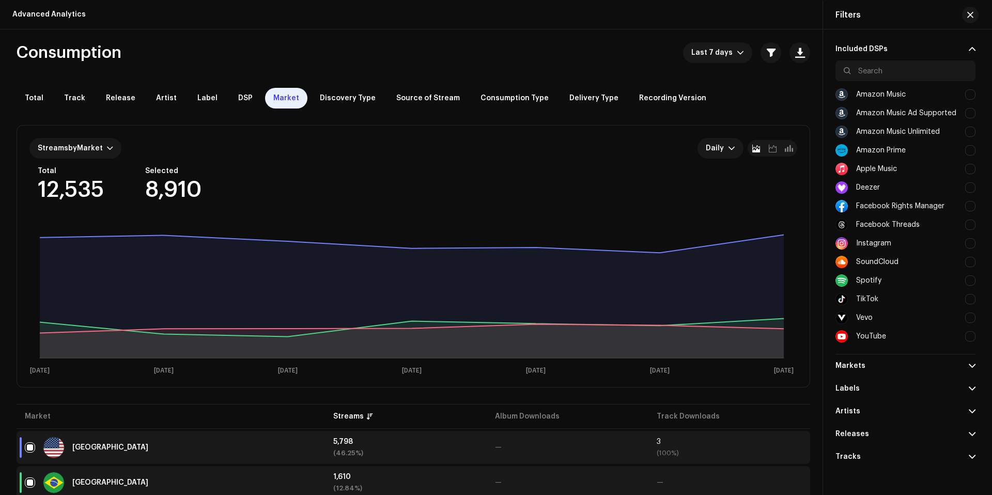
click at [868, 133] on div at bounding box center [970, 132] width 10 height 10
checkbox input "true"
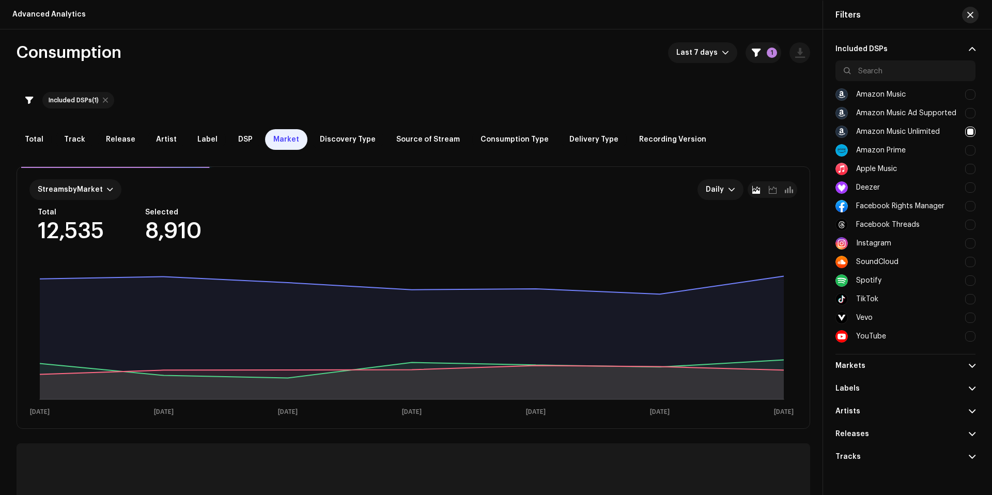
click at [868, 12] on span "button" at bounding box center [970, 15] width 6 height 8
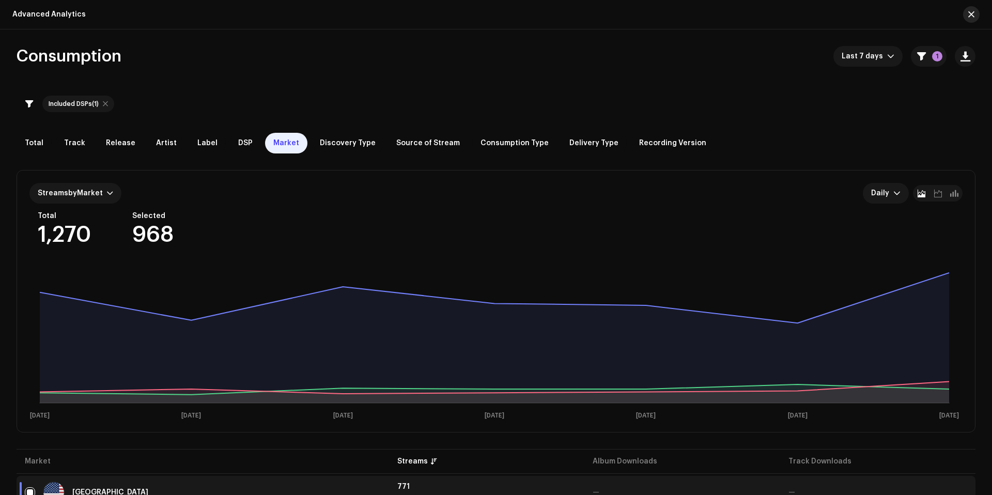
click at [868, 20] on button "button" at bounding box center [971, 14] width 17 height 17
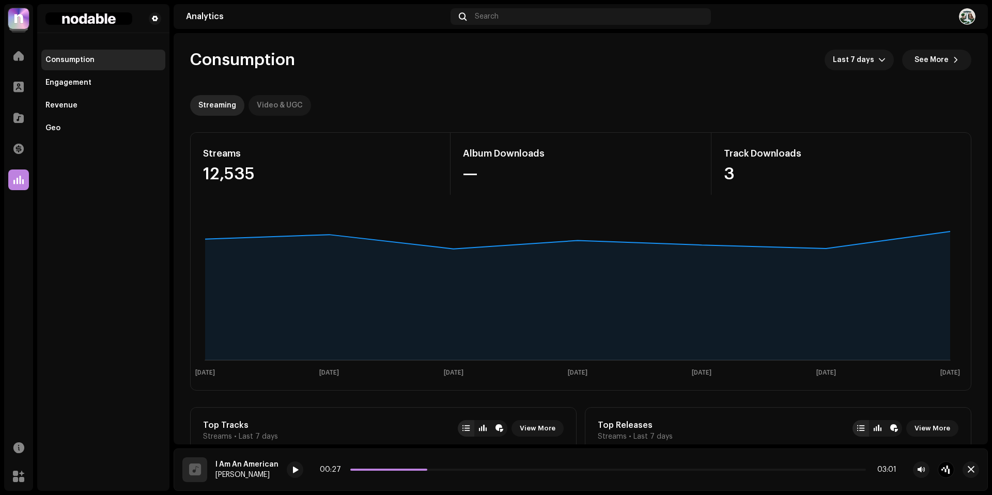
click at [289, 110] on div "Video & UGC" at bounding box center [280, 105] width 46 height 21
click at [219, 110] on div "Streaming" at bounding box center [217, 105] width 38 height 21
click at [23, 20] on img at bounding box center [18, 18] width 21 height 21
